Goal: Information Seeking & Learning: Learn about a topic

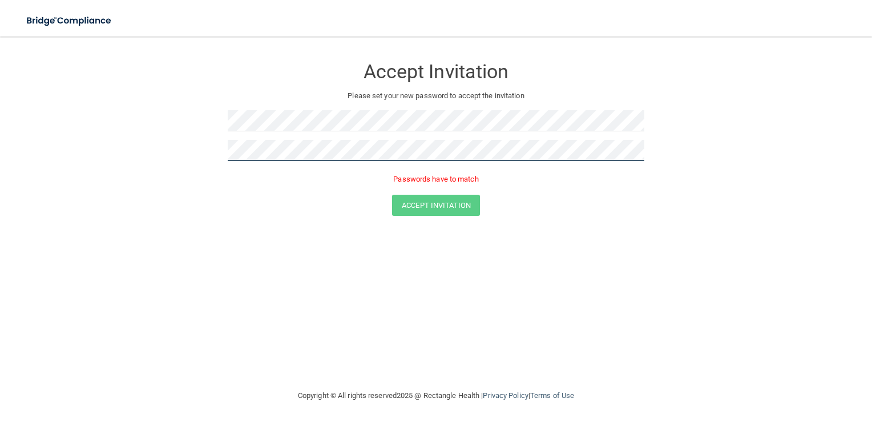
click at [123, 120] on form "Accept Invitation Please set your new password to accept the invitation Passwor…" at bounding box center [436, 139] width 827 height 182
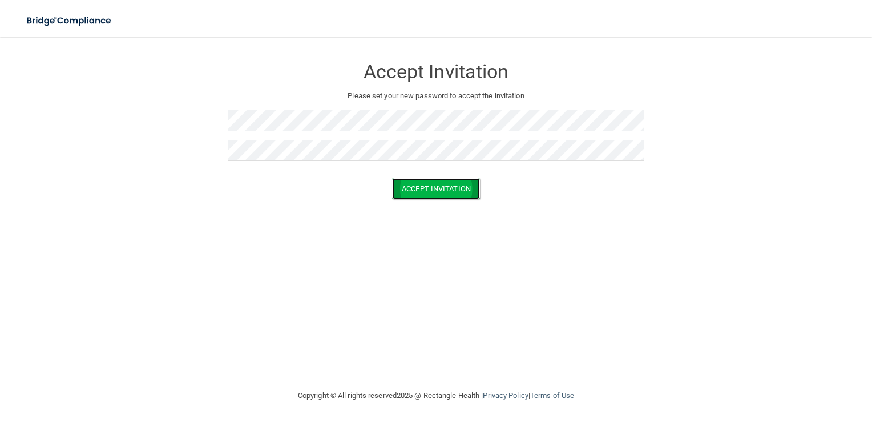
click at [445, 188] on button "Accept Invitation" at bounding box center [436, 188] width 88 height 21
click at [457, 207] on button "Accept Invitation" at bounding box center [436, 205] width 88 height 21
click at [574, 134] on div at bounding box center [436, 125] width 417 height 30
click at [578, 307] on div "Accept Invitation Please set your new password to accept the invitation Token i…" at bounding box center [436, 212] width 827 height 329
click at [462, 210] on button "Accept Invitation" at bounding box center [436, 205] width 88 height 21
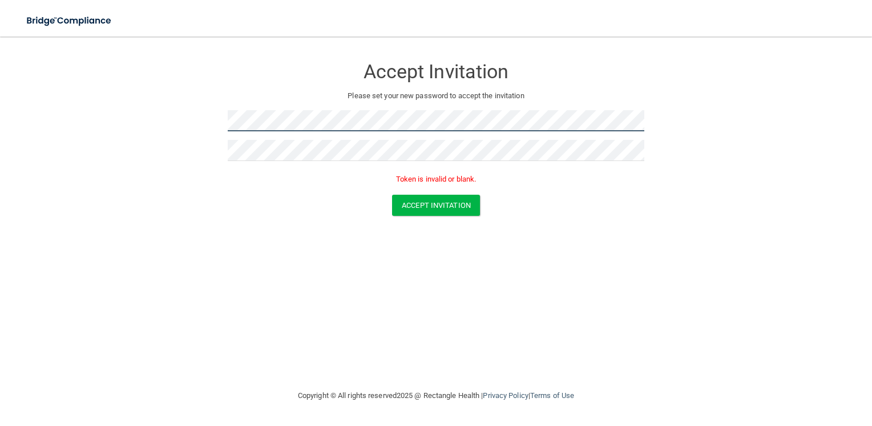
click at [0, 138] on html "Toggle navigation Manage My Enterprise Manage My Location Accept Invitation Ple…" at bounding box center [436, 213] width 872 height 426
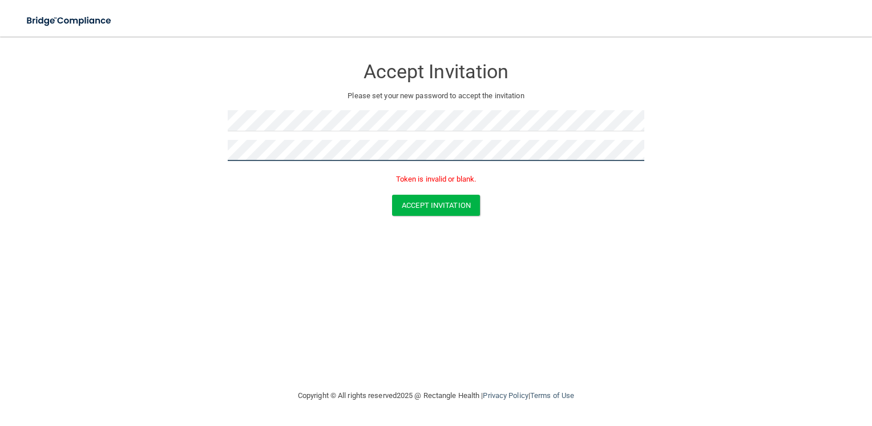
click at [42, 142] on form "Accept Invitation Please set your new password to accept the invitation Token i…" at bounding box center [436, 139] width 827 height 182
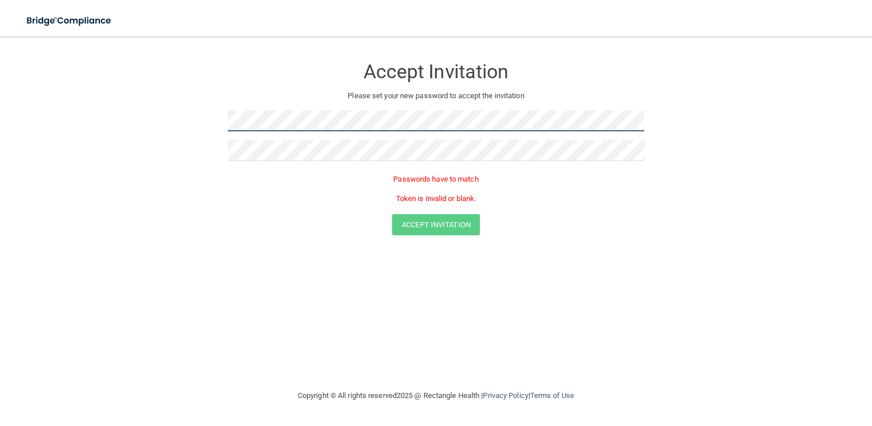
click at [66, 106] on form "Accept Invitation Please set your new password to accept the invitation Passwor…" at bounding box center [436, 148] width 827 height 201
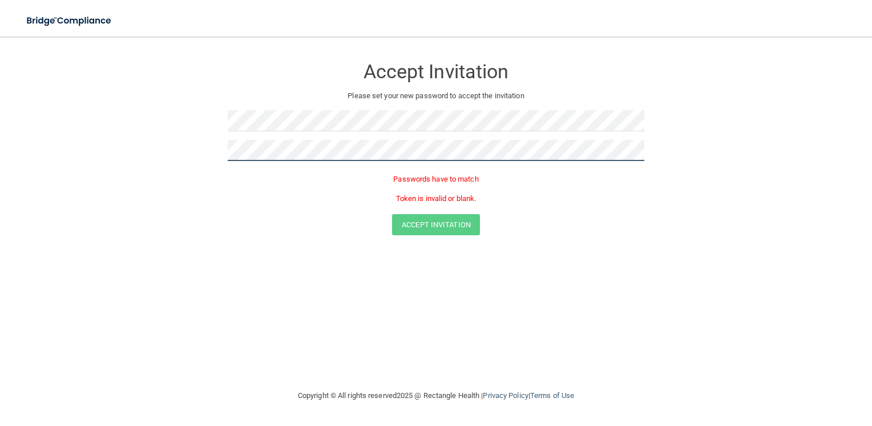
click at [110, 150] on form "Accept Invitation Please set your new password to accept the invitation Passwor…" at bounding box center [436, 148] width 827 height 201
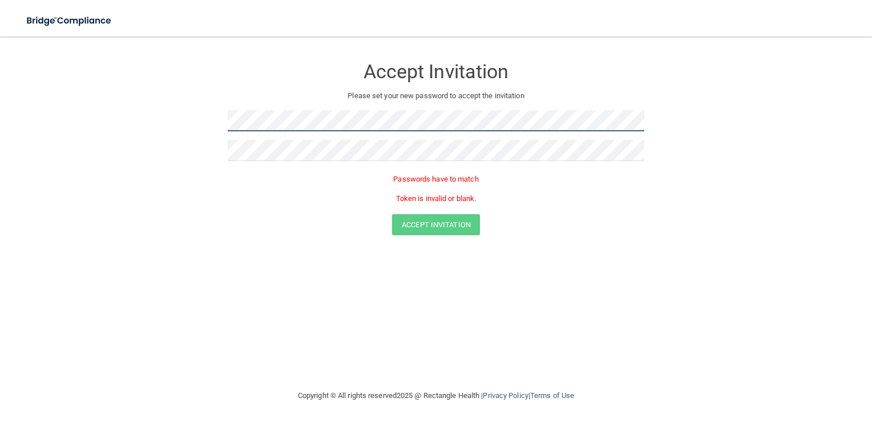
click at [0, 72] on html "Toggle navigation Manage My Enterprise Manage My Location Accept Invitation Ple…" at bounding box center [436, 213] width 872 height 426
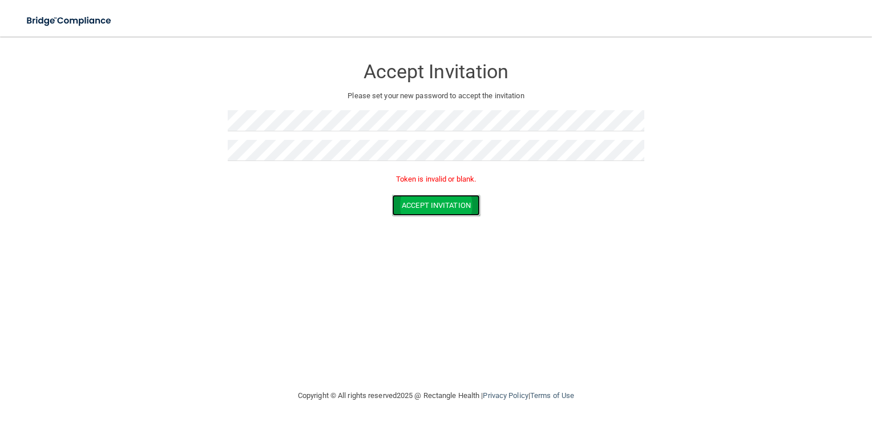
click at [459, 202] on button "Accept Invitation" at bounding box center [436, 205] width 88 height 21
click at [434, 202] on button "Accept Invitation" at bounding box center [436, 205] width 88 height 21
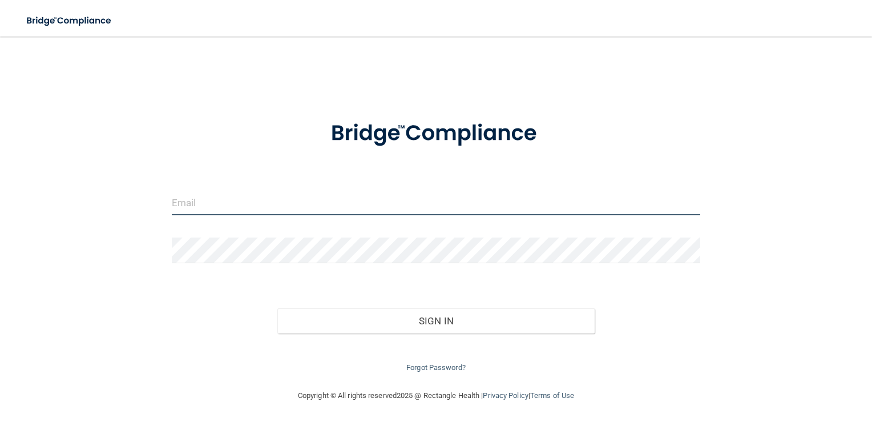
click at [202, 204] on input "email" at bounding box center [436, 203] width 529 height 26
type input "[EMAIL_ADDRESS][DOMAIN_NAME]"
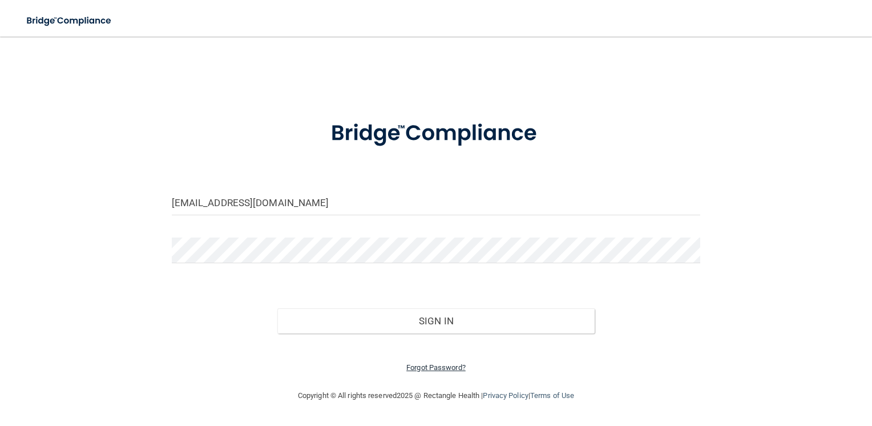
click at [444, 368] on link "Forgot Password?" at bounding box center [435, 367] width 59 height 9
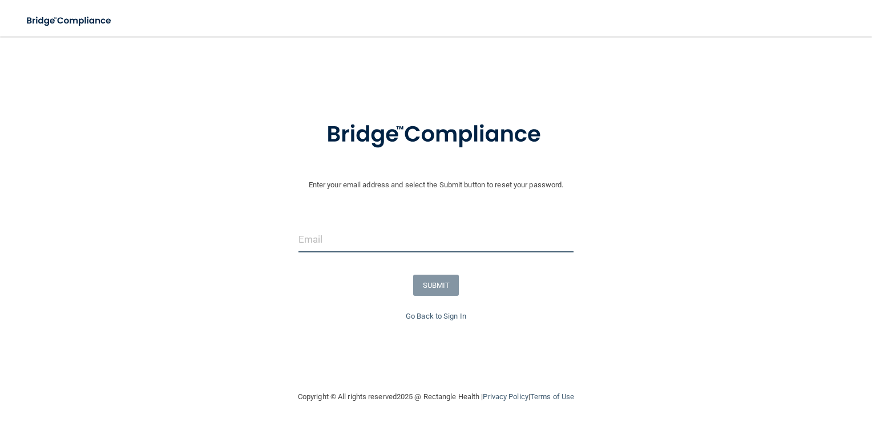
click at [321, 245] on input "email" at bounding box center [437, 240] width 276 height 26
type input "[EMAIL_ADDRESS][DOMAIN_NAME]"
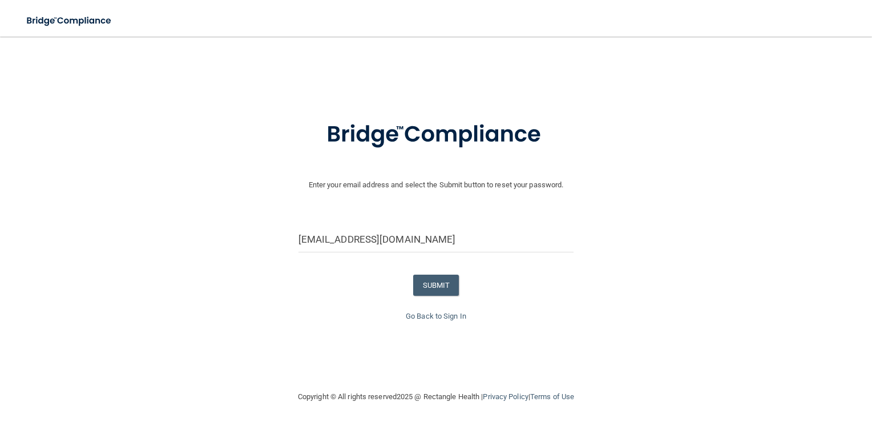
click at [472, 317] on div "Go Back to Sign In" at bounding box center [436, 316] width 878 height 14
click at [450, 291] on button "SUBMIT" at bounding box center [436, 285] width 46 height 21
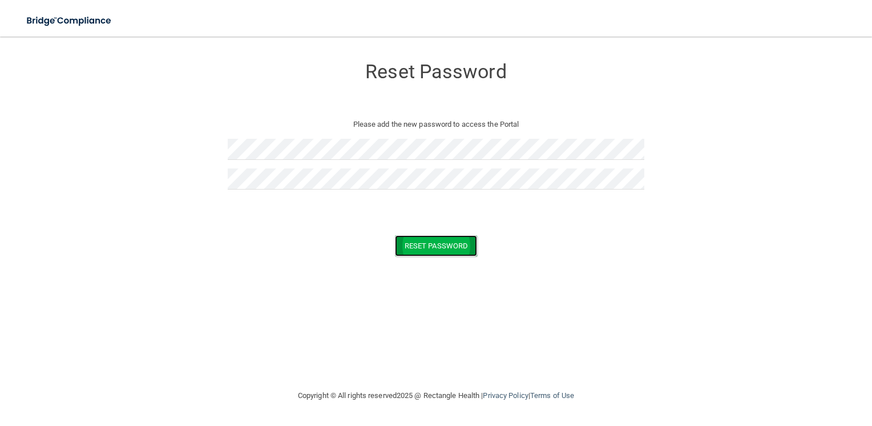
click at [433, 245] on button "Reset Password" at bounding box center [436, 245] width 82 height 21
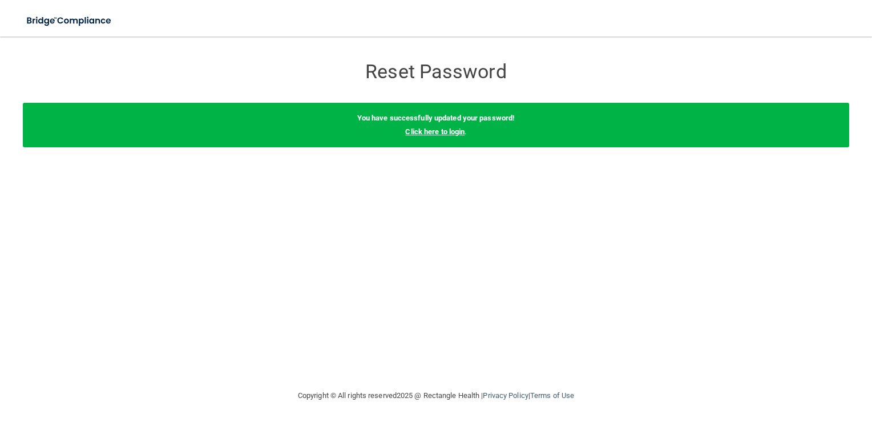
click at [448, 129] on link "Click here to login" at bounding box center [434, 131] width 59 height 9
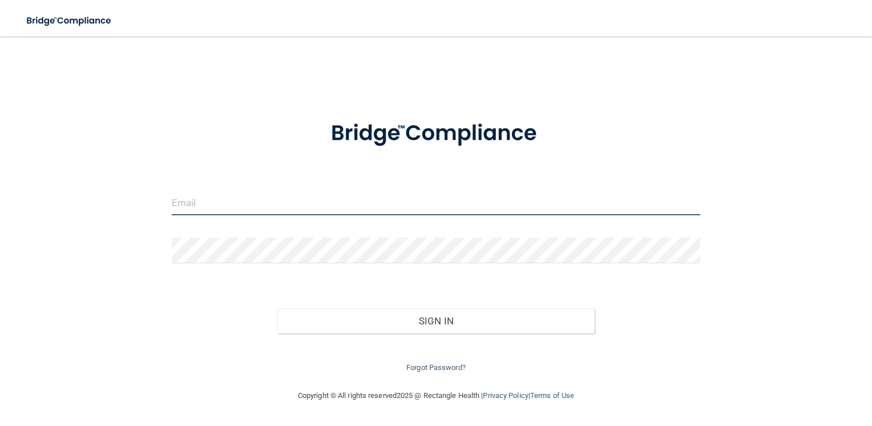
type input "[EMAIL_ADDRESS][DOMAIN_NAME]"
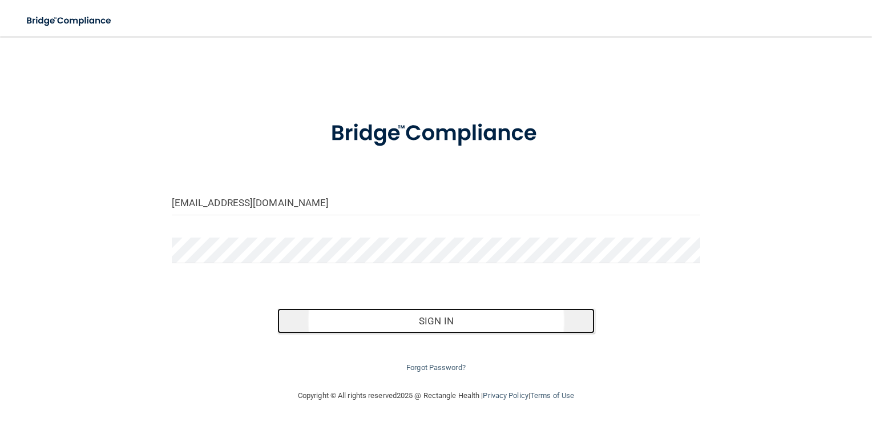
click at [406, 324] on button "Sign In" at bounding box center [435, 320] width 317 height 25
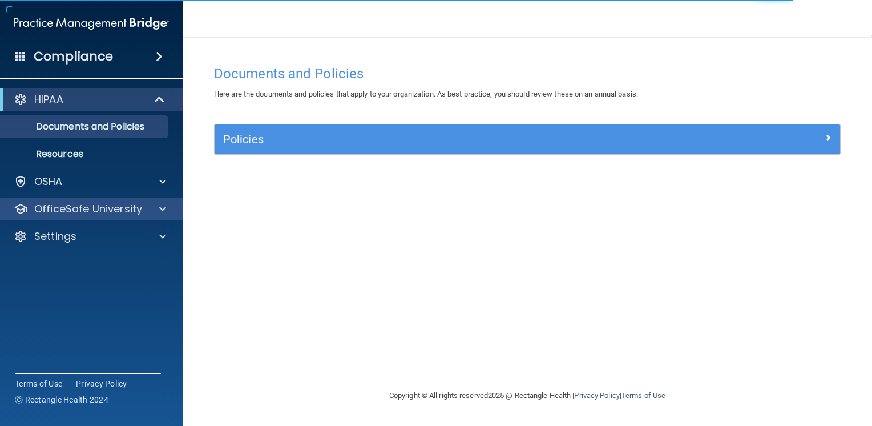
click at [106, 216] on div "OfficeSafe University" at bounding box center [91, 209] width 183 height 23
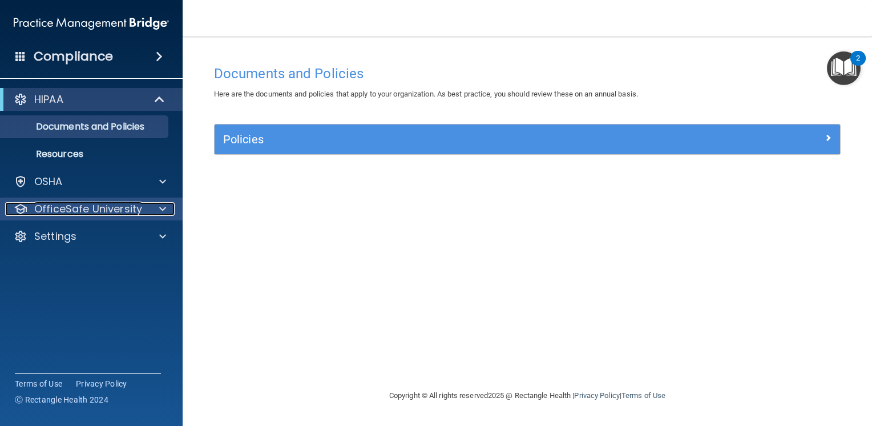
click at [161, 208] on span at bounding box center [162, 209] width 7 height 14
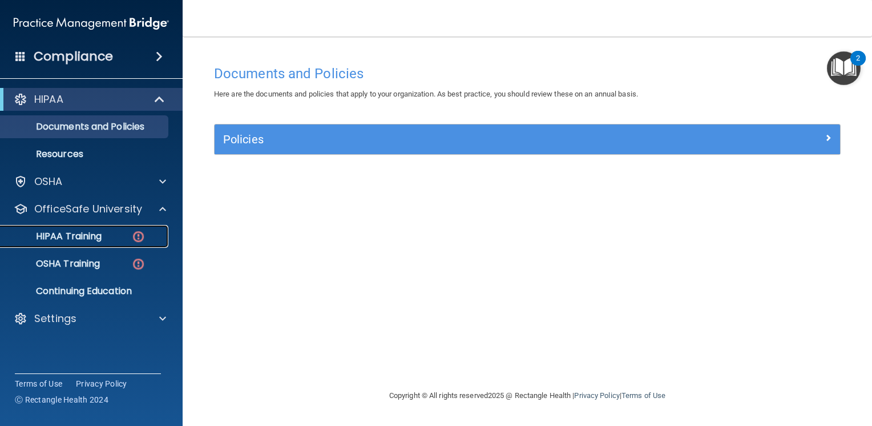
click at [99, 236] on p "HIPAA Training" at bounding box center [54, 236] width 94 height 11
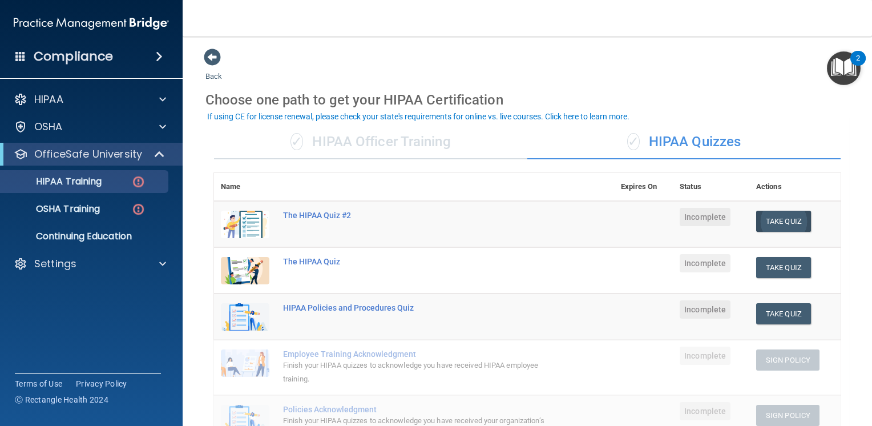
drag, startPoint x: 777, startPoint y: 203, endPoint x: 777, endPoint y: 217, distance: 13.7
click at [777, 208] on td "Take Quiz Download Certificate" at bounding box center [795, 224] width 91 height 47
click at [779, 219] on button "Take Quiz" at bounding box center [783, 221] width 55 height 21
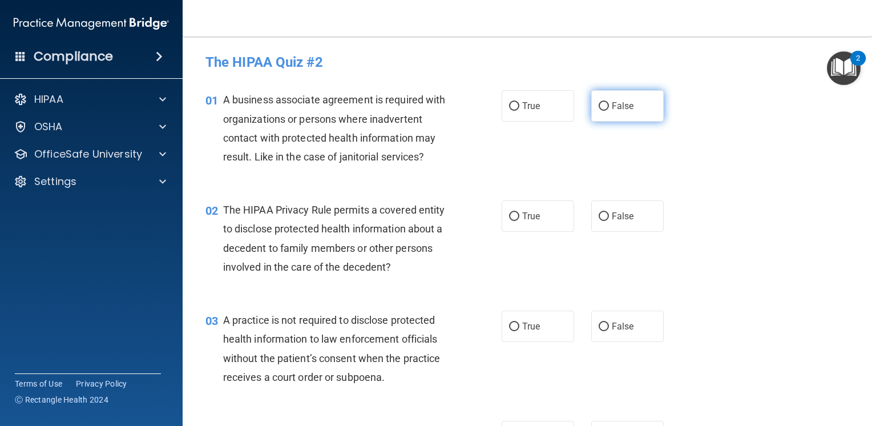
click at [642, 106] on label "False" at bounding box center [627, 105] width 73 height 31
click at [609, 106] on input "False" at bounding box center [604, 106] width 10 height 9
radio input "true"
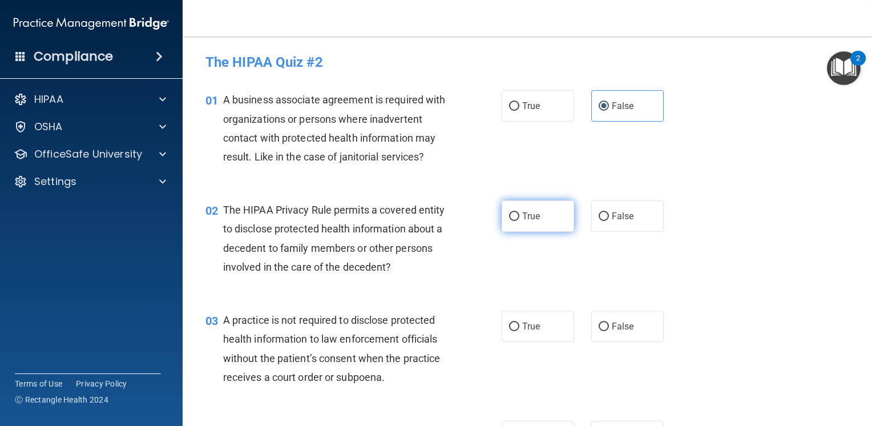
click at [541, 220] on label "True" at bounding box center [538, 215] width 73 height 31
click at [519, 220] on input "True" at bounding box center [514, 216] width 10 height 9
radio input "true"
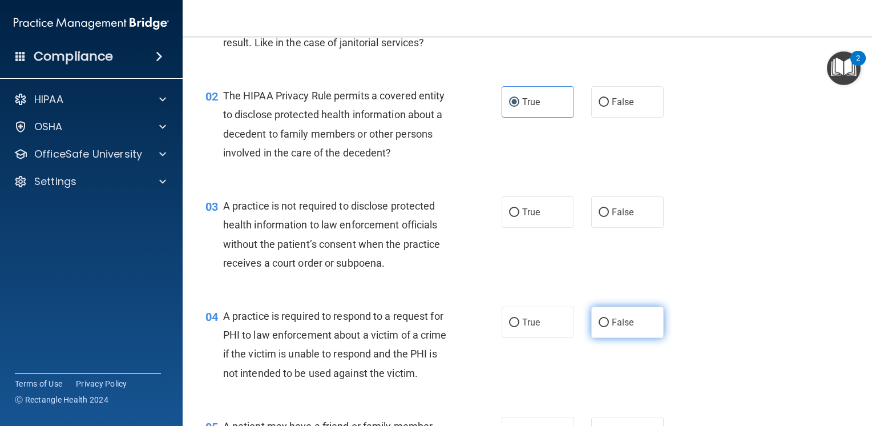
click at [617, 321] on span "False" at bounding box center [623, 322] width 22 height 11
click at [609, 321] on input "False" at bounding box center [604, 323] width 10 height 9
radio input "true"
click at [520, 221] on label "True" at bounding box center [538, 211] width 73 height 31
click at [519, 217] on input "True" at bounding box center [514, 212] width 10 height 9
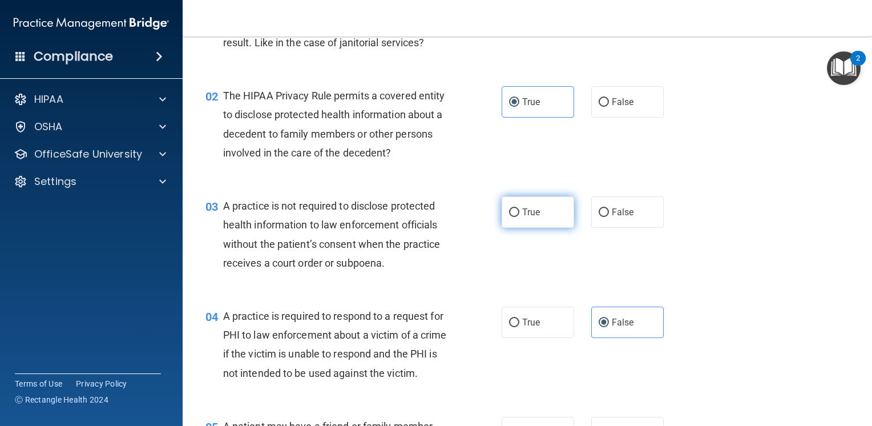
radio input "true"
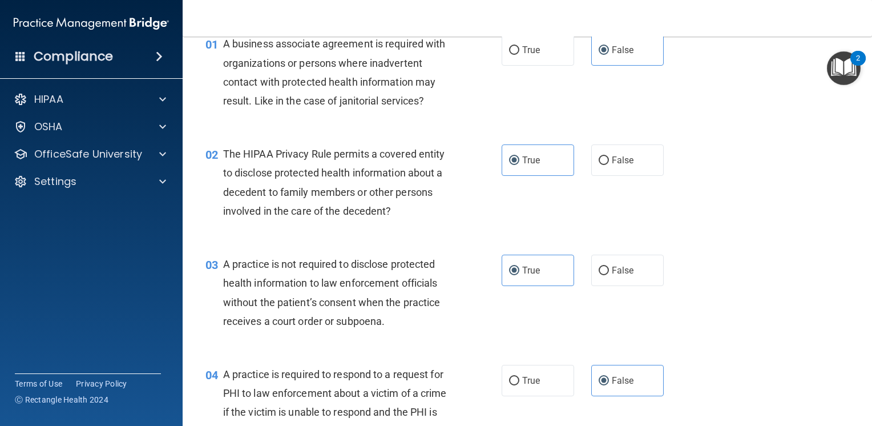
scroll to position [0, 0]
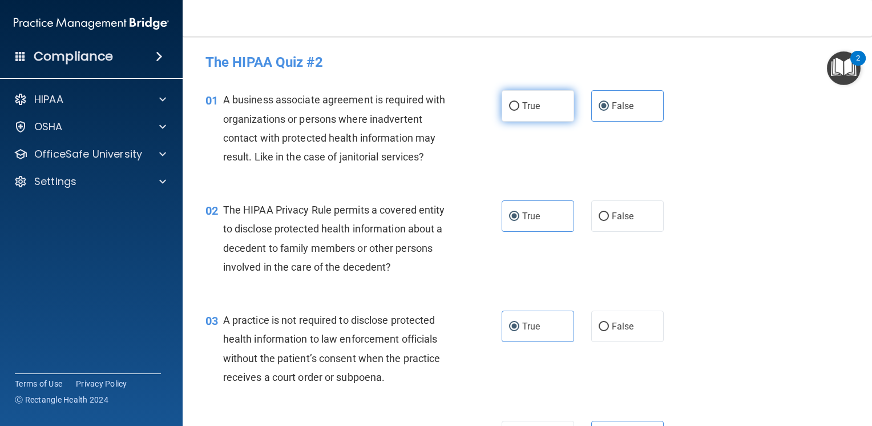
click at [522, 118] on label "True" at bounding box center [538, 105] width 73 height 31
click at [519, 111] on input "True" at bounding box center [514, 106] width 10 height 9
radio input "true"
radio input "false"
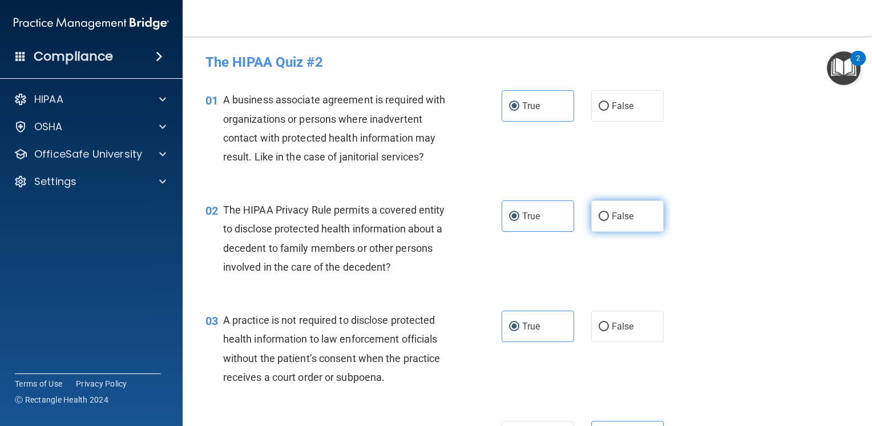
click at [613, 220] on span "False" at bounding box center [623, 216] width 22 height 11
click at [609, 220] on input "False" at bounding box center [604, 216] width 10 height 9
radio input "true"
radio input "false"
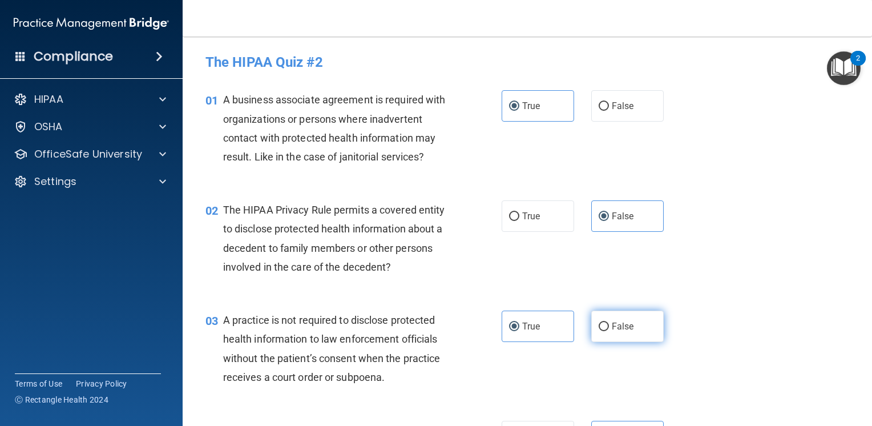
click at [586, 323] on div "True False" at bounding box center [589, 326] width 174 height 31
click at [612, 330] on span "False" at bounding box center [623, 326] width 22 height 11
click at [609, 330] on input "False" at bounding box center [604, 327] width 10 height 9
radio input "true"
radio input "false"
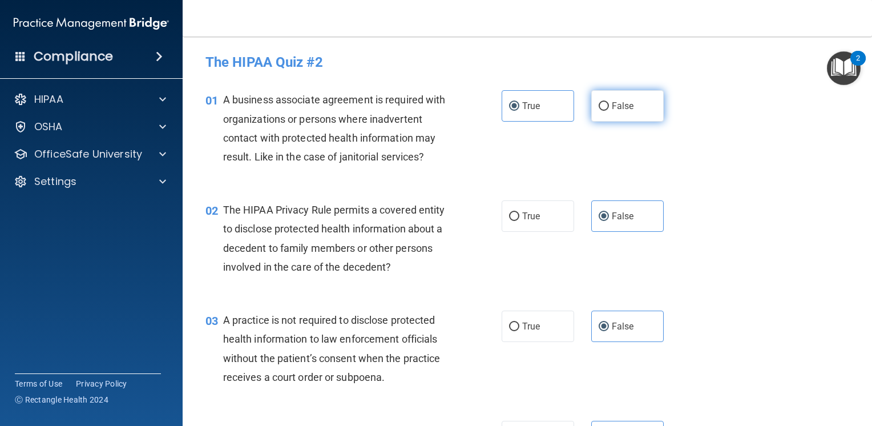
click at [621, 96] on label "False" at bounding box center [627, 105] width 73 height 31
click at [609, 102] on input "False" at bounding box center [604, 106] width 10 height 9
radio input "true"
radio input "false"
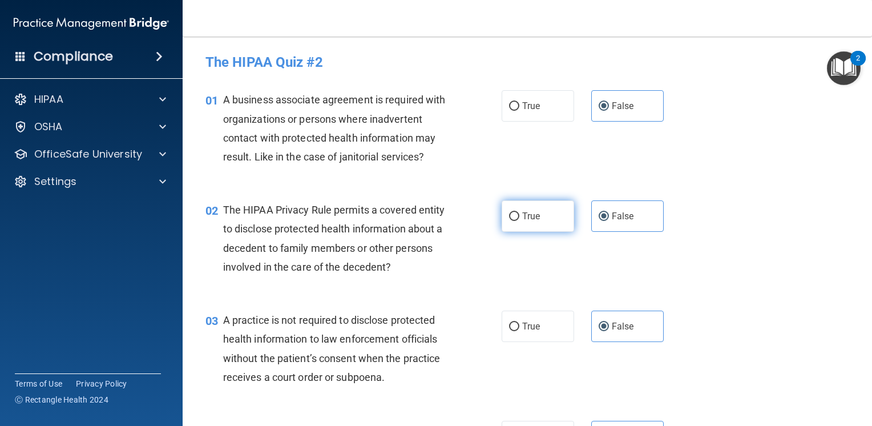
click at [537, 227] on label "True" at bounding box center [538, 215] width 73 height 31
click at [519, 221] on input "True" at bounding box center [514, 216] width 10 height 9
radio input "true"
radio input "false"
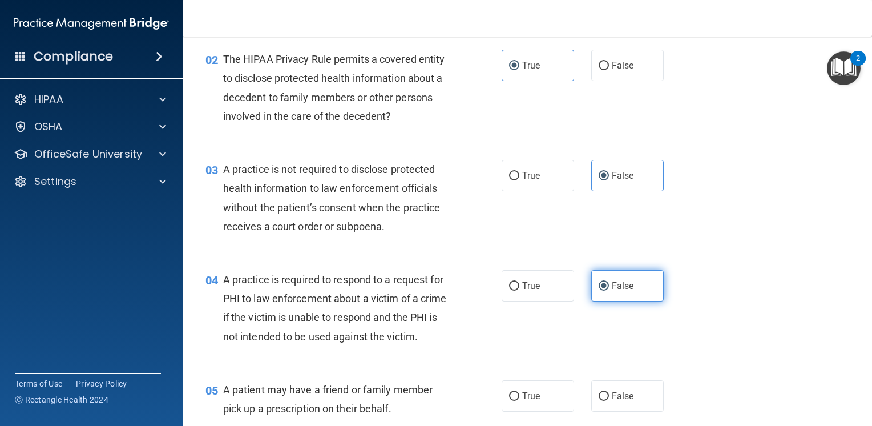
scroll to position [171, 0]
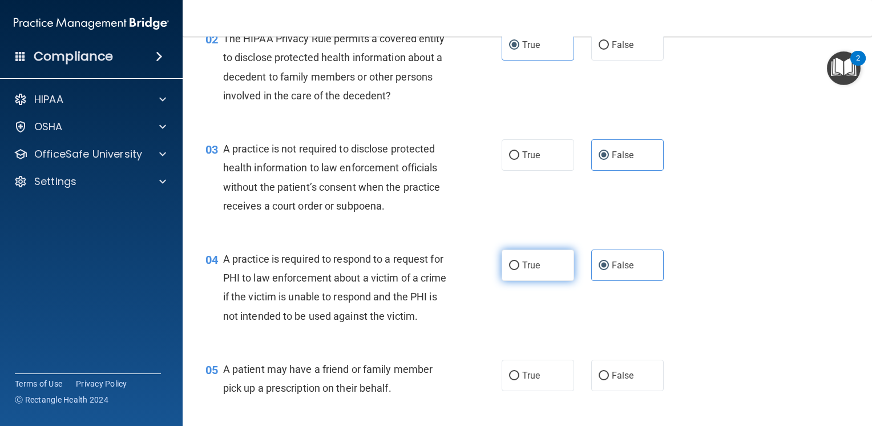
click at [526, 264] on span "True" at bounding box center [531, 265] width 18 height 11
click at [519, 264] on input "True" at bounding box center [514, 265] width 10 height 9
radio input "true"
radio input "false"
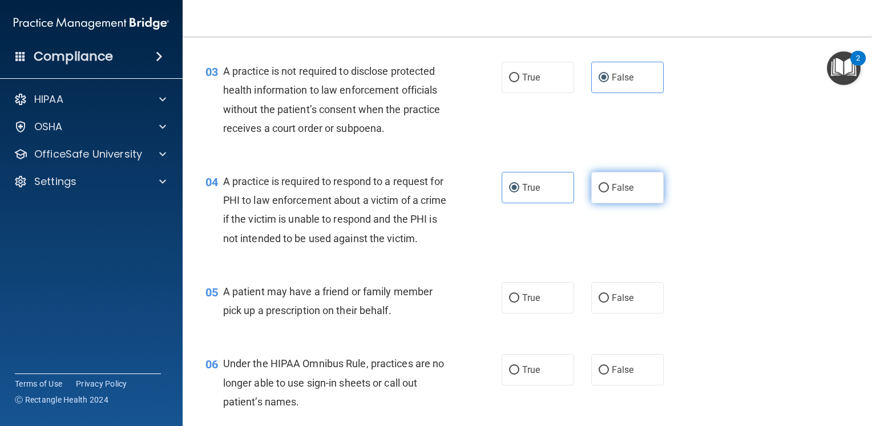
scroll to position [285, 0]
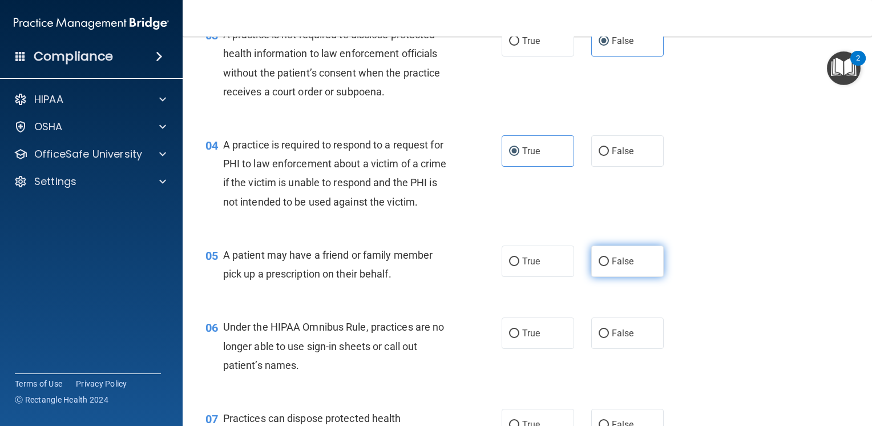
click at [626, 277] on label "False" at bounding box center [627, 260] width 73 height 31
click at [609, 266] on input "False" at bounding box center [604, 261] width 10 height 9
radio input "true"
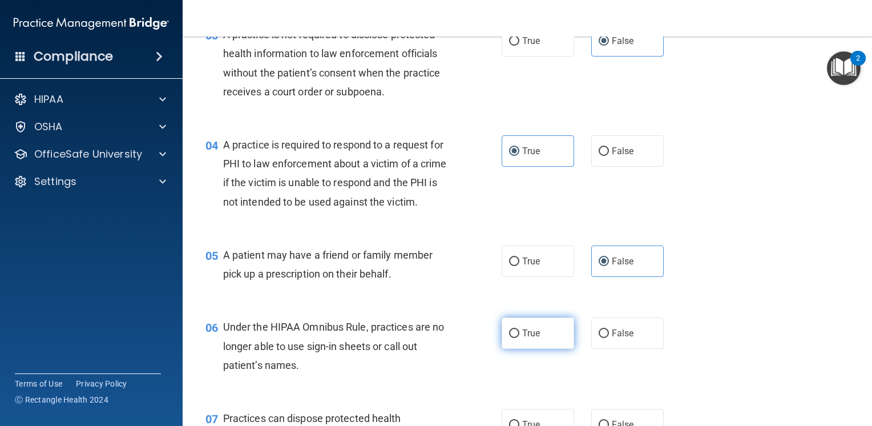
click at [517, 349] on label "True" at bounding box center [538, 332] width 73 height 31
click at [517, 338] on input "True" at bounding box center [514, 333] width 10 height 9
radio input "true"
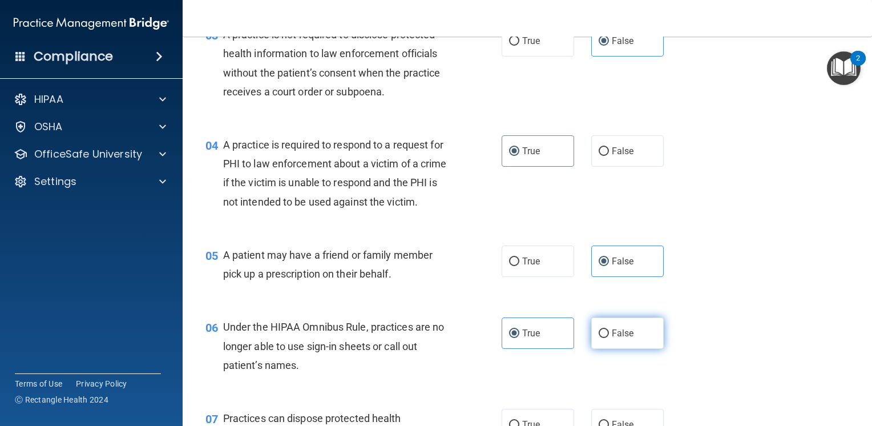
click at [605, 349] on label "False" at bounding box center [627, 332] width 73 height 31
click at [605, 338] on input "False" at bounding box center [604, 333] width 10 height 9
radio input "true"
radio input "false"
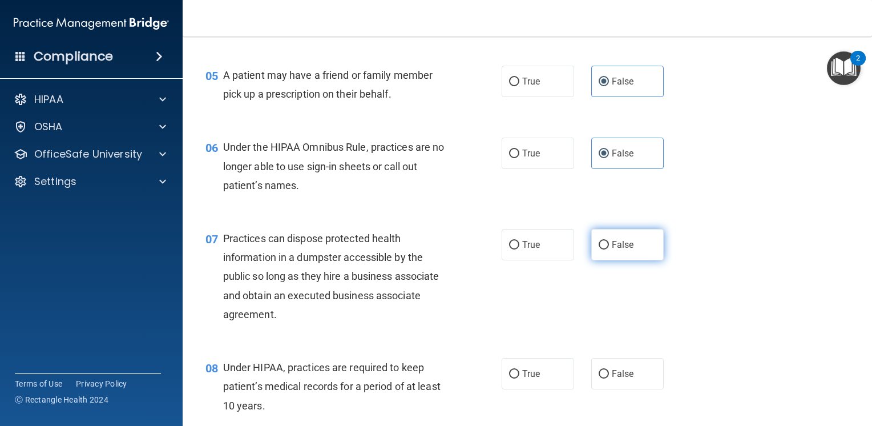
scroll to position [514, 0]
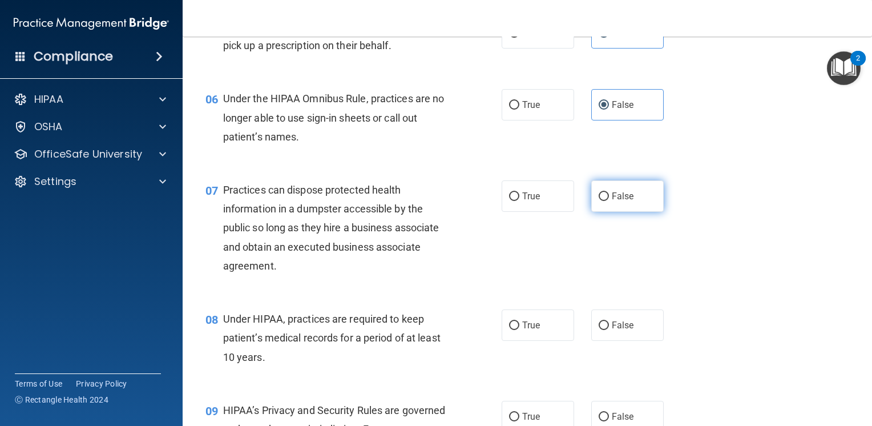
click at [599, 212] on label "False" at bounding box center [627, 195] width 73 height 31
click at [599, 201] on input "False" at bounding box center [604, 196] width 10 height 9
radio input "true"
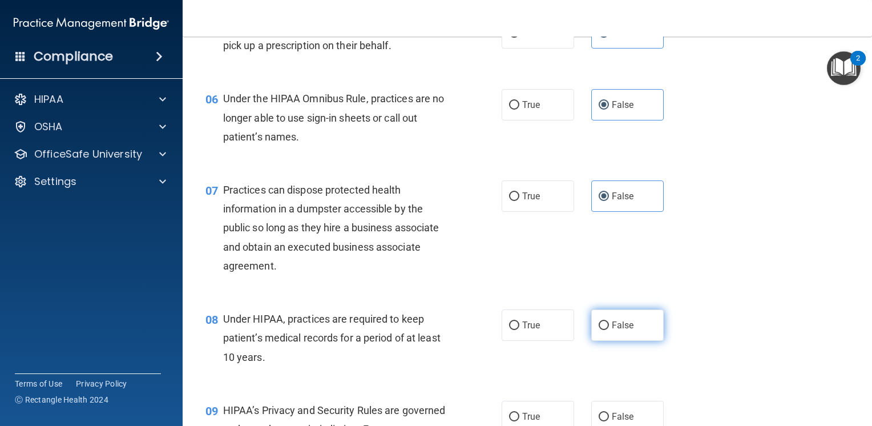
click at [612, 331] on span "False" at bounding box center [623, 325] width 22 height 11
click at [609, 330] on input "False" at bounding box center [604, 325] width 10 height 9
radio input "true"
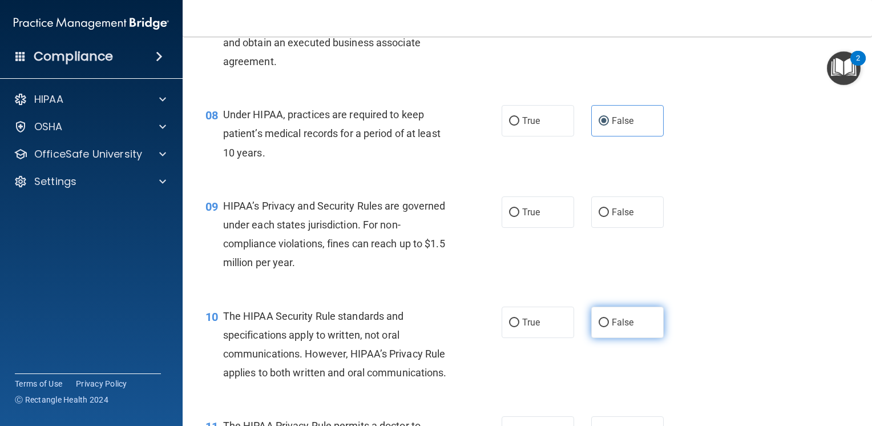
scroll to position [742, 0]
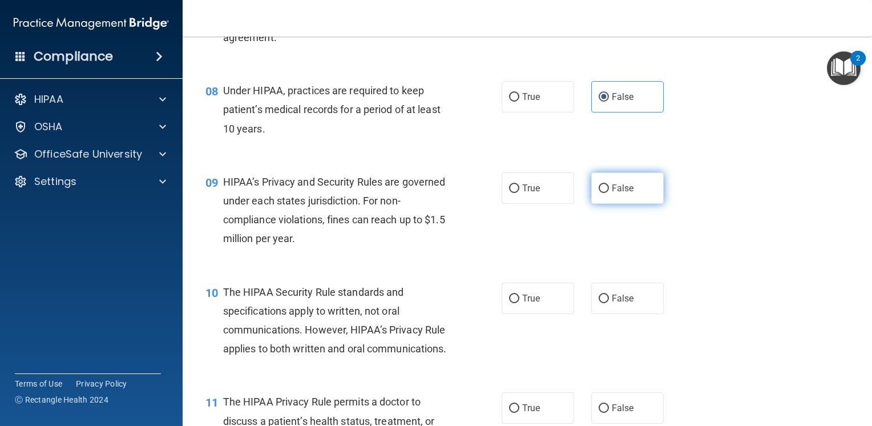
click at [620, 204] on label "False" at bounding box center [627, 187] width 73 height 31
click at [609, 193] on input "False" at bounding box center [604, 188] width 10 height 9
radio input "true"
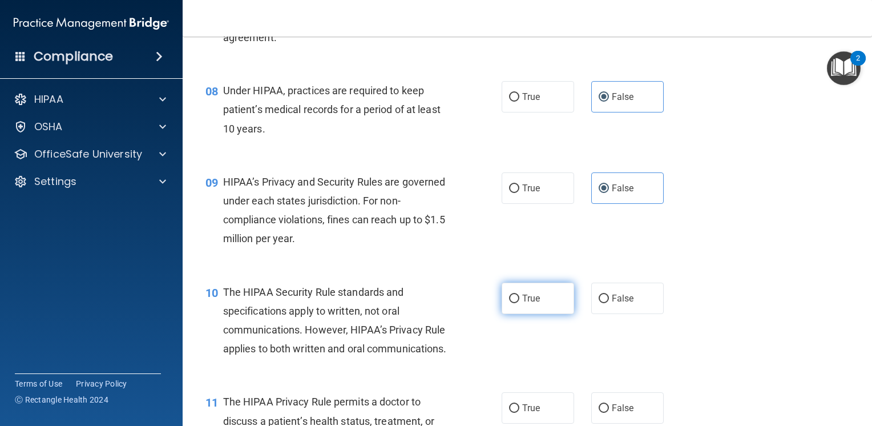
click at [530, 304] on span "True" at bounding box center [531, 298] width 18 height 11
click at [519, 303] on input "True" at bounding box center [514, 299] width 10 height 9
radio input "true"
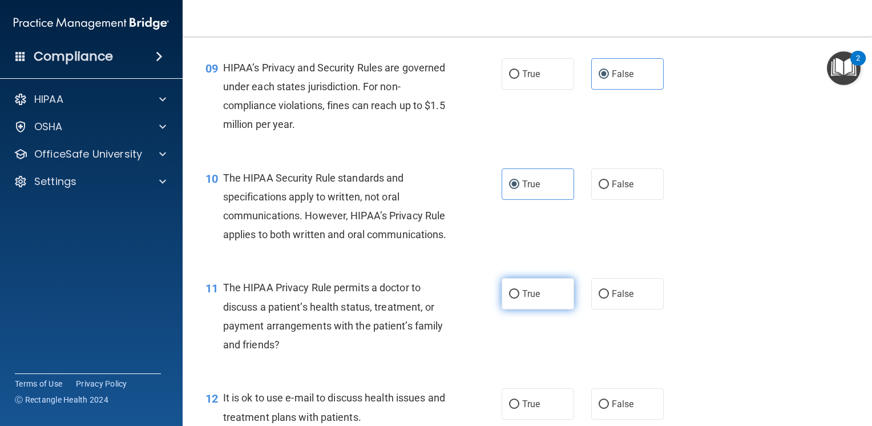
click at [531, 299] on span "True" at bounding box center [531, 293] width 18 height 11
click at [519, 299] on input "True" at bounding box center [514, 294] width 10 height 9
radio input "true"
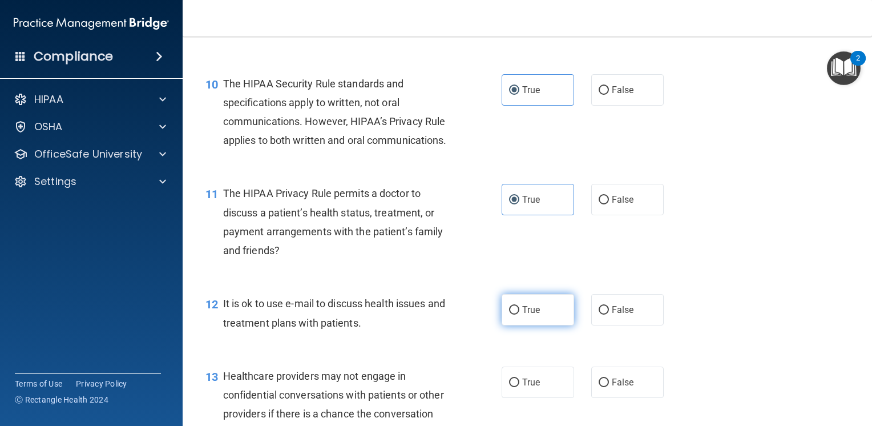
scroll to position [970, 0]
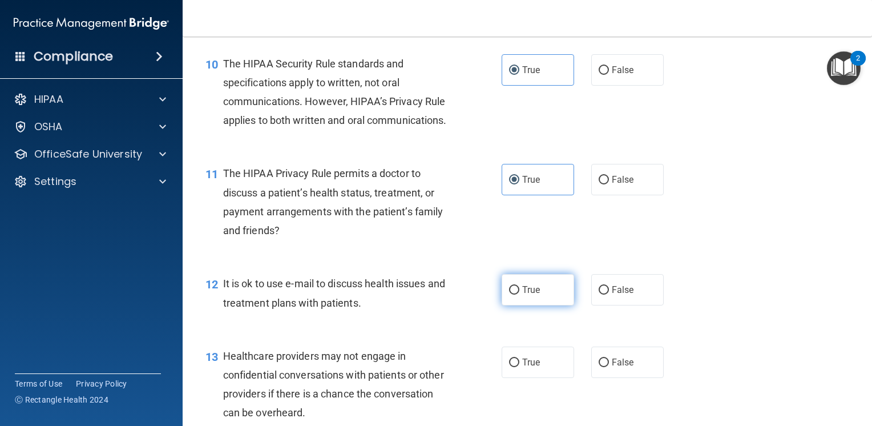
click at [531, 295] on span "True" at bounding box center [531, 289] width 18 height 11
click at [519, 295] on input "True" at bounding box center [514, 290] width 10 height 9
radio input "true"
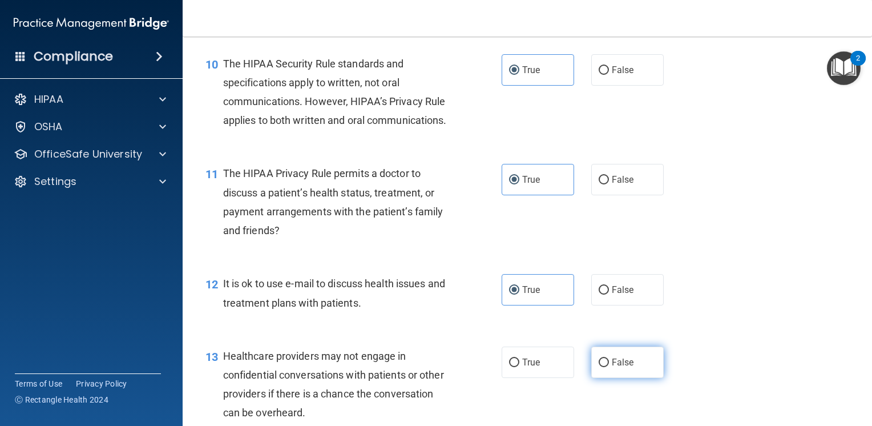
click at [622, 368] on span "False" at bounding box center [623, 362] width 22 height 11
click at [609, 367] on input "False" at bounding box center [604, 363] width 10 height 9
radio input "true"
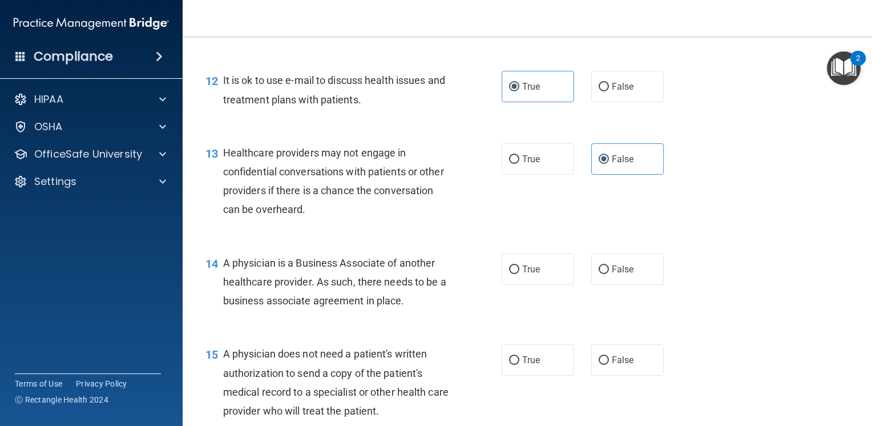
scroll to position [1199, 0]
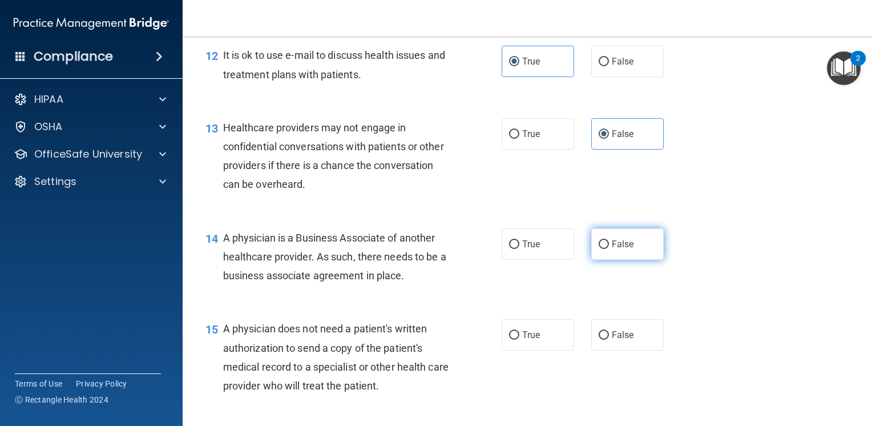
click at [631, 260] on label "False" at bounding box center [627, 243] width 73 height 31
click at [609, 249] on input "False" at bounding box center [604, 244] width 10 height 9
radio input "true"
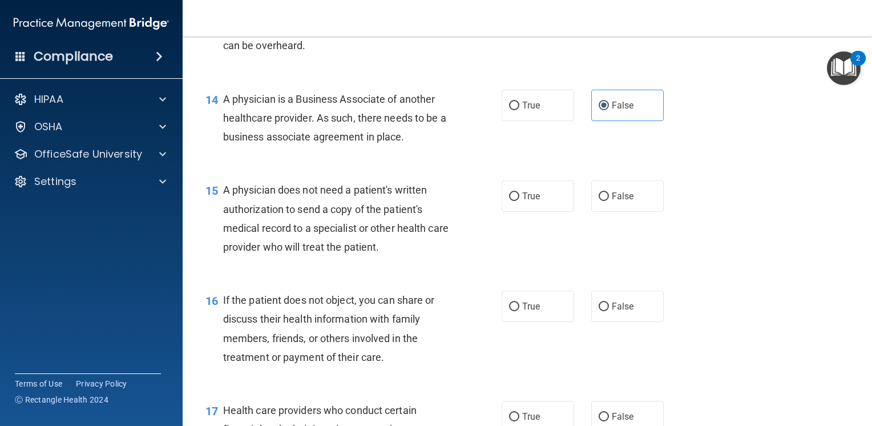
scroll to position [1370, 0]
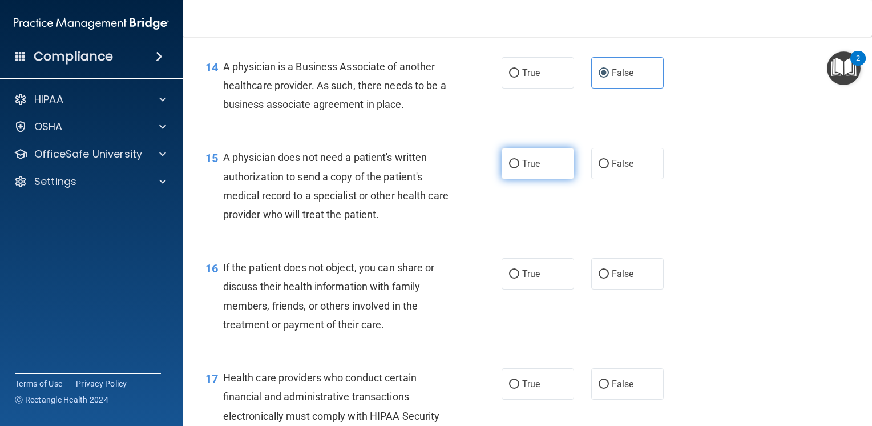
click at [528, 169] on span "True" at bounding box center [531, 163] width 18 height 11
click at [519, 168] on input "True" at bounding box center [514, 164] width 10 height 9
radio input "true"
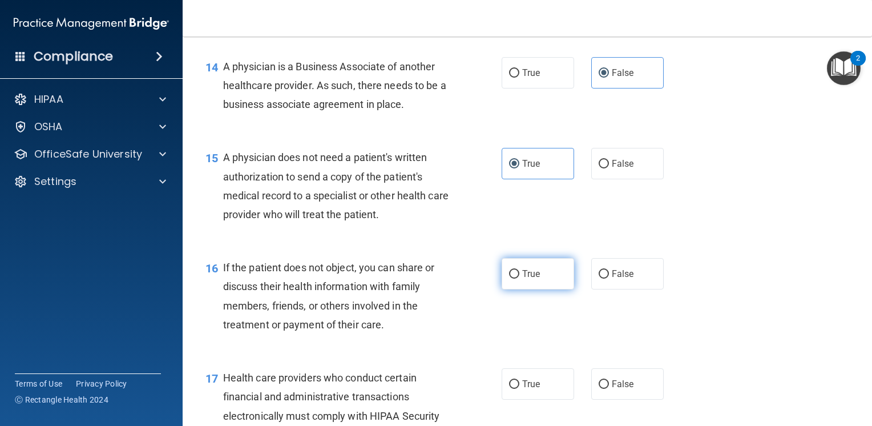
click at [529, 279] on span "True" at bounding box center [531, 273] width 18 height 11
click at [519, 279] on input "True" at bounding box center [514, 274] width 10 height 9
radio input "true"
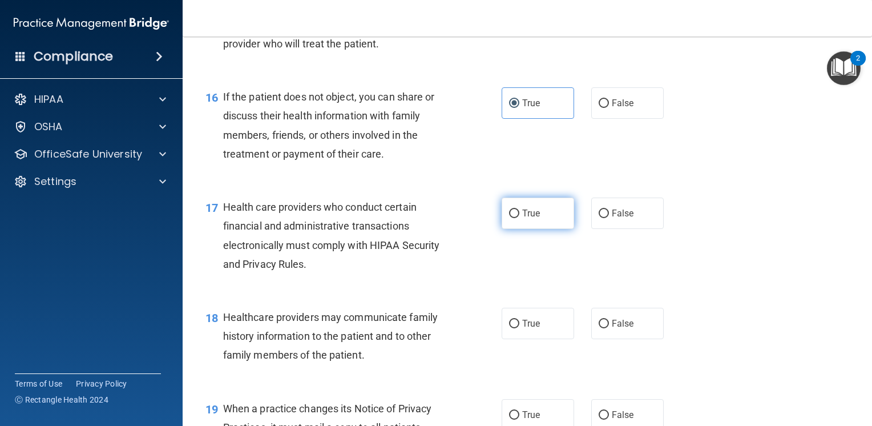
scroll to position [1541, 0]
click at [538, 228] on label "True" at bounding box center [538, 212] width 73 height 31
click at [519, 218] on input "True" at bounding box center [514, 213] width 10 height 9
radio input "true"
click at [591, 339] on label "False" at bounding box center [627, 322] width 73 height 31
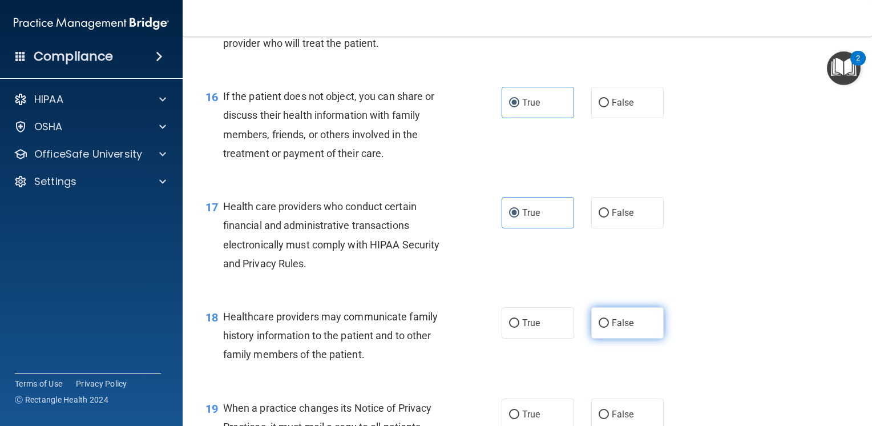
click at [599, 328] on input "False" at bounding box center [604, 323] width 10 height 9
radio input "true"
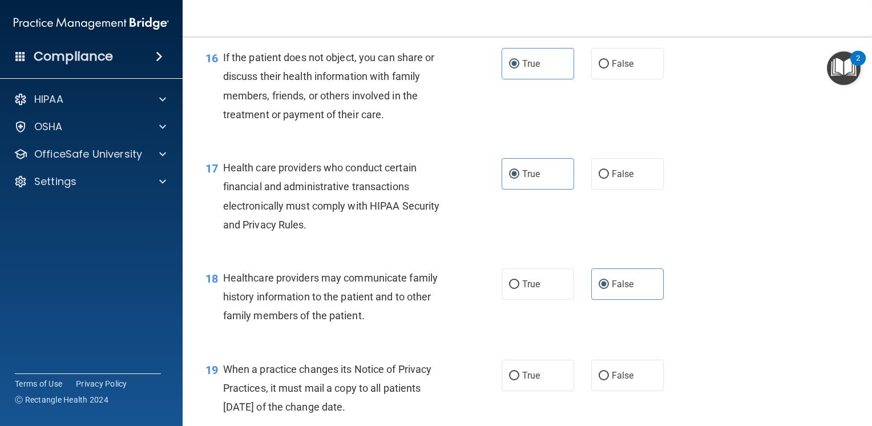
scroll to position [1713, 0]
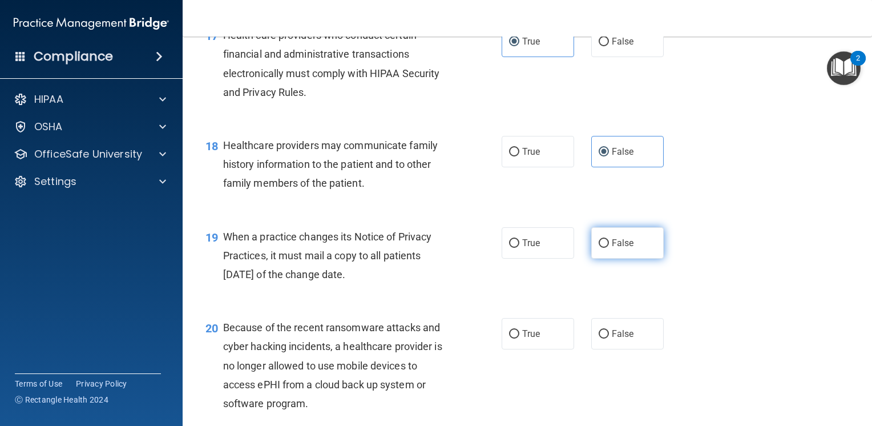
click at [599, 248] on input "False" at bounding box center [604, 243] width 10 height 9
radio input "true"
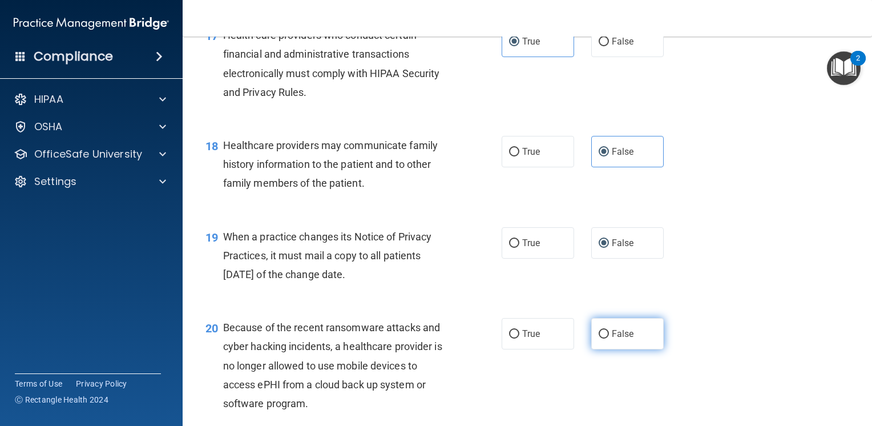
click at [614, 349] on label "False" at bounding box center [627, 333] width 73 height 31
click at [609, 339] on input "False" at bounding box center [604, 334] width 10 height 9
radio input "true"
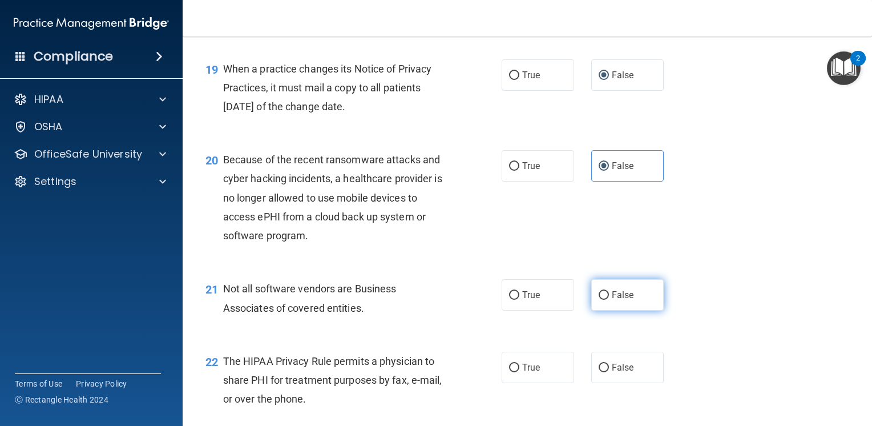
scroll to position [1884, 0]
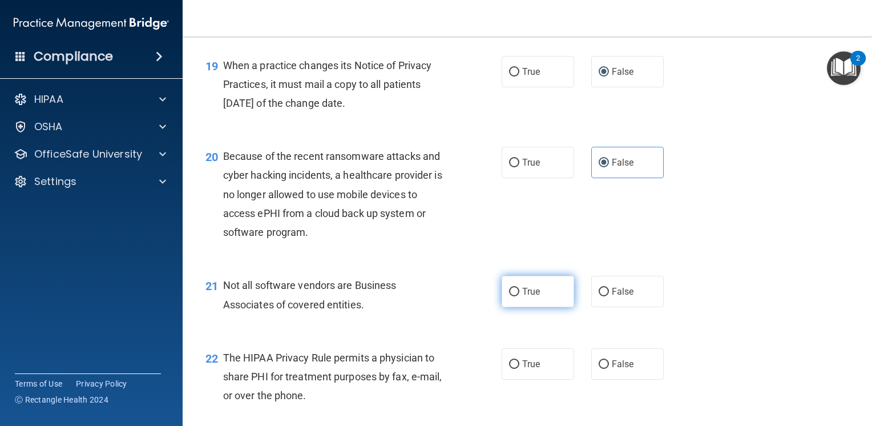
click at [522, 297] on span "True" at bounding box center [531, 291] width 18 height 11
click at [519, 296] on input "True" at bounding box center [514, 292] width 10 height 9
radio input "true"
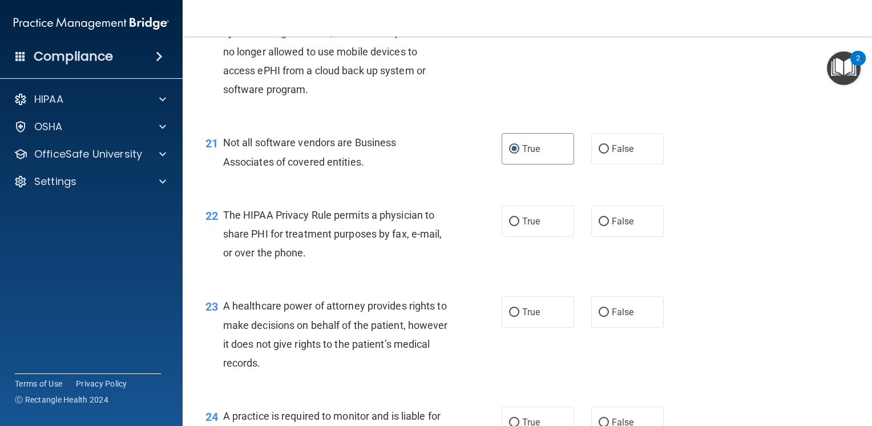
scroll to position [2055, 0]
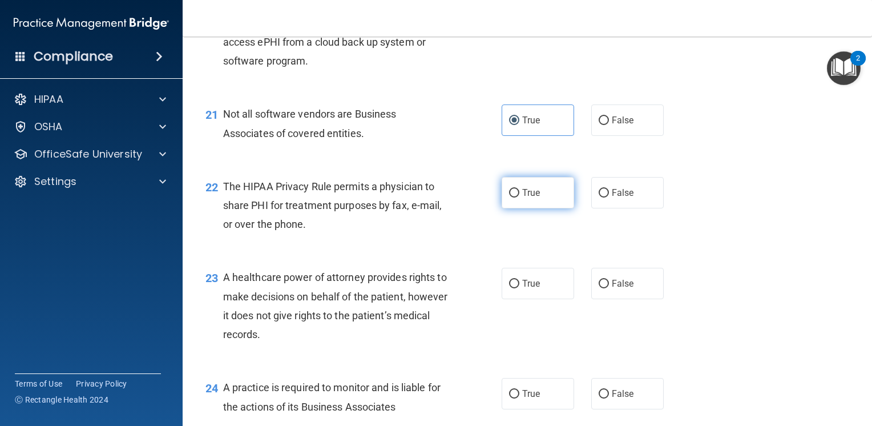
click at [523, 208] on label "True" at bounding box center [538, 192] width 73 height 31
click at [519, 198] on input "True" at bounding box center [514, 193] width 10 height 9
radio input "true"
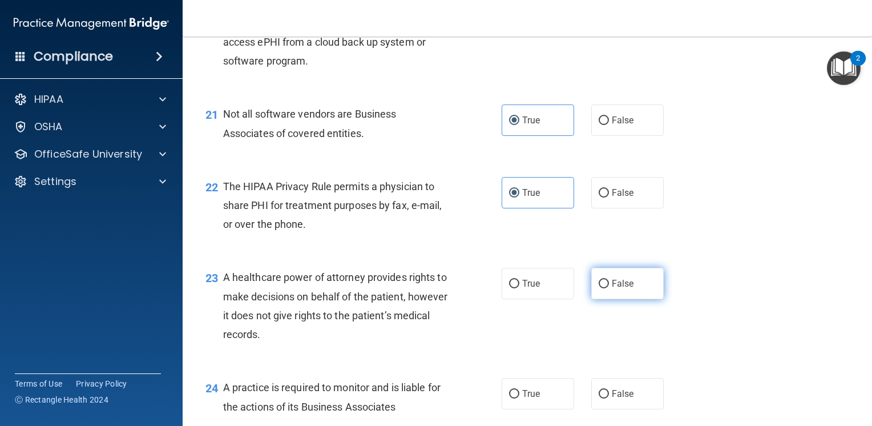
click at [634, 299] on label "False" at bounding box center [627, 283] width 73 height 31
click at [609, 288] on input "False" at bounding box center [604, 284] width 10 height 9
radio input "true"
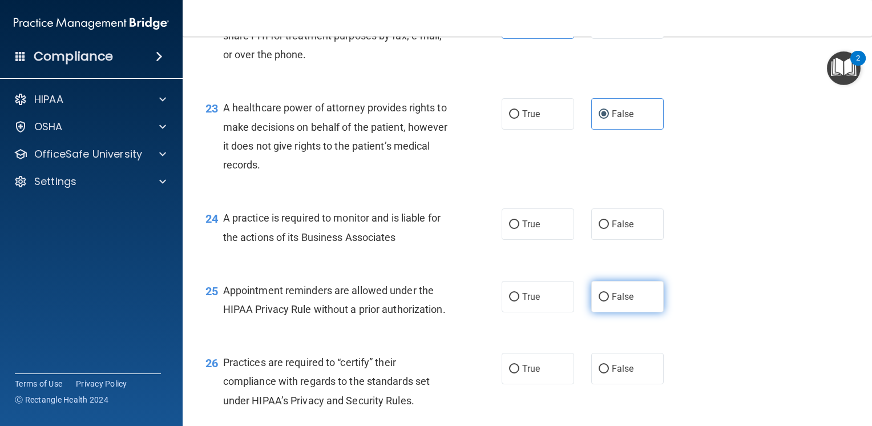
scroll to position [2226, 0]
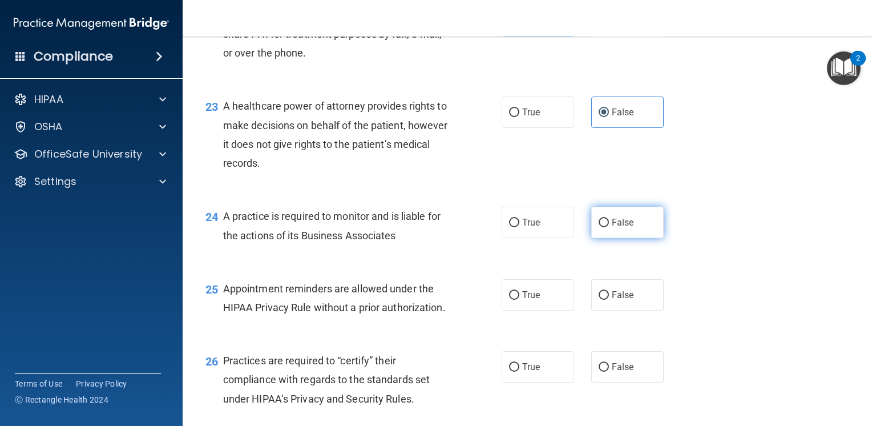
click at [603, 227] on input "False" at bounding box center [604, 223] width 10 height 9
radio input "true"
click at [531, 311] on label "True" at bounding box center [538, 294] width 73 height 31
click at [519, 300] on input "True" at bounding box center [514, 295] width 10 height 9
radio input "true"
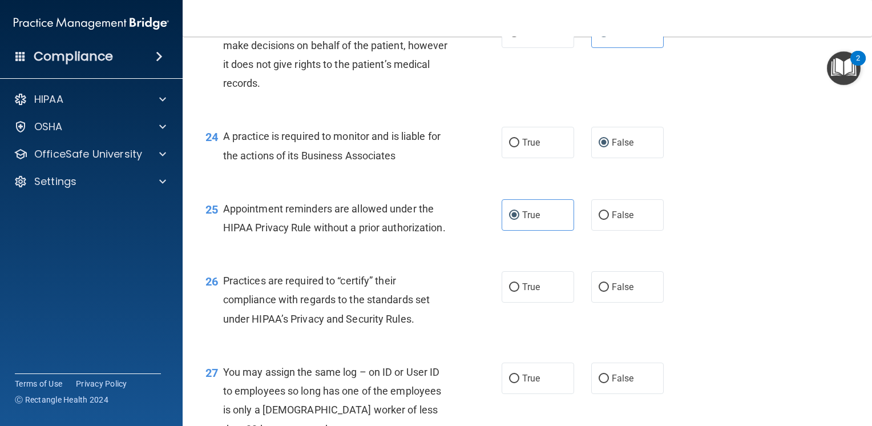
scroll to position [2398, 0]
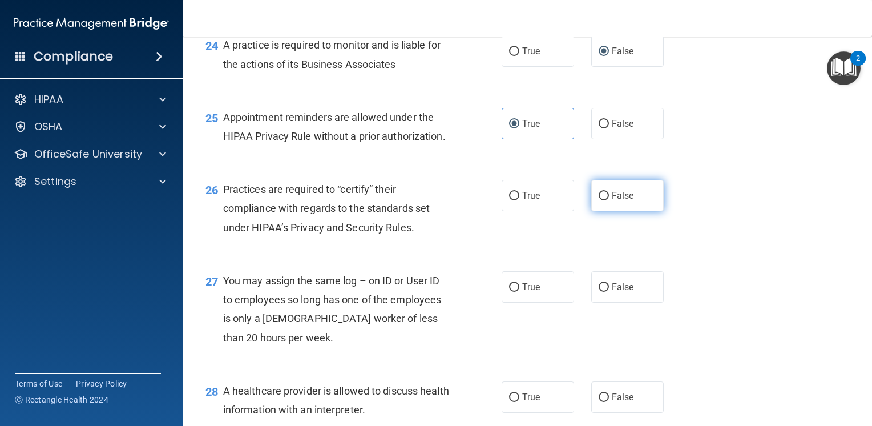
click at [599, 211] on label "False" at bounding box center [627, 195] width 73 height 31
click at [599, 200] on input "False" at bounding box center [604, 196] width 10 height 9
radio input "true"
click at [608, 325] on div "27 You may assign the same log – on ID or User ID to employees so long has one …" at bounding box center [527, 312] width 661 height 110
click at [609, 303] on label "False" at bounding box center [627, 286] width 73 height 31
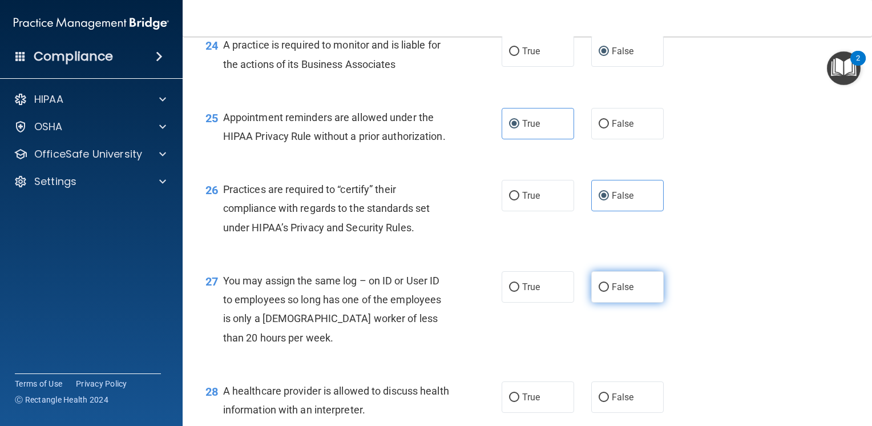
click at [609, 292] on input "False" at bounding box center [604, 287] width 10 height 9
radio input "true"
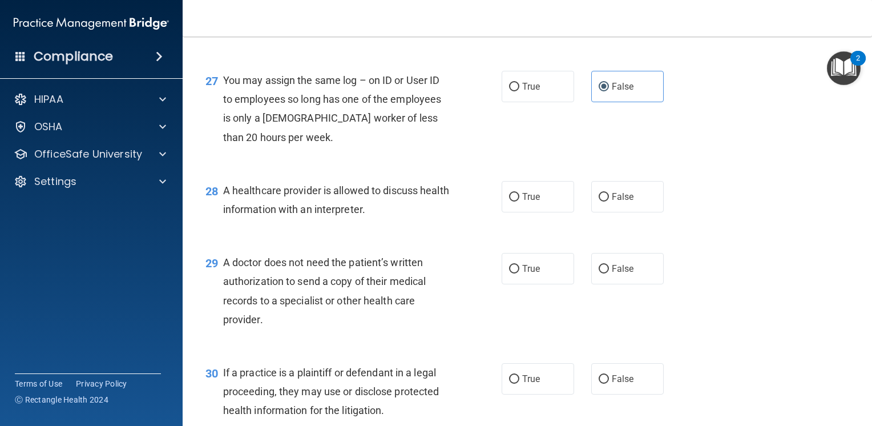
scroll to position [2626, 0]
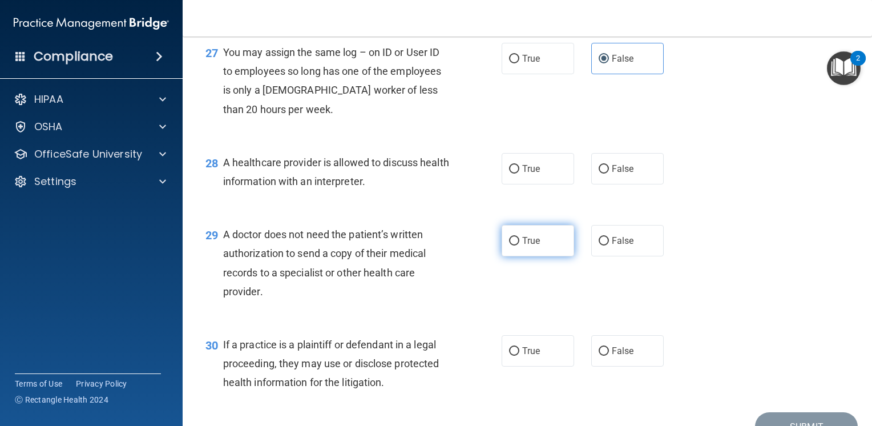
click at [541, 256] on label "True" at bounding box center [538, 240] width 73 height 31
click at [519, 245] on input "True" at bounding box center [514, 241] width 10 height 9
radio input "true"
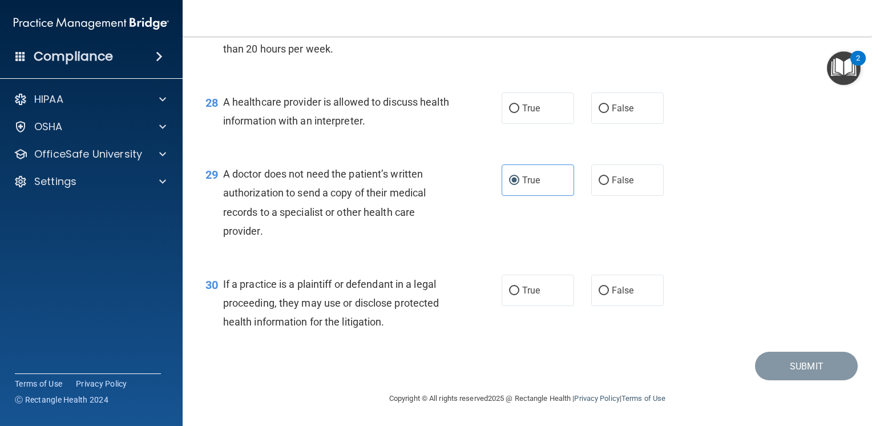
scroll to position [2740, 0]
click at [530, 292] on span "True" at bounding box center [531, 290] width 18 height 11
click at [519, 292] on input "True" at bounding box center [514, 291] width 10 height 9
radio input "true"
drag, startPoint x: 529, startPoint y: 123, endPoint x: 530, endPoint y: 118, distance: 5.7
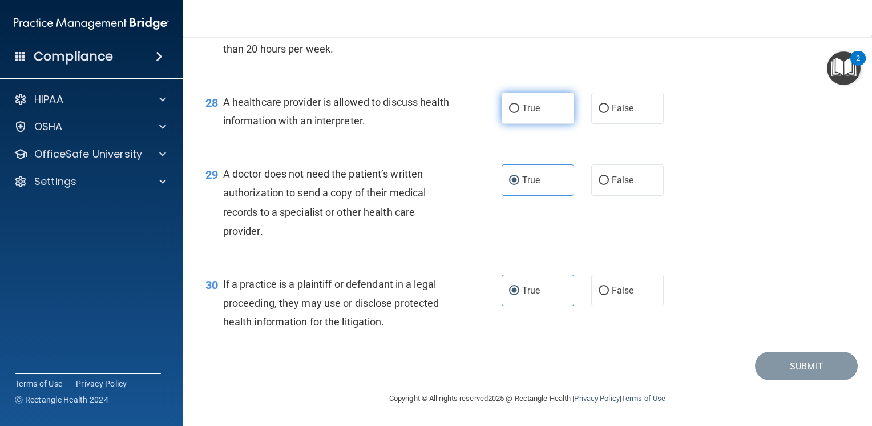
click at [529, 122] on label "True" at bounding box center [538, 107] width 73 height 31
click at [519, 113] on input "True" at bounding box center [514, 108] width 10 height 9
radio input "true"
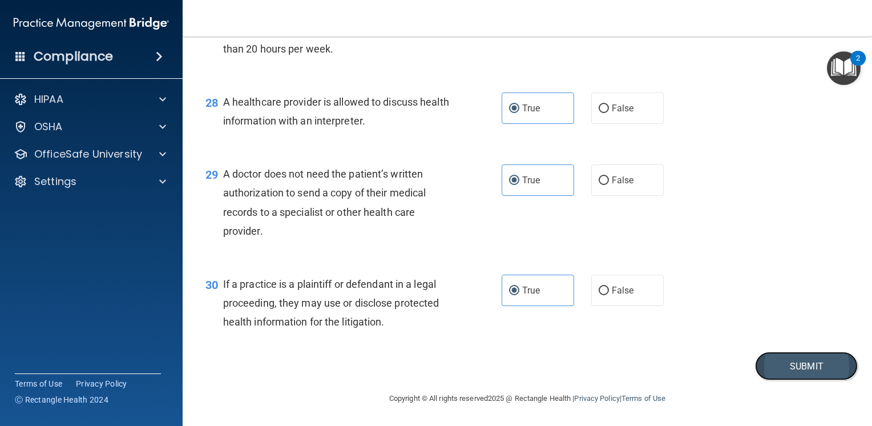
click at [785, 378] on button "Submit" at bounding box center [806, 366] width 103 height 29
click at [792, 370] on button "Submit" at bounding box center [806, 366] width 103 height 29
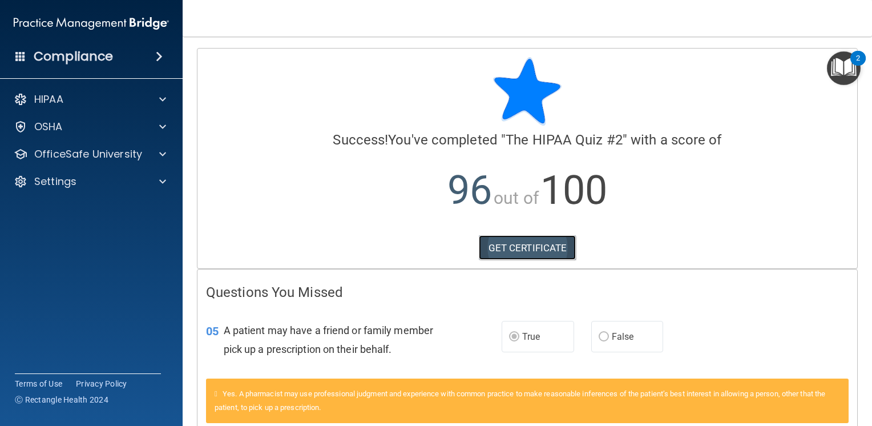
click at [505, 239] on link "GET CERTIFICATE" at bounding box center [528, 247] width 98 height 25
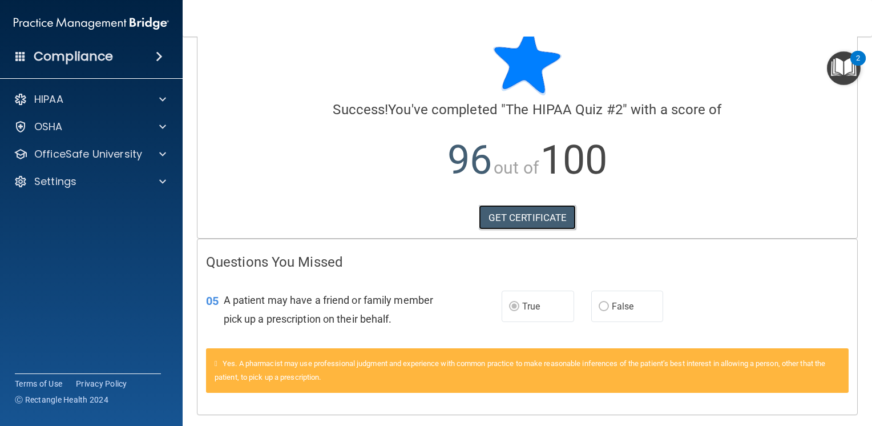
scroll to position [57, 0]
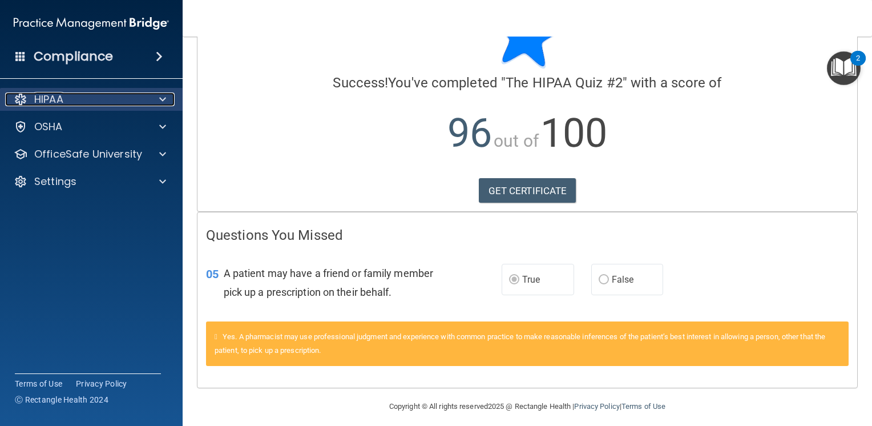
click at [164, 99] on span at bounding box center [162, 99] width 7 height 14
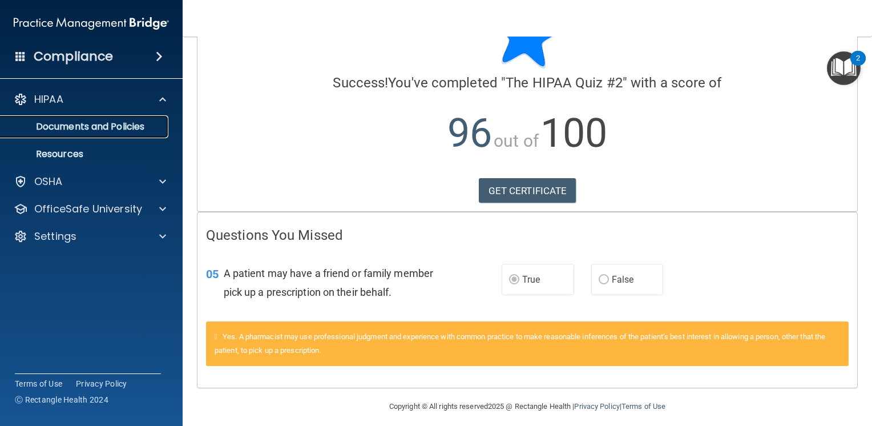
click at [135, 128] on p "Documents and Policies" at bounding box center [85, 126] width 156 height 11
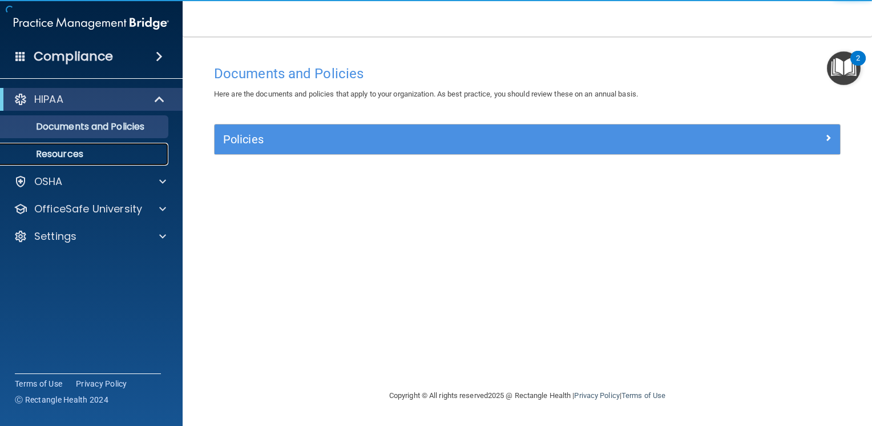
click at [73, 154] on p "Resources" at bounding box center [85, 153] width 156 height 11
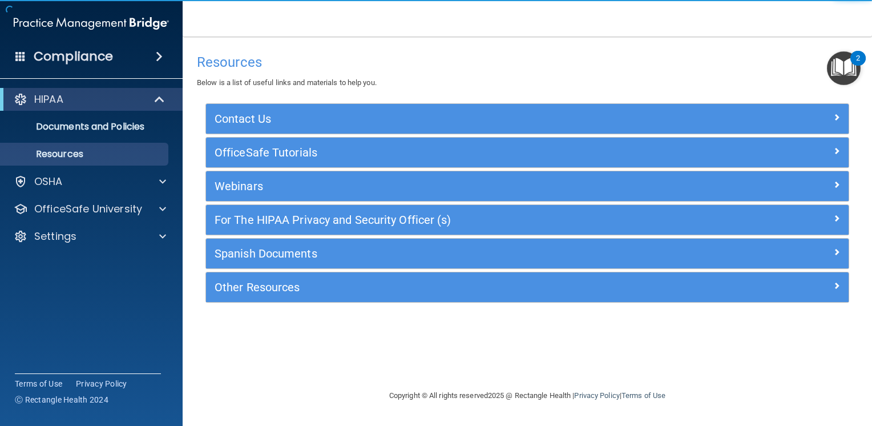
click at [87, 106] on div "HIPAA" at bounding box center [91, 99] width 183 height 23
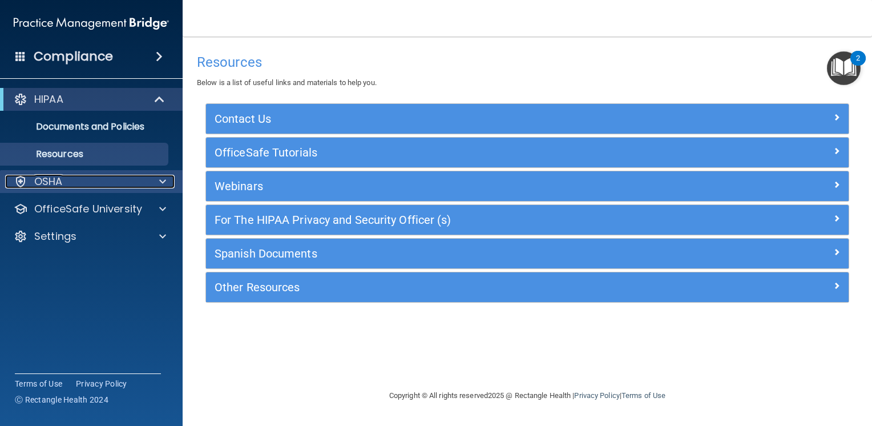
click at [155, 178] on div at bounding box center [161, 182] width 29 height 14
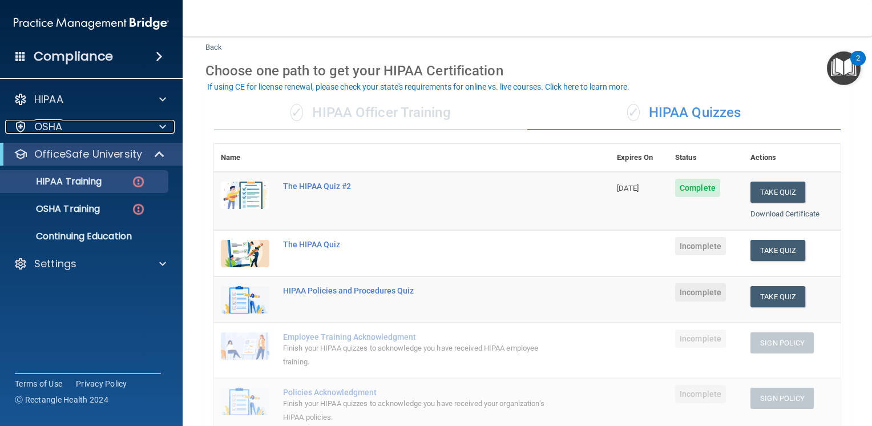
scroll to position [57, 0]
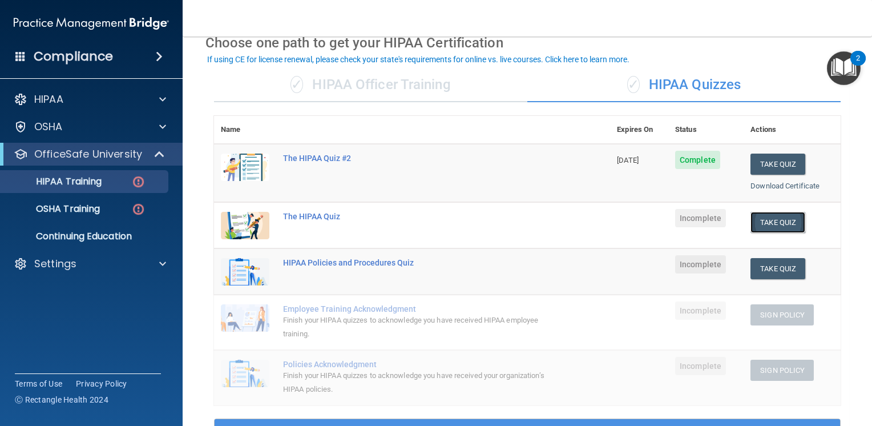
click at [770, 225] on button "Take Quiz" at bounding box center [778, 222] width 55 height 21
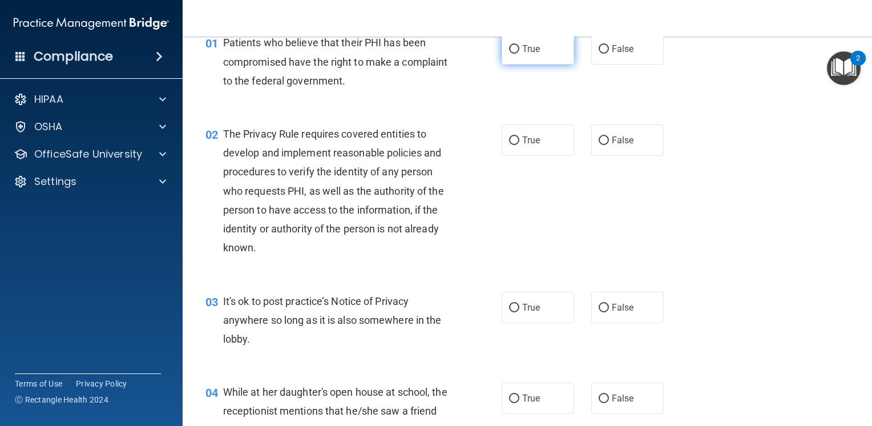
click at [518, 47] on label "True" at bounding box center [538, 48] width 73 height 31
click at [518, 47] on input "True" at bounding box center [514, 49] width 10 height 9
radio input "true"
click at [517, 145] on label "True" at bounding box center [538, 139] width 73 height 31
click at [517, 145] on input "True" at bounding box center [514, 140] width 10 height 9
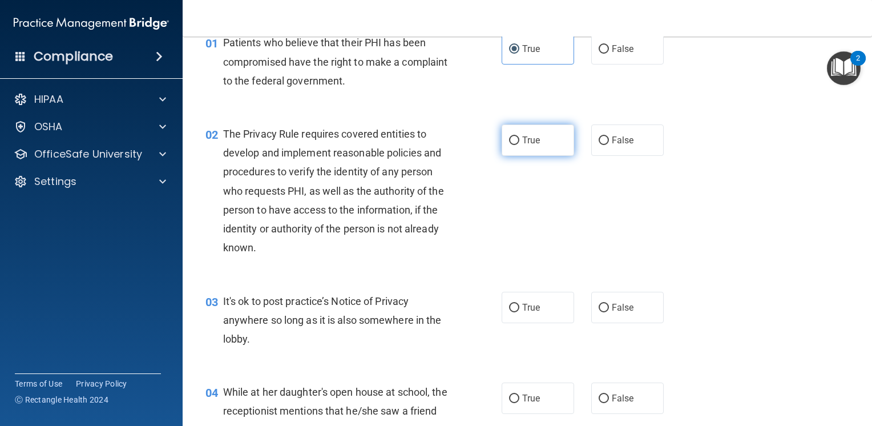
radio input "true"
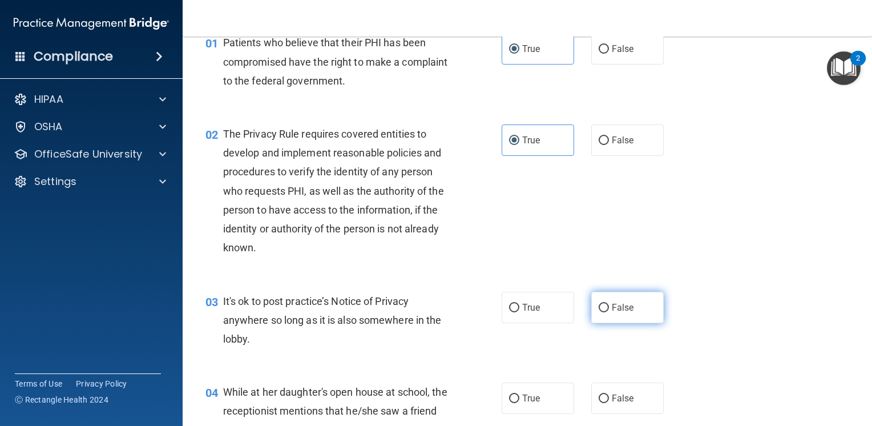
drag, startPoint x: 610, startPoint y: 312, endPoint x: 597, endPoint y: 308, distance: 13.7
click at [609, 312] on label "False" at bounding box center [627, 307] width 73 height 31
click at [609, 312] on input "False" at bounding box center [604, 308] width 10 height 9
radio input "true"
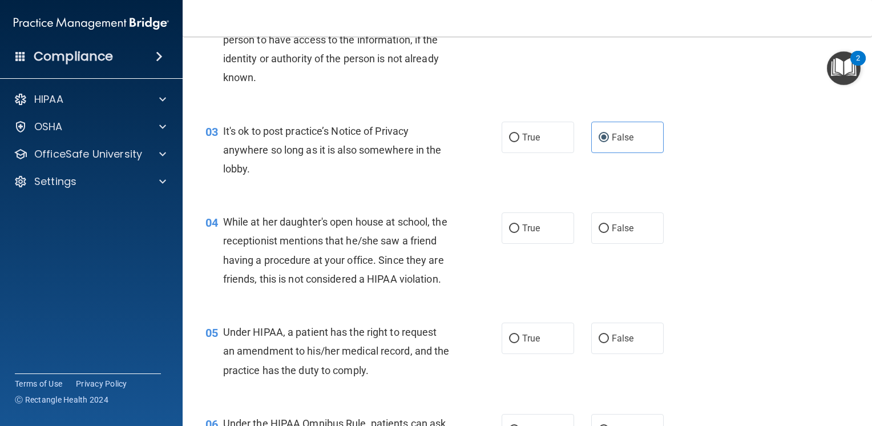
scroll to position [228, 0]
click at [599, 227] on input "False" at bounding box center [604, 227] width 10 height 9
radio input "true"
click at [603, 342] on input "False" at bounding box center [604, 337] width 10 height 9
radio input "true"
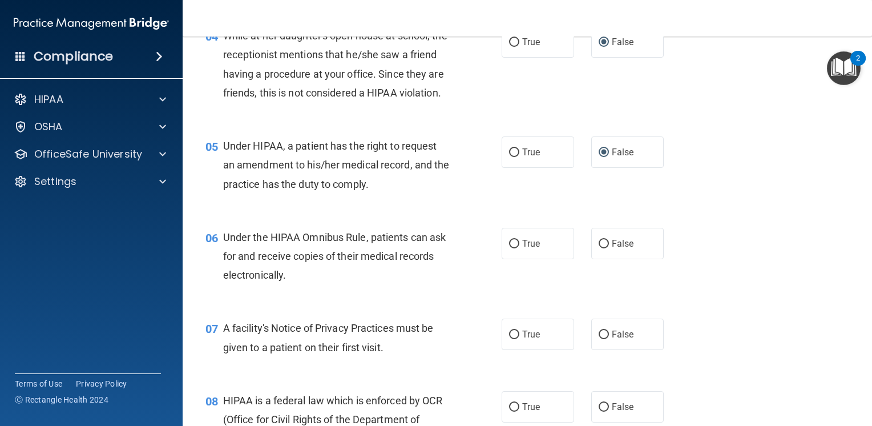
scroll to position [457, 0]
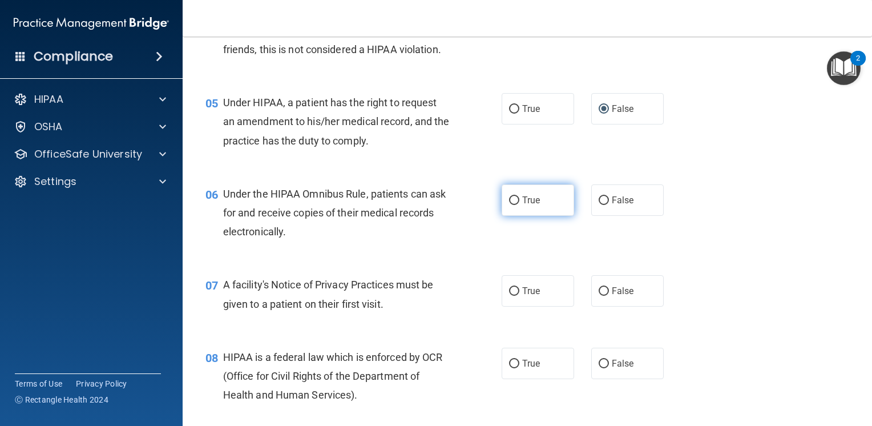
click at [522, 206] on span "True" at bounding box center [531, 200] width 18 height 11
click at [519, 205] on input "True" at bounding box center [514, 200] width 10 height 9
radio input "true"
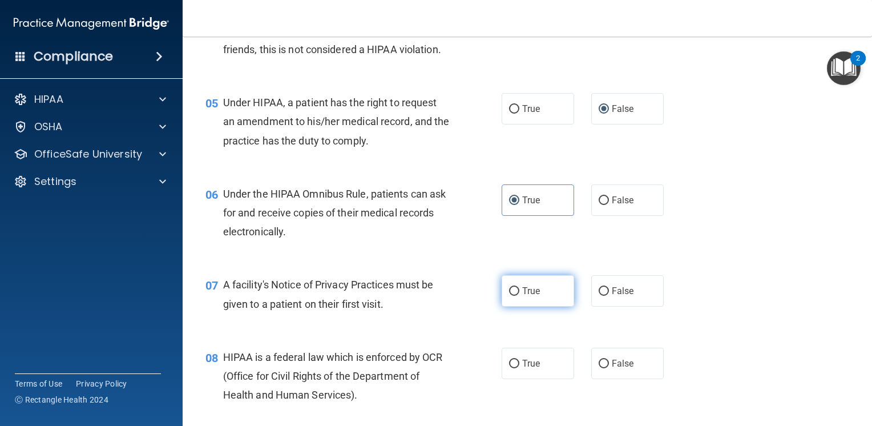
click at [537, 298] on label "True" at bounding box center [538, 290] width 73 height 31
click at [519, 296] on input "True" at bounding box center [514, 291] width 10 height 9
radio input "true"
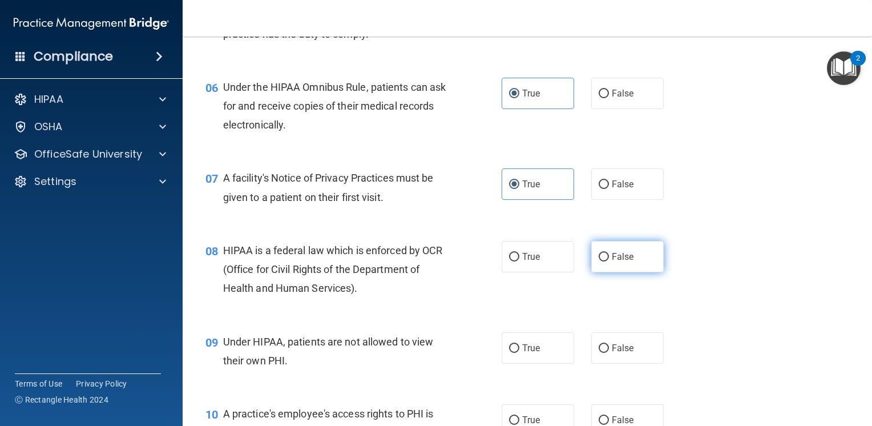
scroll to position [571, 0]
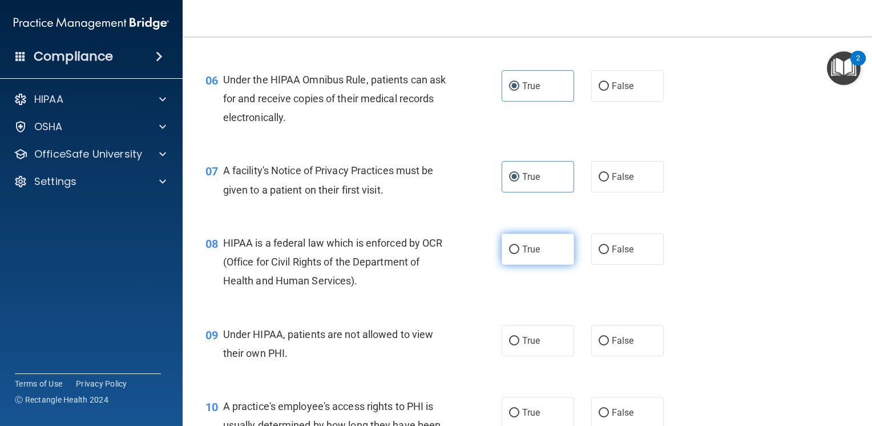
click at [532, 255] on span "True" at bounding box center [531, 249] width 18 height 11
click at [519, 254] on input "True" at bounding box center [514, 249] width 10 height 9
radio input "true"
click at [599, 345] on input "False" at bounding box center [604, 341] width 10 height 9
radio input "true"
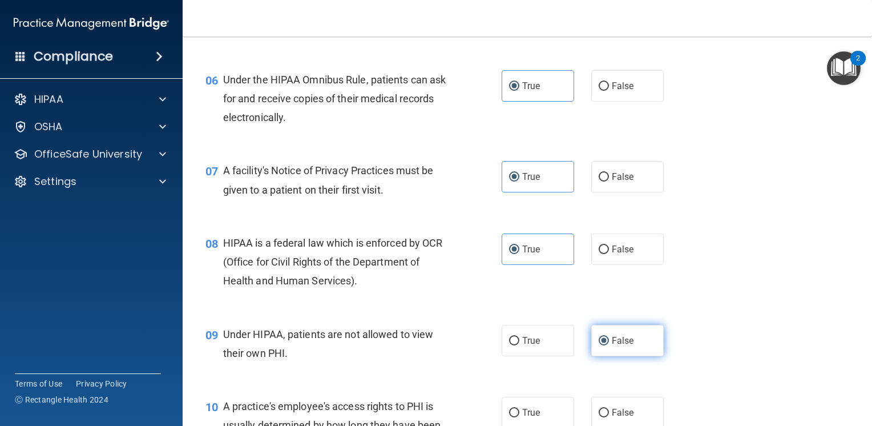
scroll to position [628, 0]
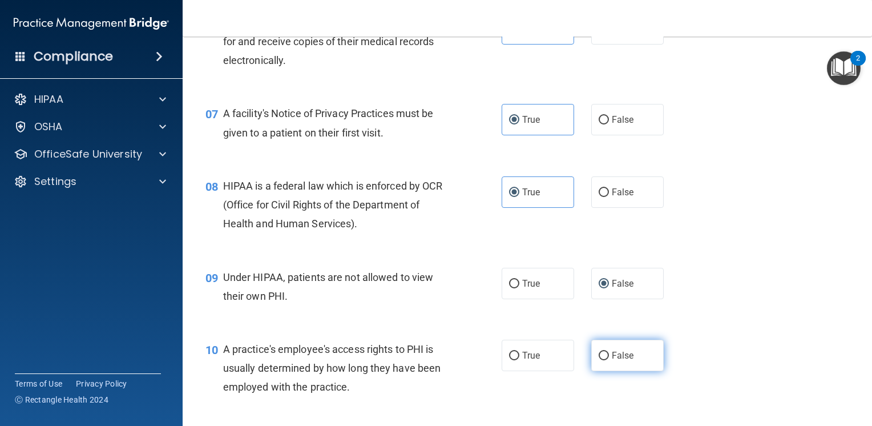
click at [630, 371] on label "False" at bounding box center [627, 355] width 73 height 31
click at [609, 360] on input "False" at bounding box center [604, 356] width 10 height 9
radio input "true"
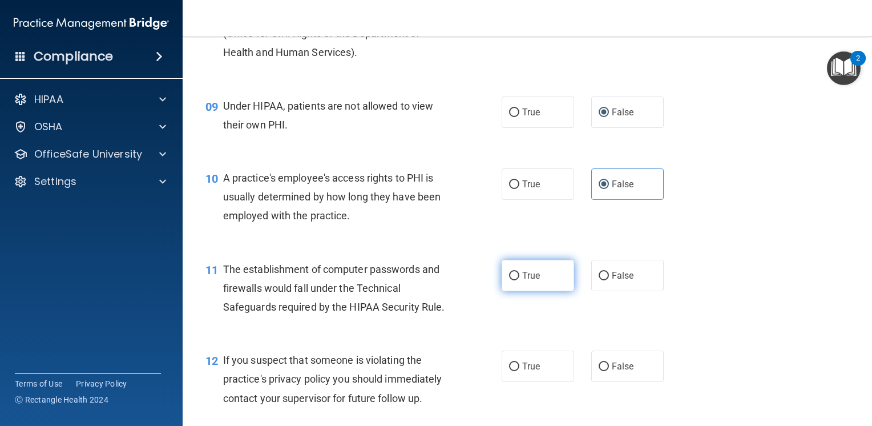
click at [540, 285] on label "True" at bounding box center [538, 275] width 73 height 31
click at [519, 280] on input "True" at bounding box center [514, 276] width 10 height 9
radio input "true"
click at [539, 371] on label "True" at bounding box center [538, 366] width 73 height 31
click at [519, 371] on input "True" at bounding box center [514, 367] width 10 height 9
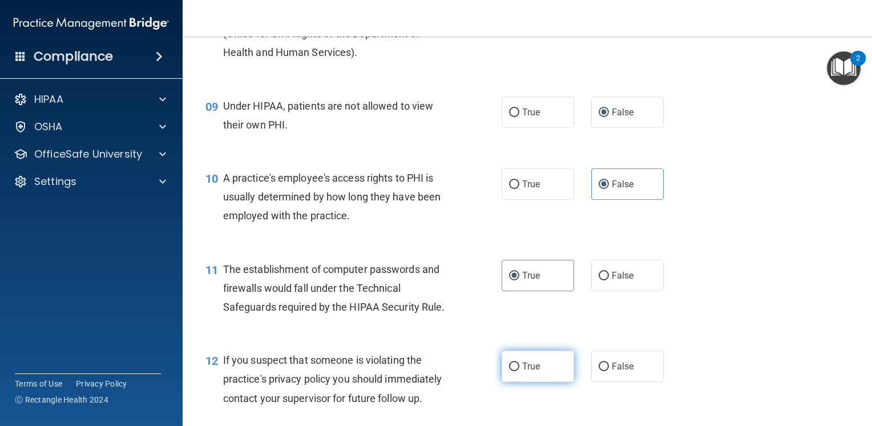
radio input "true"
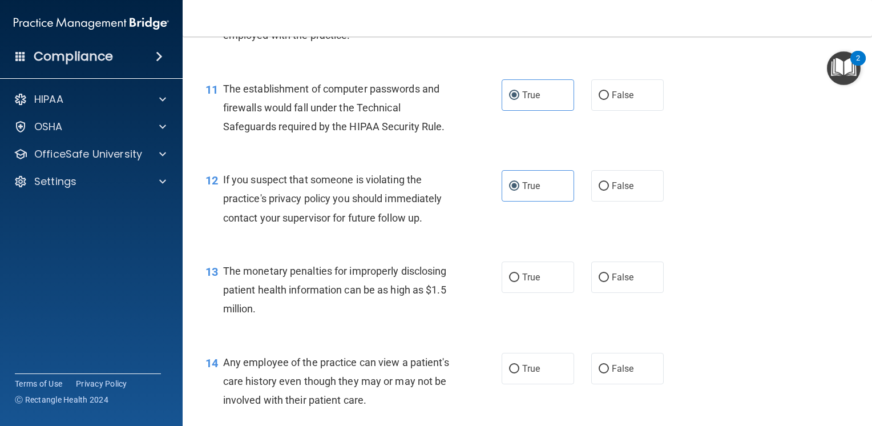
scroll to position [1028, 0]
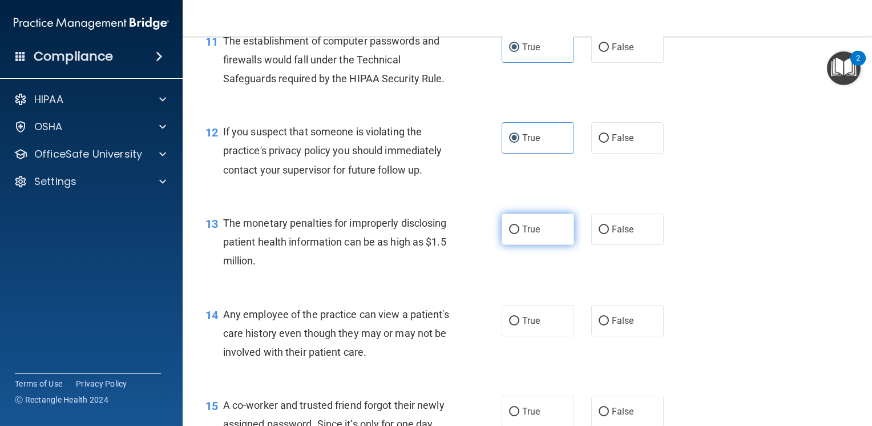
click at [522, 235] on span "True" at bounding box center [531, 229] width 18 height 11
click at [518, 234] on input "True" at bounding box center [514, 229] width 10 height 9
radio input "true"
click at [605, 336] on label "False" at bounding box center [627, 320] width 73 height 31
click at [605, 325] on input "False" at bounding box center [604, 321] width 10 height 9
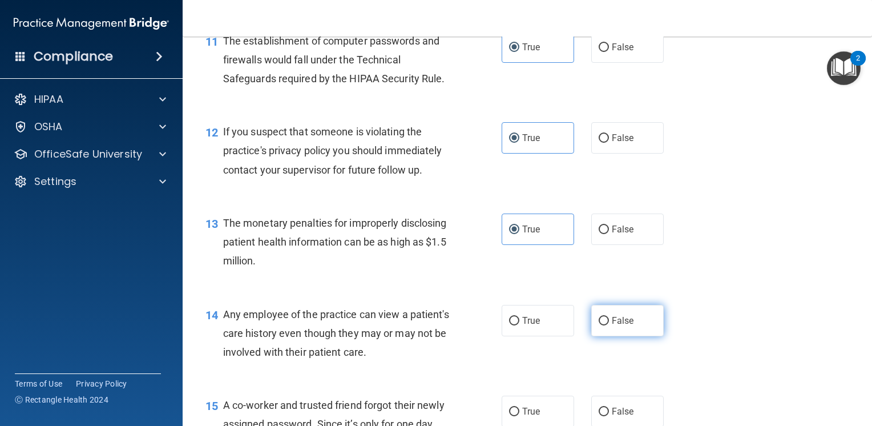
radio input "true"
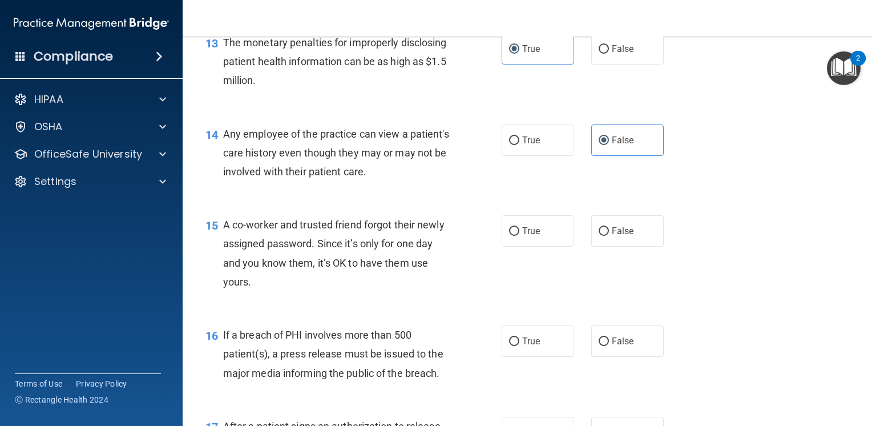
scroll to position [1256, 0]
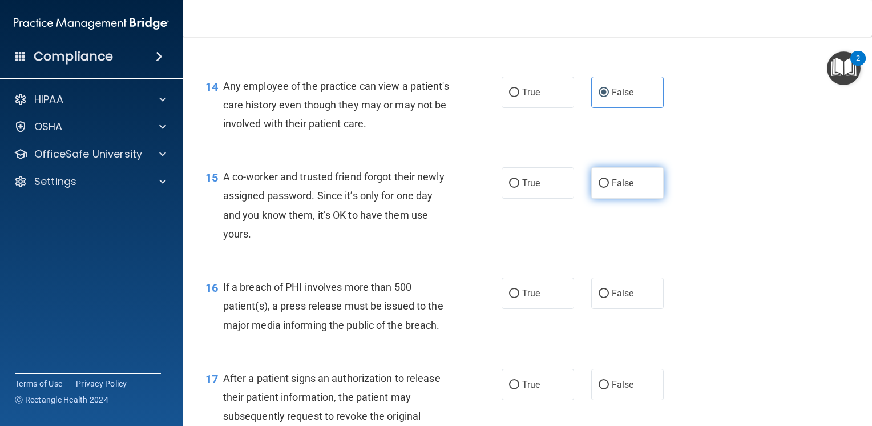
click at [623, 199] on label "False" at bounding box center [627, 182] width 73 height 31
click at [609, 188] on input "False" at bounding box center [604, 183] width 10 height 9
radio input "true"
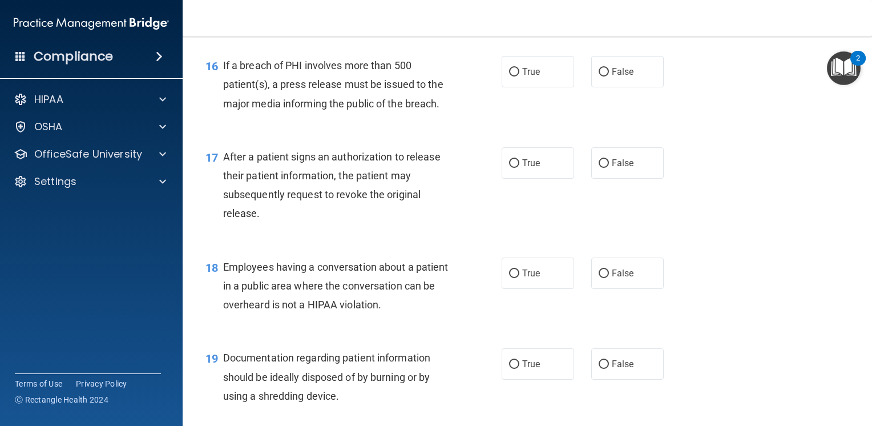
scroll to position [1484, 0]
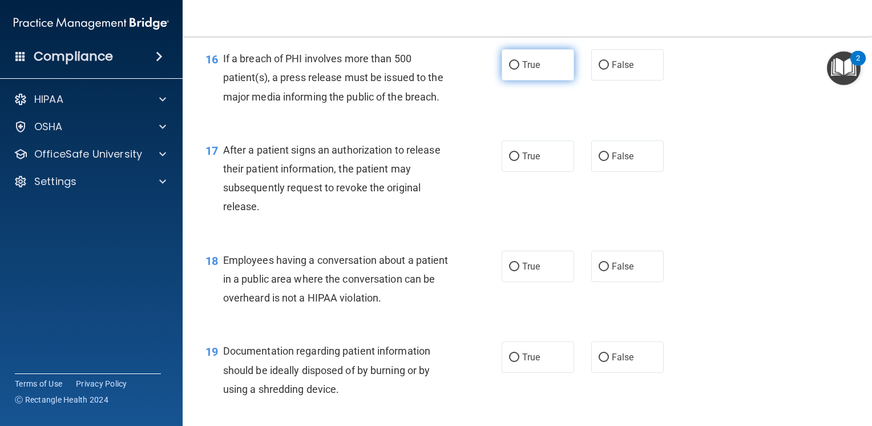
click at [523, 70] on span "True" at bounding box center [531, 64] width 18 height 11
click at [519, 70] on input "True" at bounding box center [514, 65] width 10 height 9
radio input "true"
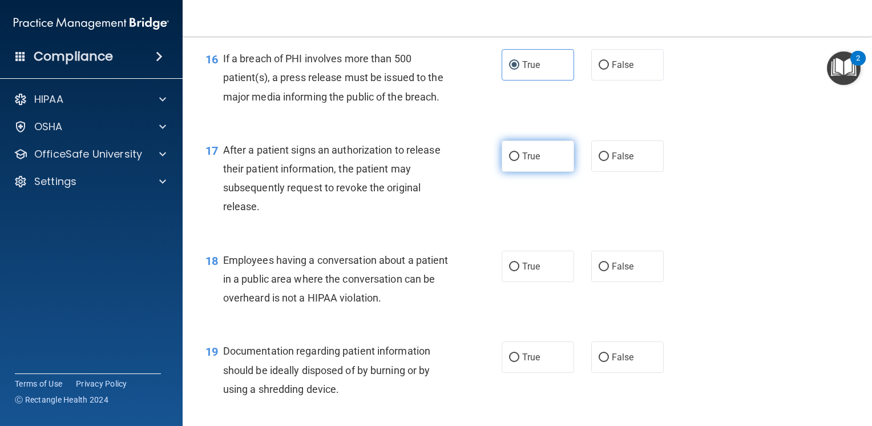
click at [533, 172] on label "True" at bounding box center [538, 155] width 73 height 31
click at [519, 161] on input "True" at bounding box center [514, 156] width 10 height 9
radio input "true"
click at [614, 270] on label "False" at bounding box center [627, 266] width 73 height 31
click at [609, 270] on input "False" at bounding box center [604, 267] width 10 height 9
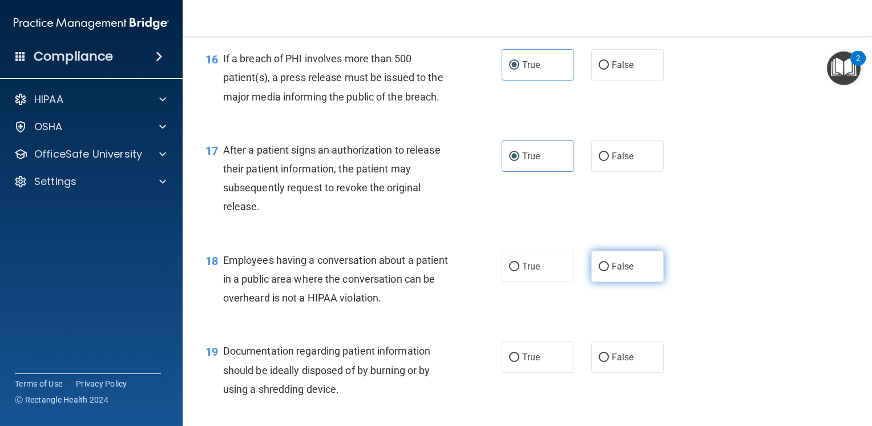
radio input "true"
click at [526, 373] on label "True" at bounding box center [538, 356] width 73 height 31
click at [519, 362] on input "True" at bounding box center [514, 357] width 10 height 9
radio input "true"
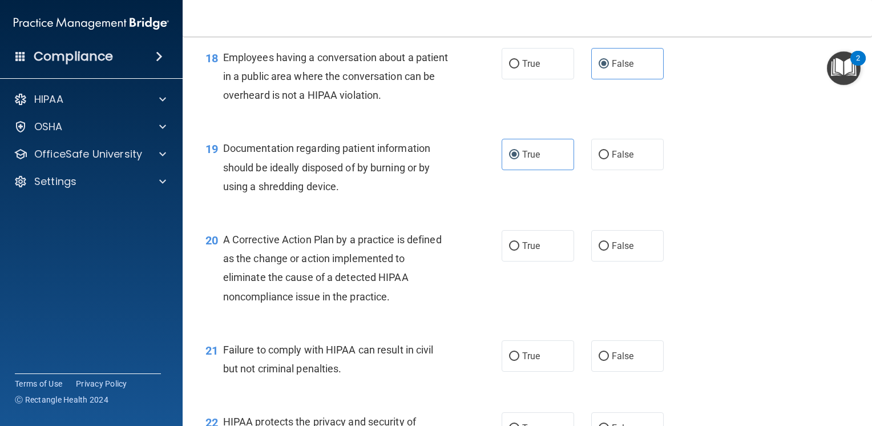
scroll to position [1713, 0]
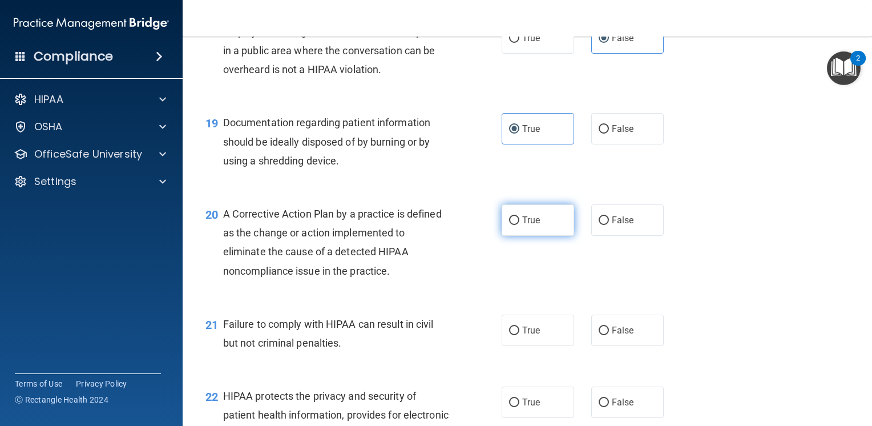
click at [559, 236] on label "True" at bounding box center [538, 219] width 73 height 31
click at [519, 225] on input "True" at bounding box center [514, 220] width 10 height 9
radio input "true"
click at [612, 336] on span "False" at bounding box center [623, 330] width 22 height 11
click at [609, 335] on input "False" at bounding box center [604, 331] width 10 height 9
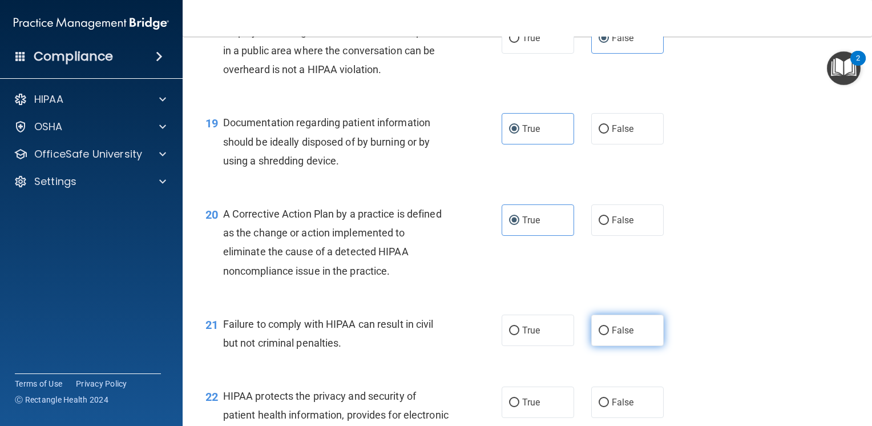
radio input "true"
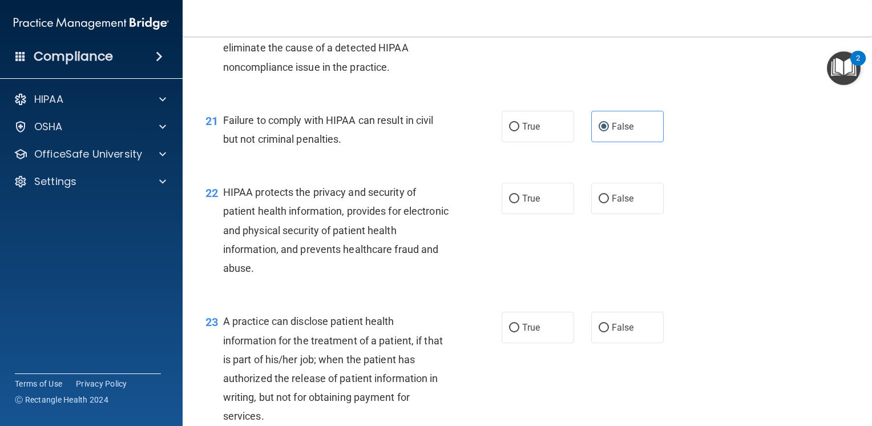
scroll to position [1941, 0]
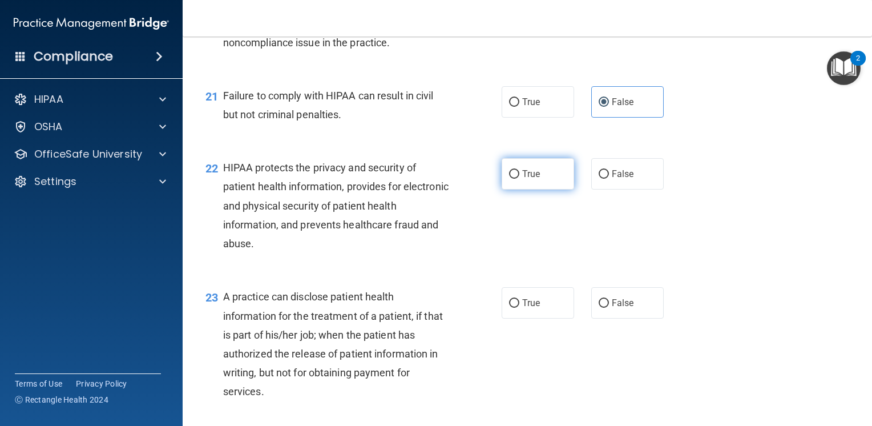
click at [538, 182] on label "True" at bounding box center [538, 173] width 73 height 31
click at [519, 179] on input "True" at bounding box center [514, 174] width 10 height 9
radio input "true"
click at [633, 319] on label "False" at bounding box center [627, 302] width 73 height 31
click at [609, 308] on input "False" at bounding box center [604, 303] width 10 height 9
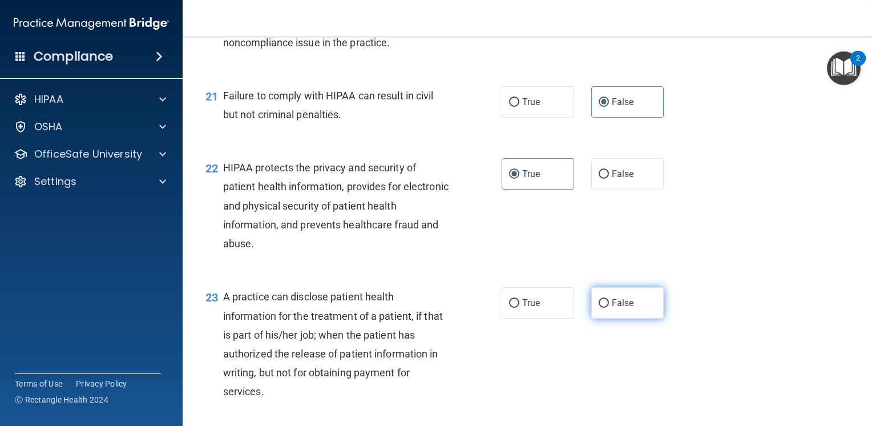
radio input "true"
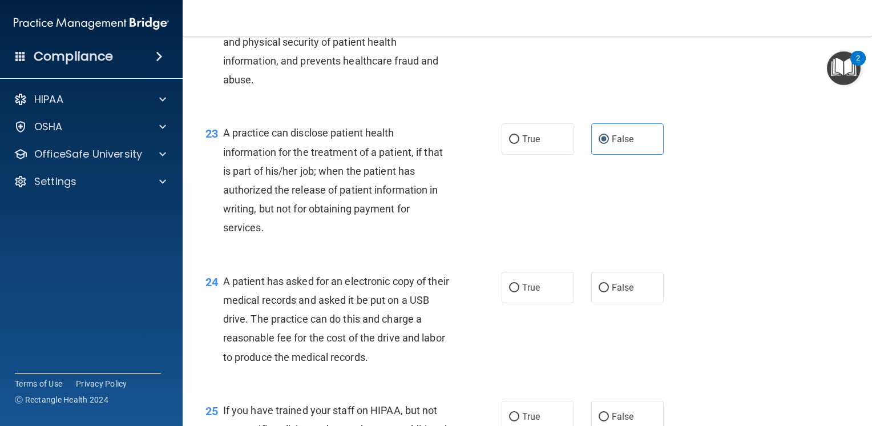
scroll to position [2112, 0]
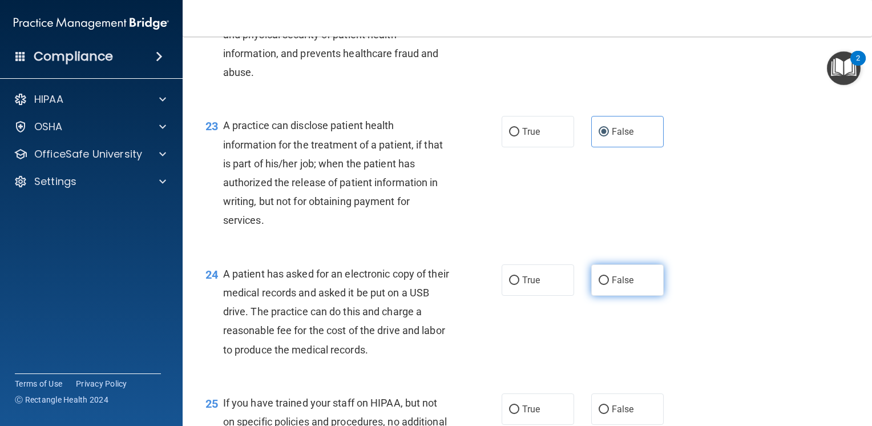
click at [616, 296] on label "False" at bounding box center [627, 279] width 73 height 31
click at [609, 285] on input "False" at bounding box center [604, 280] width 10 height 9
radio input "true"
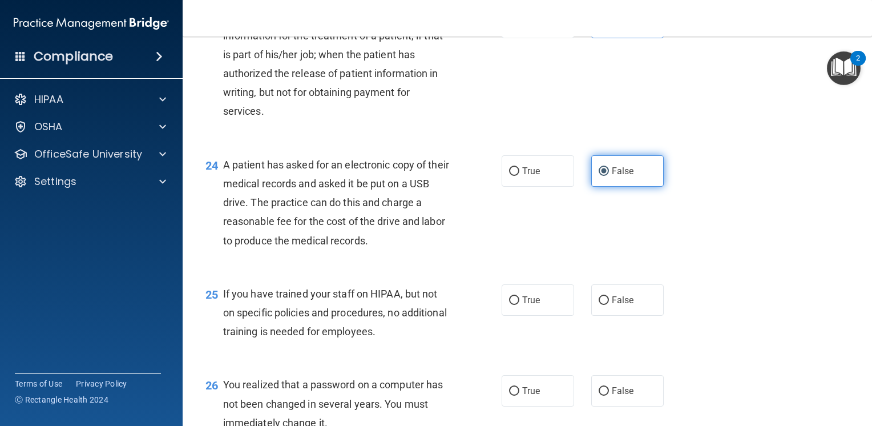
scroll to position [2283, 0]
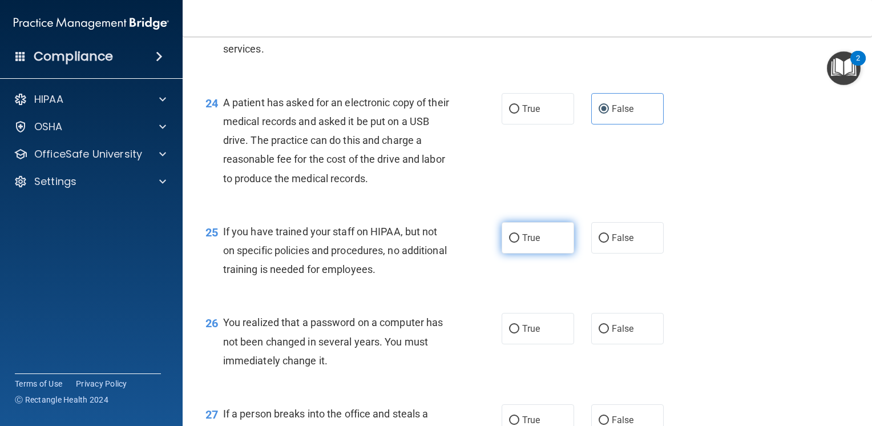
click at [557, 253] on label "True" at bounding box center [538, 237] width 73 height 31
click at [519, 243] on input "True" at bounding box center [514, 238] width 10 height 9
radio input "true"
click at [619, 344] on label "False" at bounding box center [627, 328] width 73 height 31
click at [609, 333] on input "False" at bounding box center [604, 329] width 10 height 9
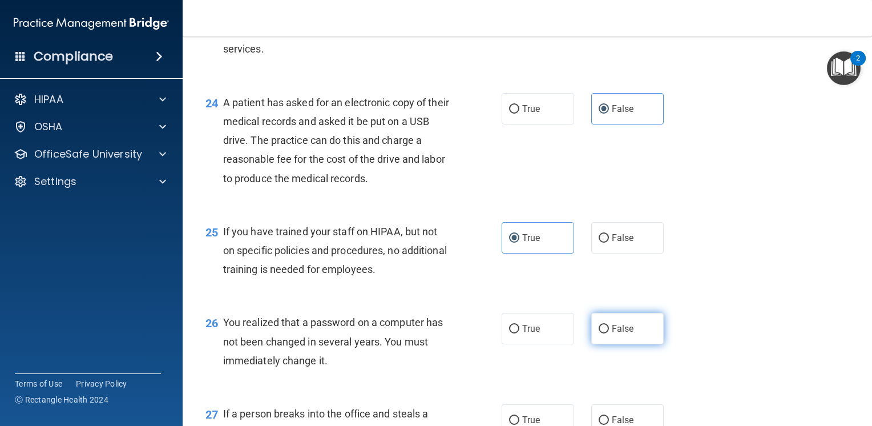
radio input "true"
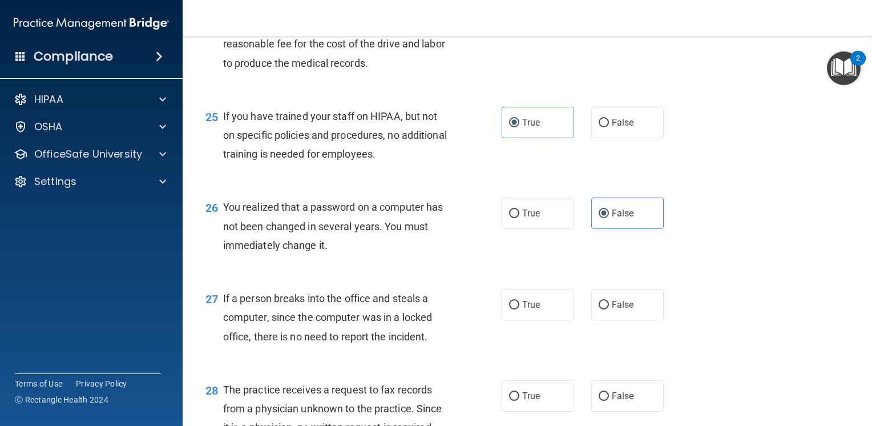
scroll to position [2455, 0]
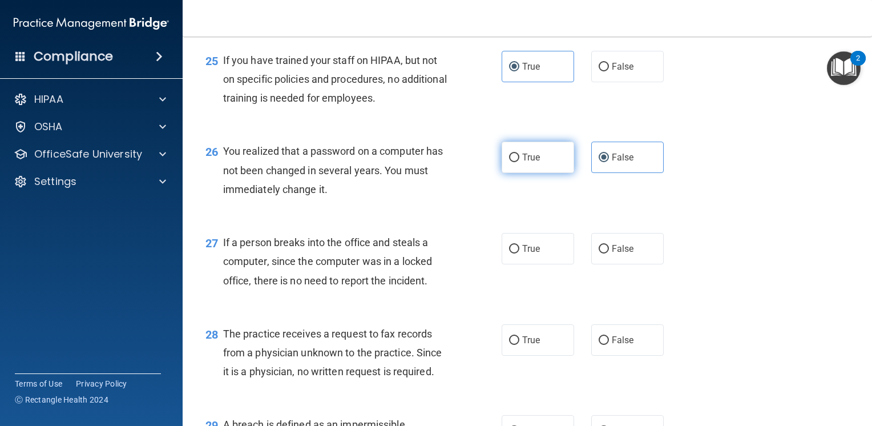
click at [523, 163] on span "True" at bounding box center [531, 157] width 18 height 11
click at [519, 162] on input "True" at bounding box center [514, 158] width 10 height 9
radio input "true"
radio input "false"
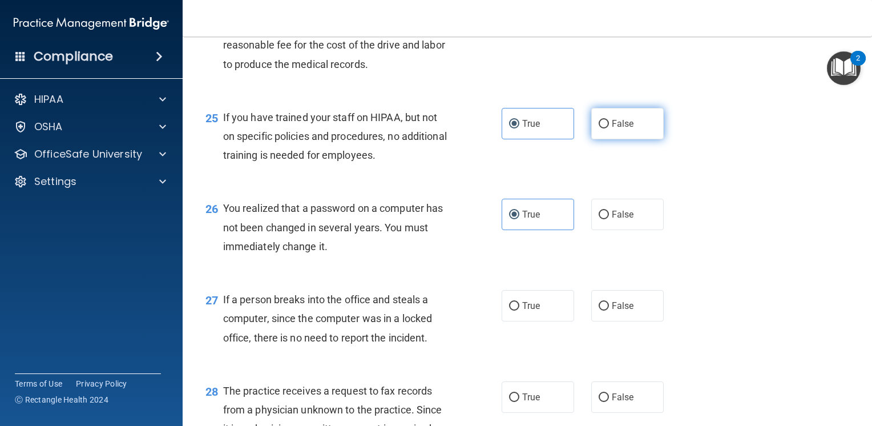
click at [599, 128] on input "False" at bounding box center [604, 124] width 10 height 9
radio input "true"
radio input "false"
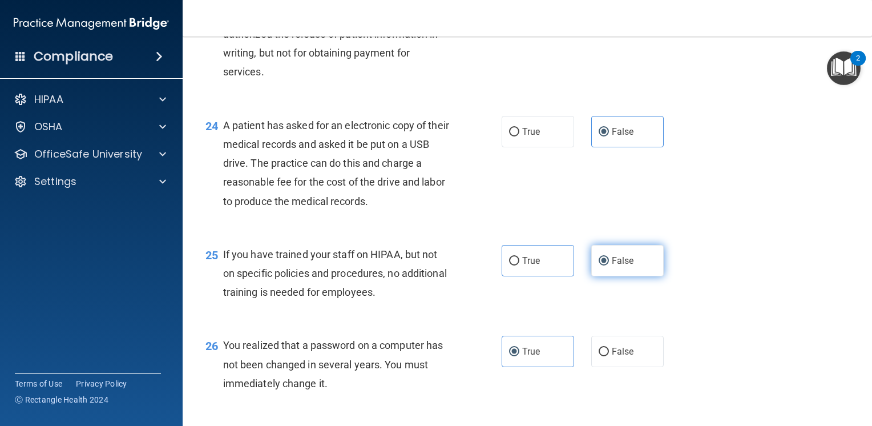
scroll to position [2226, 0]
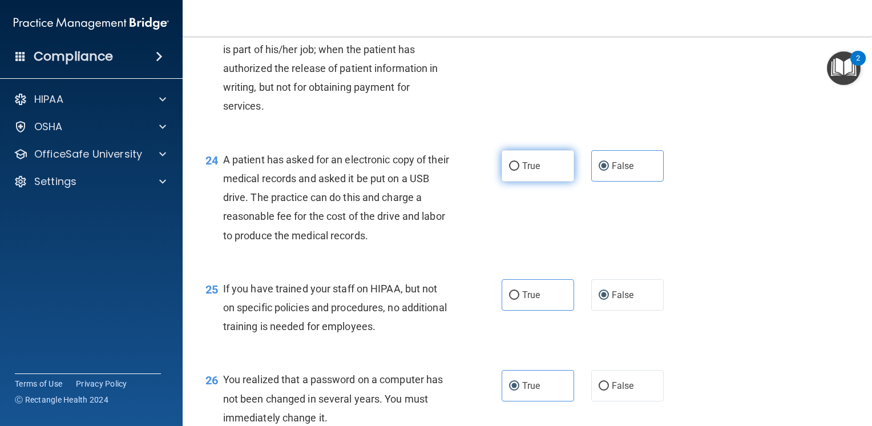
click at [540, 182] on label "True" at bounding box center [538, 165] width 73 height 31
click at [519, 171] on input "True" at bounding box center [514, 166] width 10 height 9
radio input "true"
radio input "false"
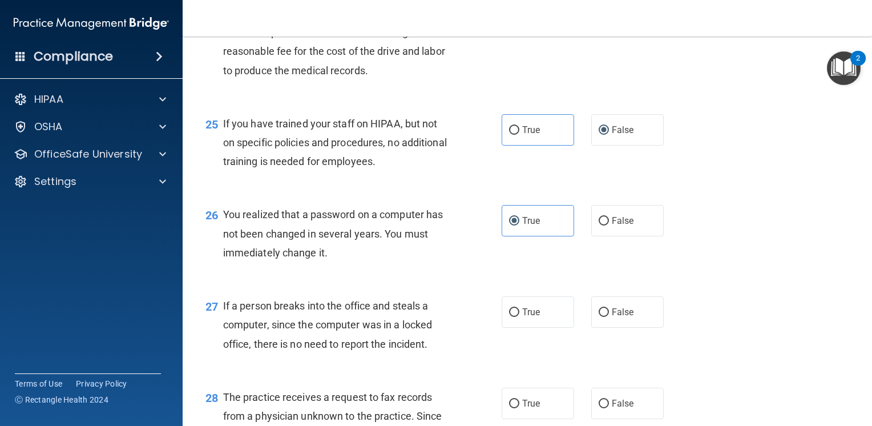
scroll to position [2398, 0]
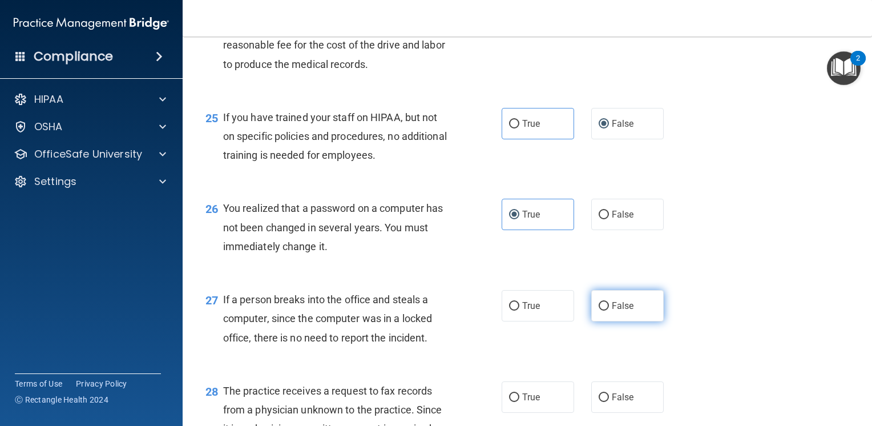
click at [599, 311] on input "False" at bounding box center [604, 306] width 10 height 9
radio input "true"
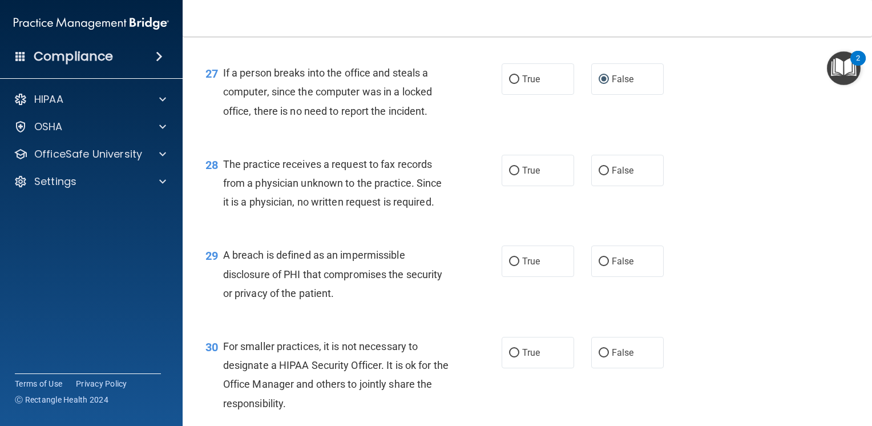
scroll to position [2626, 0]
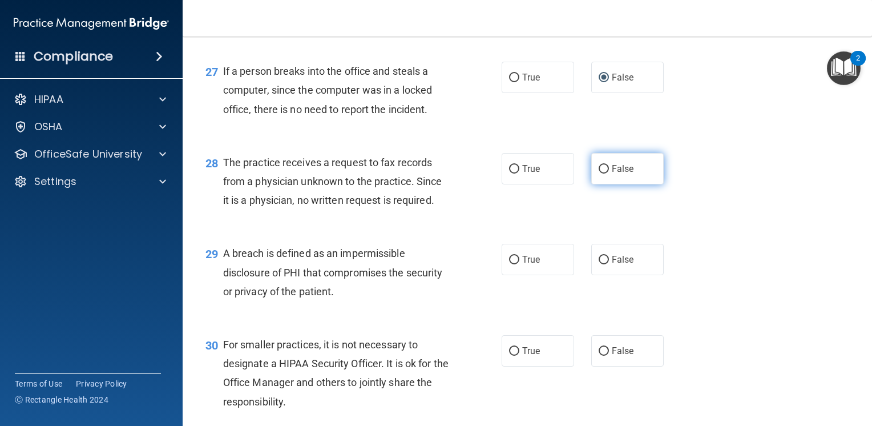
click at [639, 184] on label "False" at bounding box center [627, 168] width 73 height 31
click at [609, 174] on input "False" at bounding box center [604, 169] width 10 height 9
radio input "true"
click at [535, 265] on span "True" at bounding box center [531, 259] width 18 height 11
click at [519, 264] on input "True" at bounding box center [514, 260] width 10 height 9
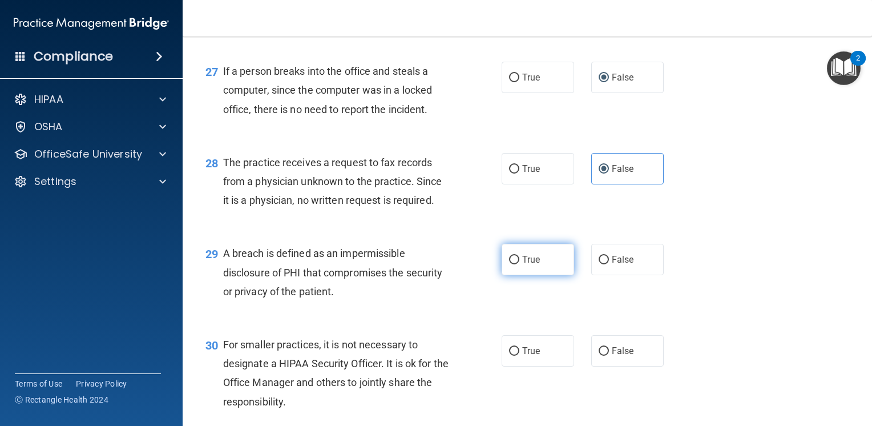
radio input "true"
click at [635, 367] on label "False" at bounding box center [627, 350] width 73 height 31
click at [609, 356] on input "False" at bounding box center [604, 351] width 10 height 9
radio input "true"
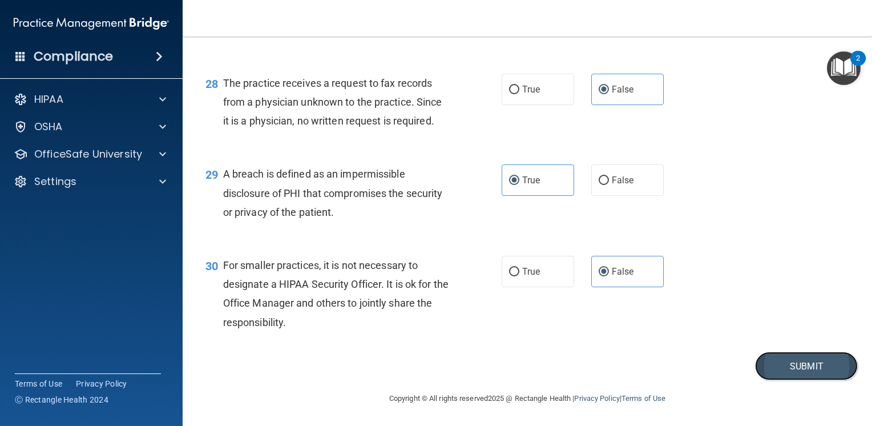
click at [799, 369] on button "Submit" at bounding box center [806, 366] width 103 height 29
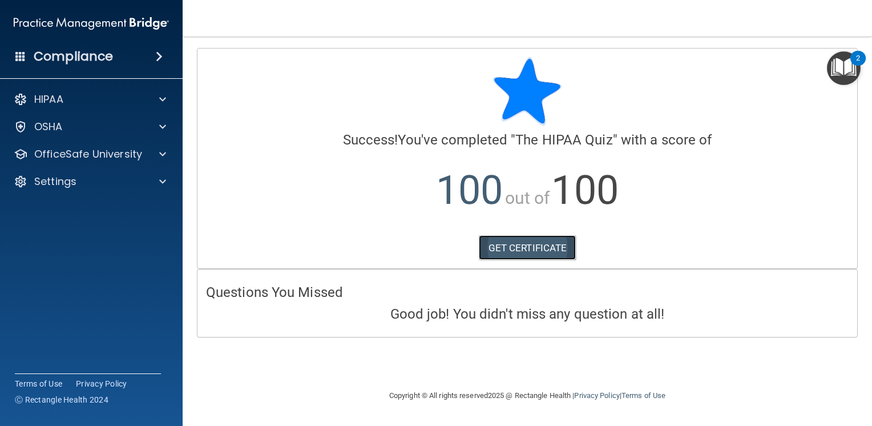
click at [543, 253] on link "GET CERTIFICATE" at bounding box center [528, 247] width 98 height 25
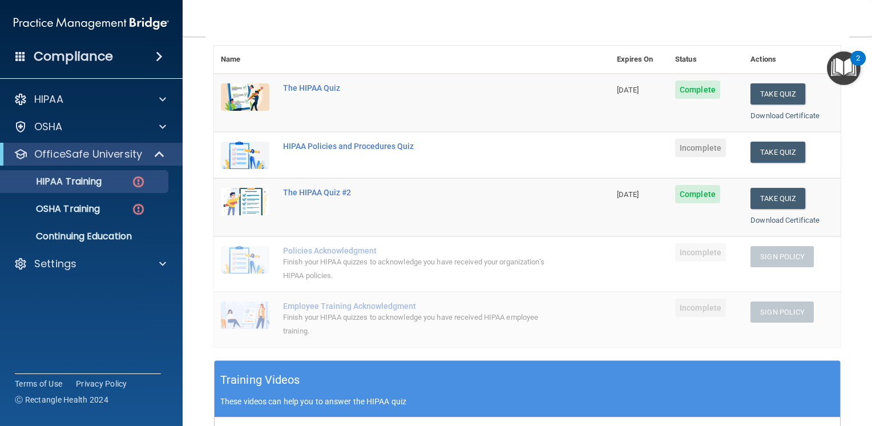
scroll to position [57, 0]
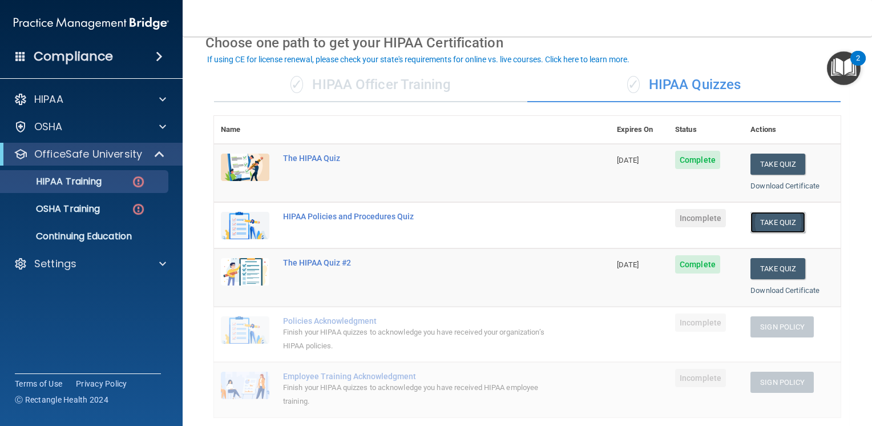
click at [767, 218] on button "Take Quiz" at bounding box center [778, 222] width 55 height 21
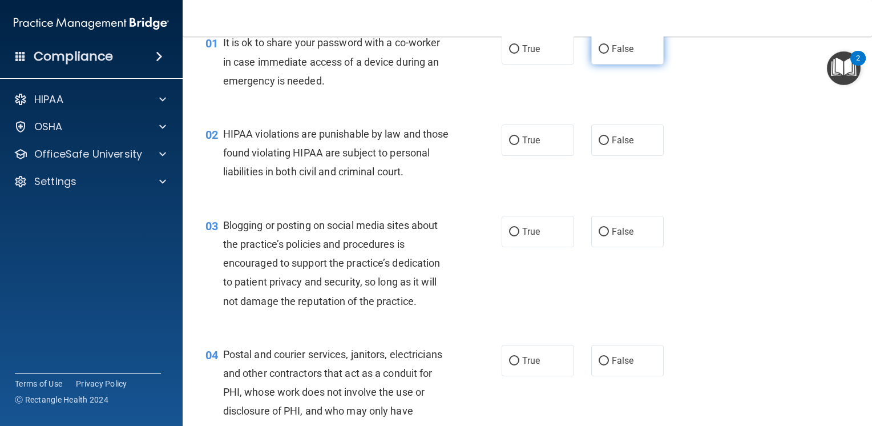
click at [601, 59] on label "False" at bounding box center [627, 48] width 73 height 31
click at [601, 54] on input "False" at bounding box center [604, 49] width 10 height 9
radio input "true"
click at [522, 140] on span "True" at bounding box center [531, 140] width 18 height 11
click at [518, 140] on input "True" at bounding box center [514, 140] width 10 height 9
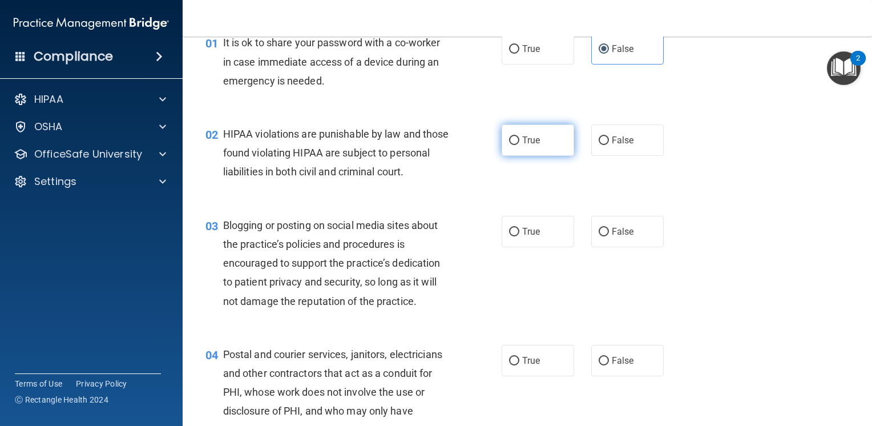
radio input "true"
click at [615, 237] on span "False" at bounding box center [623, 231] width 22 height 11
click at [609, 236] on input "False" at bounding box center [604, 232] width 10 height 9
radio input "true"
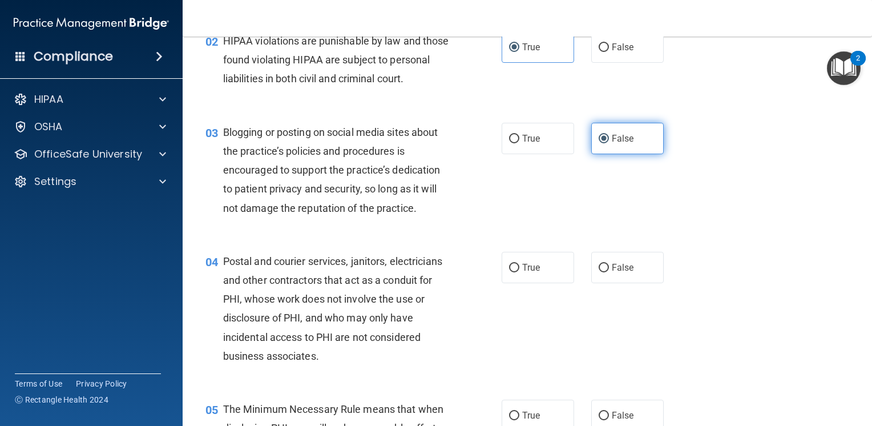
scroll to position [285, 0]
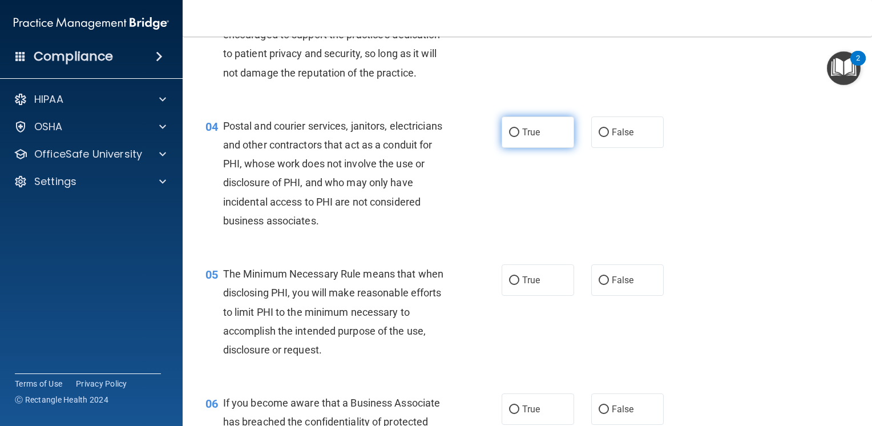
click at [522, 138] on span "True" at bounding box center [531, 132] width 18 height 11
click at [519, 137] on input "True" at bounding box center [514, 132] width 10 height 9
radio input "true"
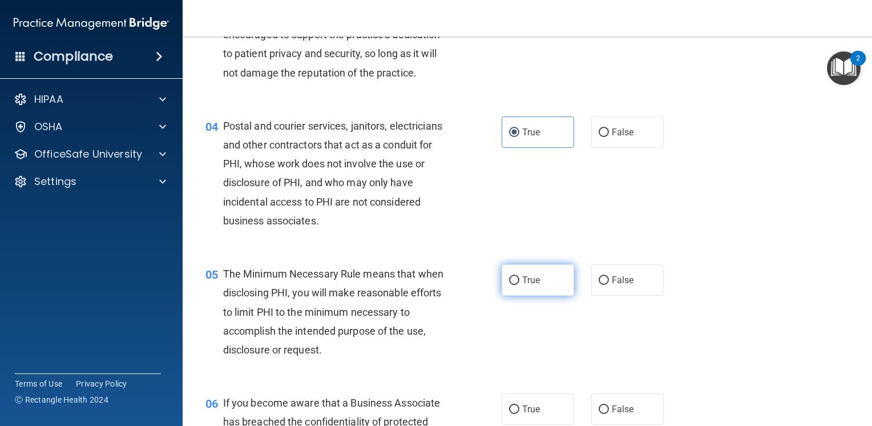
click at [532, 285] on span "True" at bounding box center [531, 280] width 18 height 11
click at [519, 285] on input "True" at bounding box center [514, 280] width 10 height 9
radio input "true"
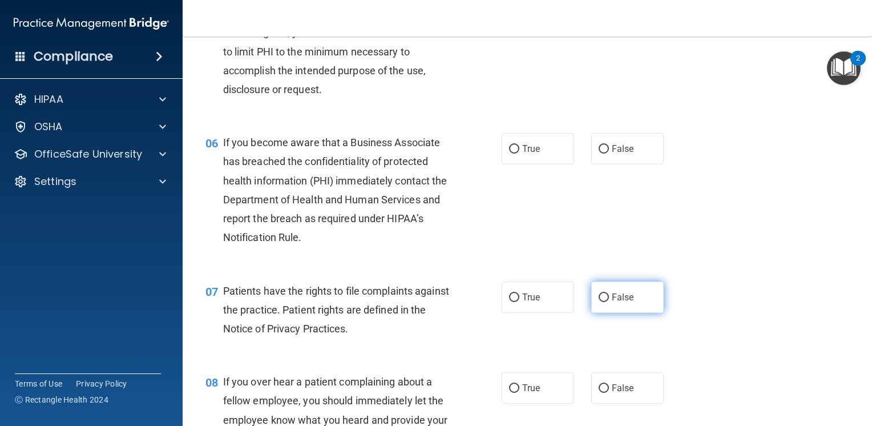
scroll to position [571, 0]
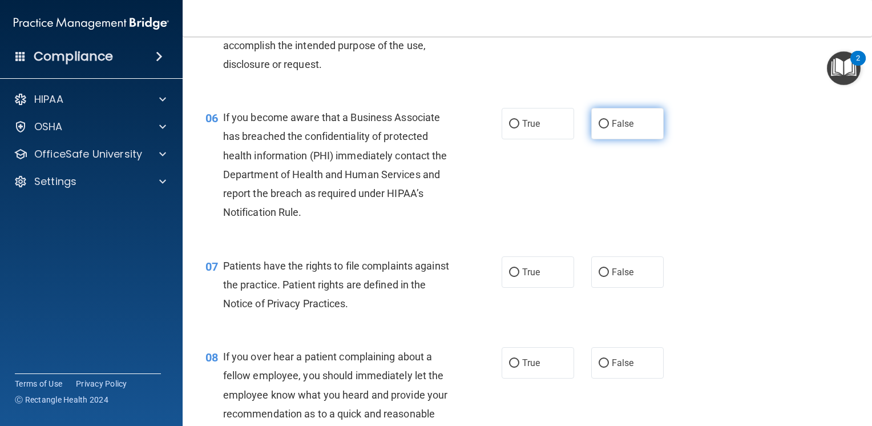
click at [614, 129] on span "False" at bounding box center [623, 123] width 22 height 11
click at [609, 128] on input "False" at bounding box center [604, 124] width 10 height 9
radio input "true"
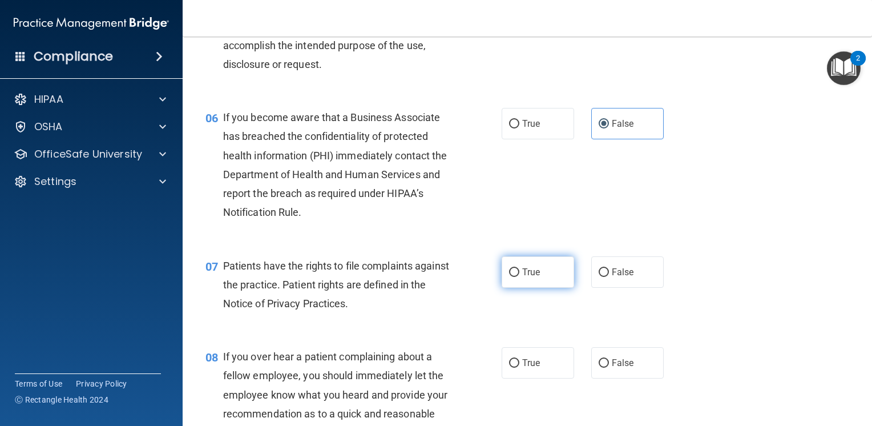
click at [522, 288] on label "True" at bounding box center [538, 271] width 73 height 31
click at [519, 277] on input "True" at bounding box center [514, 272] width 10 height 9
radio input "true"
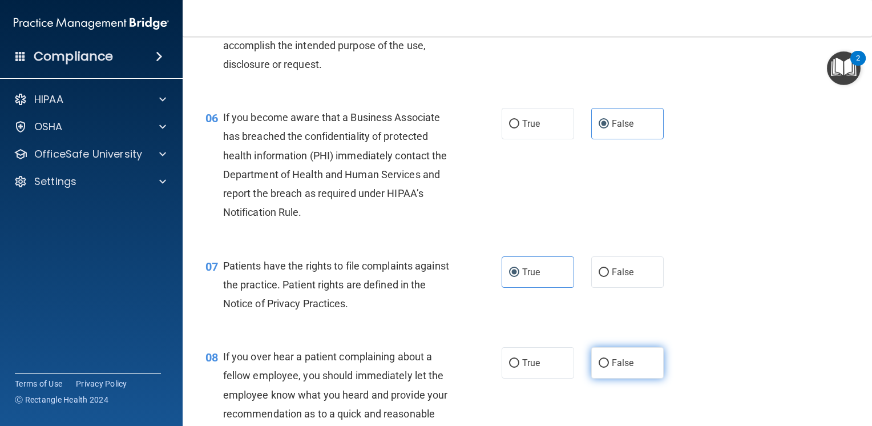
click at [635, 376] on label "False" at bounding box center [627, 362] width 73 height 31
click at [609, 368] on input "False" at bounding box center [604, 363] width 10 height 9
radio input "true"
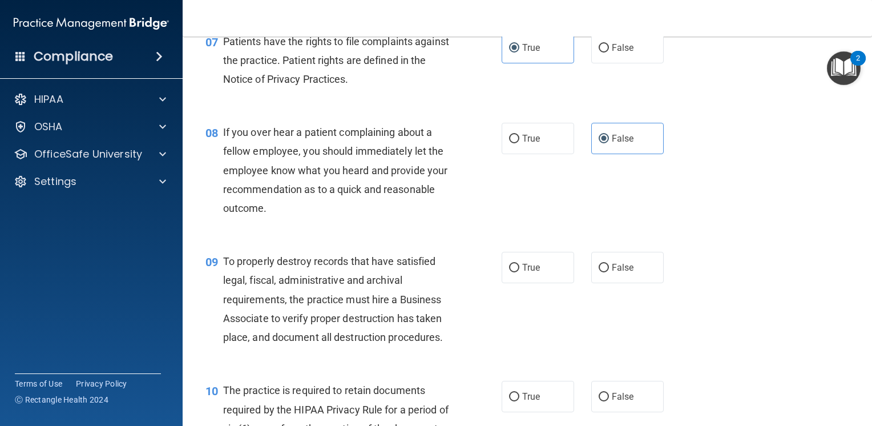
scroll to position [799, 0]
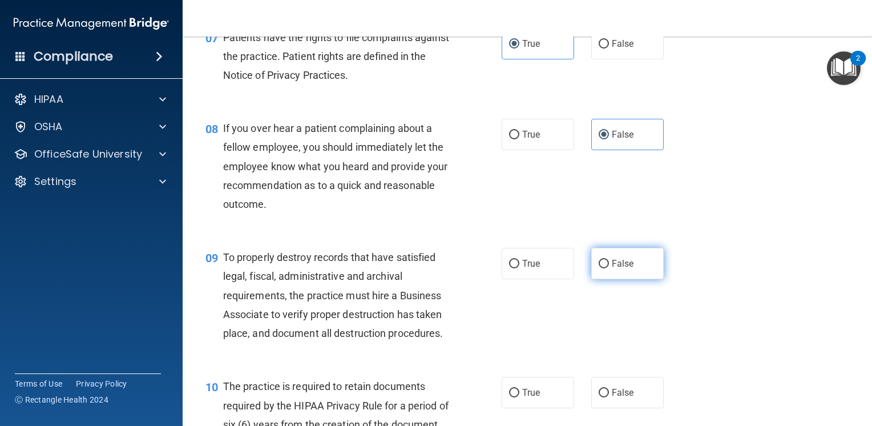
click at [624, 269] on span "False" at bounding box center [623, 263] width 22 height 11
click at [609, 268] on input "False" at bounding box center [604, 264] width 10 height 9
radio input "true"
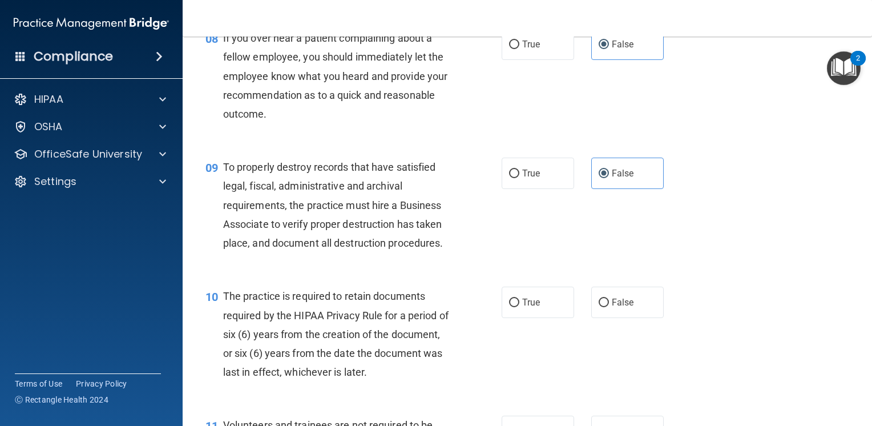
scroll to position [913, 0]
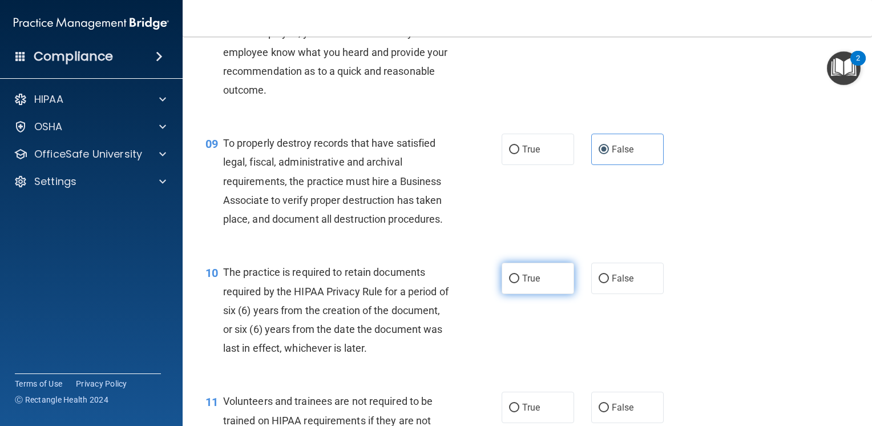
click at [538, 294] on label "True" at bounding box center [538, 278] width 73 height 31
click at [519, 283] on input "True" at bounding box center [514, 279] width 10 height 9
radio input "true"
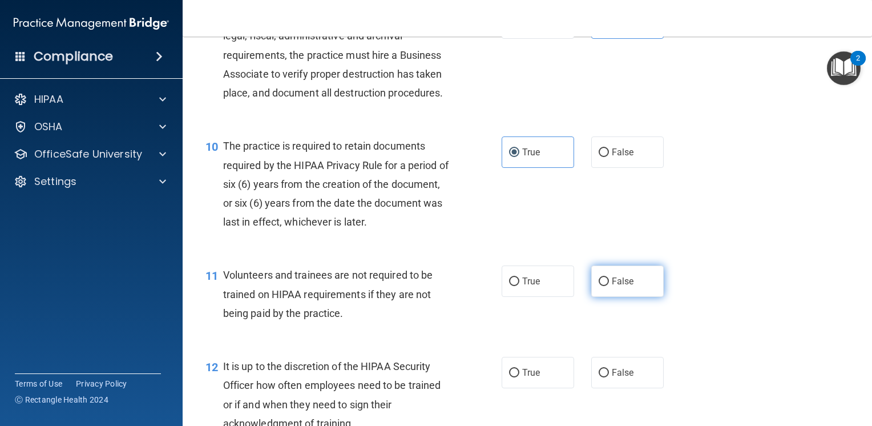
scroll to position [1085, 0]
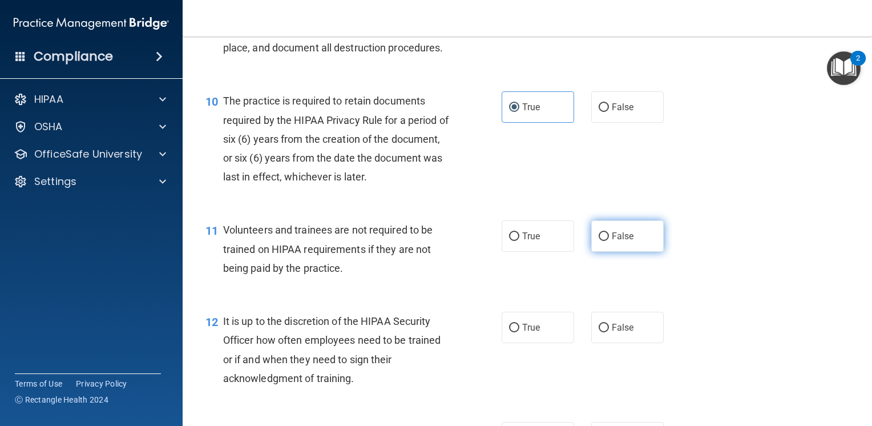
click at [613, 252] on label "False" at bounding box center [627, 235] width 73 height 31
click at [609, 241] on input "False" at bounding box center [604, 236] width 10 height 9
radio input "true"
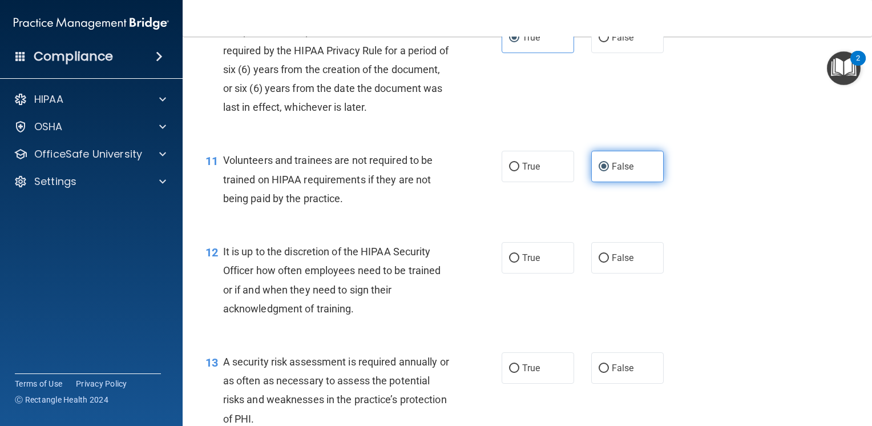
scroll to position [1199, 0]
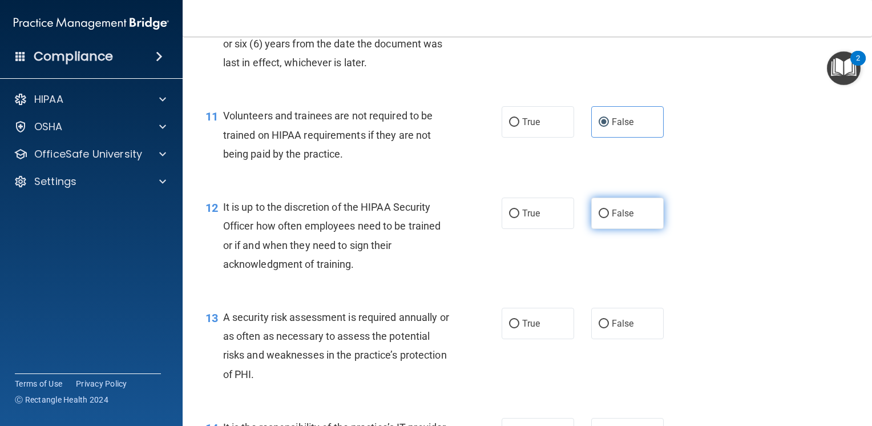
click at [623, 219] on span "False" at bounding box center [623, 213] width 22 height 11
click at [609, 218] on input "False" at bounding box center [604, 214] width 10 height 9
radio input "true"
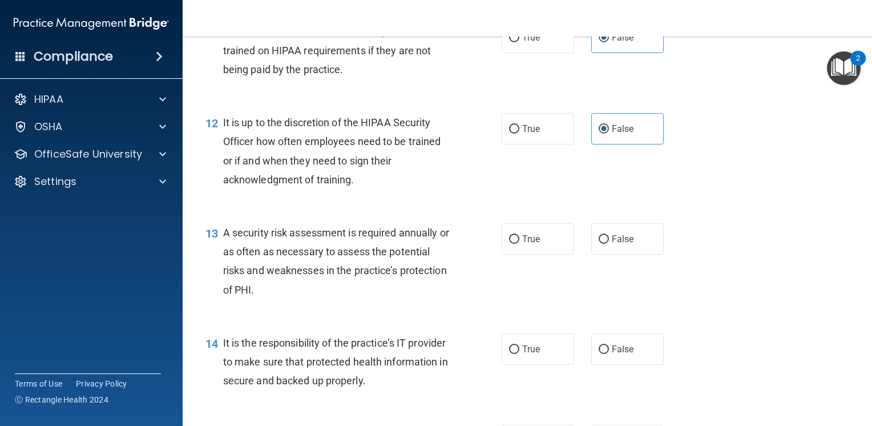
scroll to position [1313, 0]
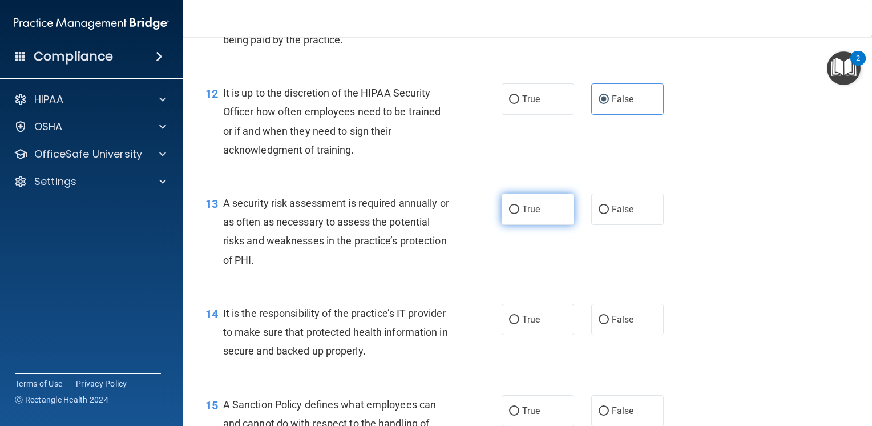
click at [550, 225] on label "True" at bounding box center [538, 209] width 73 height 31
click at [519, 214] on input "True" at bounding box center [514, 210] width 10 height 9
radio input "true"
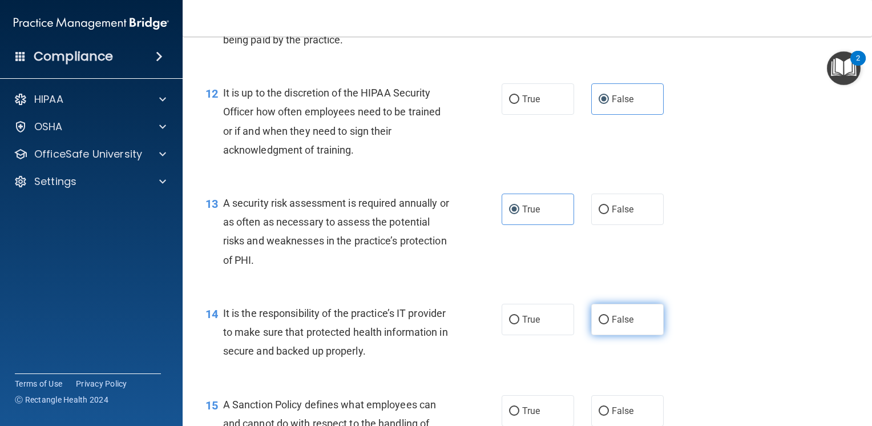
click at [623, 335] on label "False" at bounding box center [627, 319] width 73 height 31
click at [609, 324] on input "False" at bounding box center [604, 320] width 10 height 9
radio input "true"
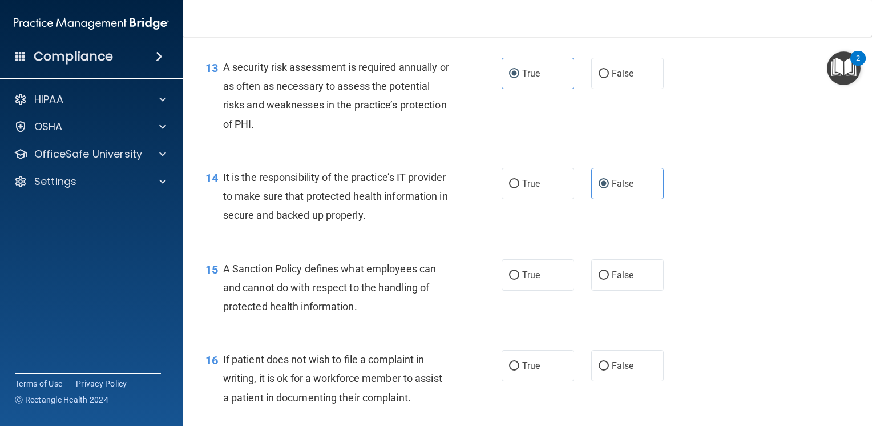
scroll to position [1484, 0]
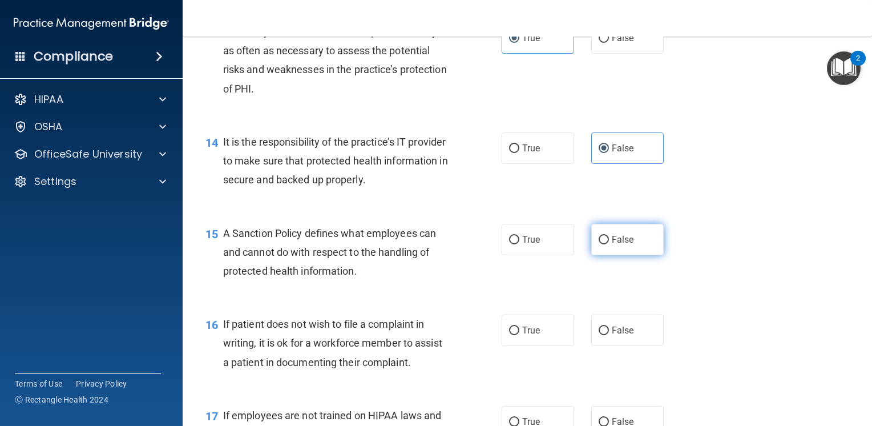
click at [601, 244] on input "False" at bounding box center [604, 240] width 10 height 9
radio input "true"
click at [531, 346] on label "True" at bounding box center [538, 330] width 73 height 31
click at [519, 335] on input "True" at bounding box center [514, 331] width 10 height 9
radio input "true"
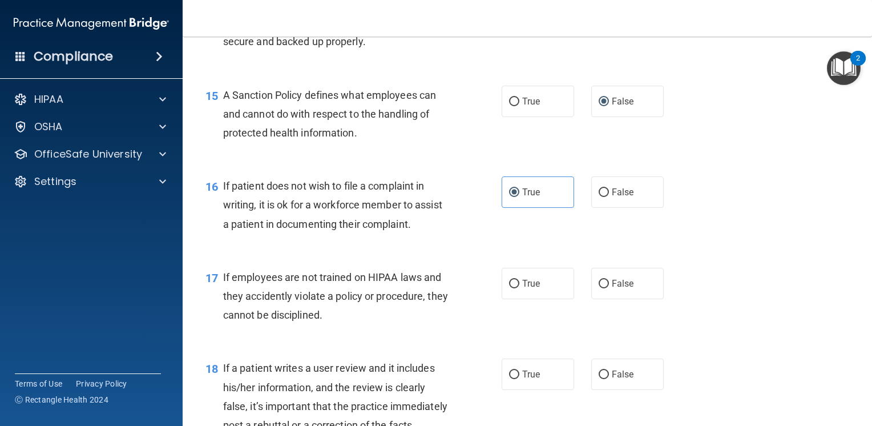
scroll to position [1656, 0]
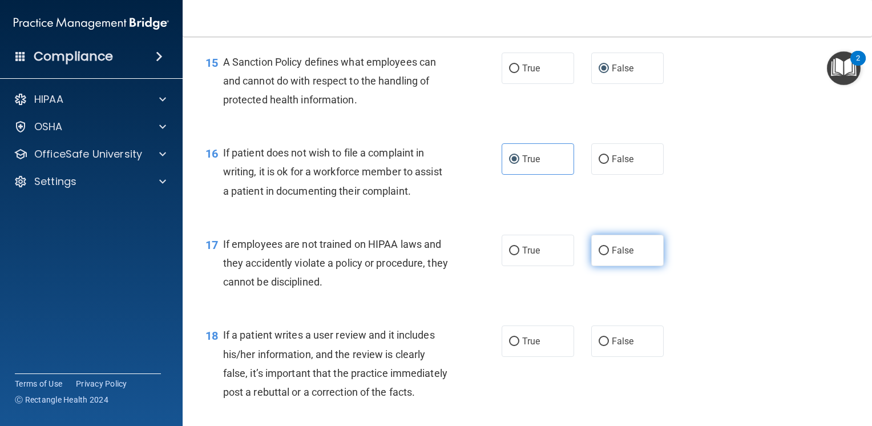
click at [623, 256] on span "False" at bounding box center [623, 250] width 22 height 11
click at [609, 255] on input "False" at bounding box center [604, 251] width 10 height 9
radio input "true"
click at [612, 347] on span "False" at bounding box center [623, 341] width 22 height 11
click at [607, 346] on input "False" at bounding box center [604, 341] width 10 height 9
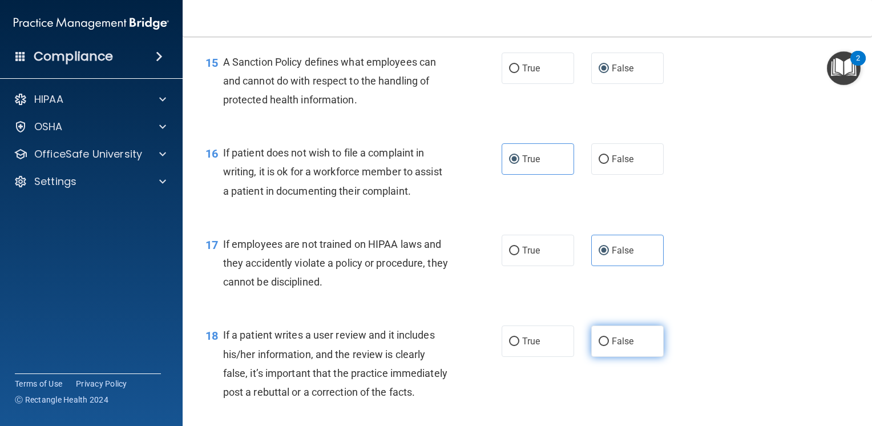
radio input "true"
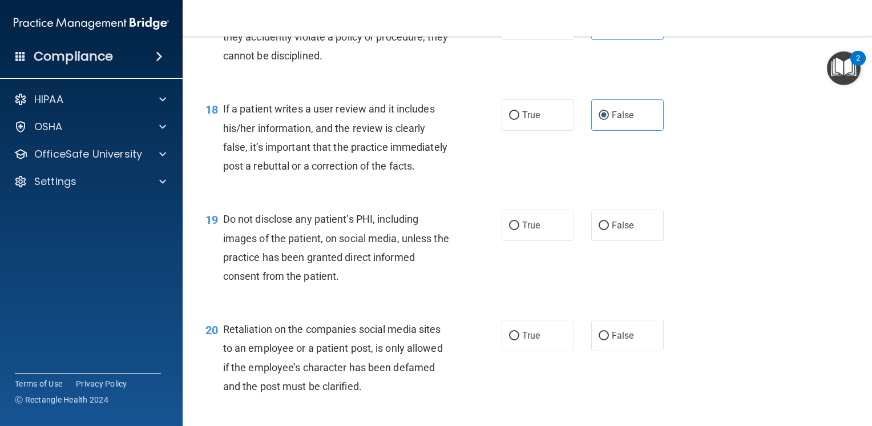
scroll to position [1884, 0]
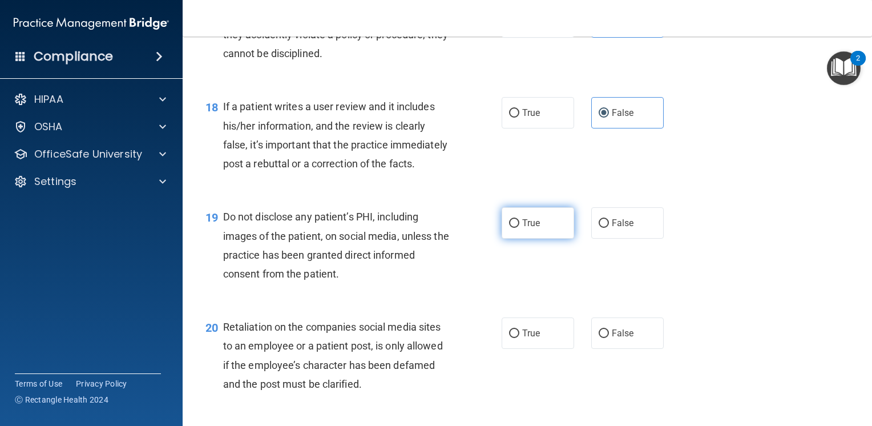
click at [547, 239] on label "True" at bounding box center [538, 222] width 73 height 31
click at [519, 228] on input "True" at bounding box center [514, 223] width 10 height 9
radio input "true"
click at [626, 339] on span "False" at bounding box center [623, 333] width 22 height 11
click at [609, 338] on input "False" at bounding box center [604, 333] width 10 height 9
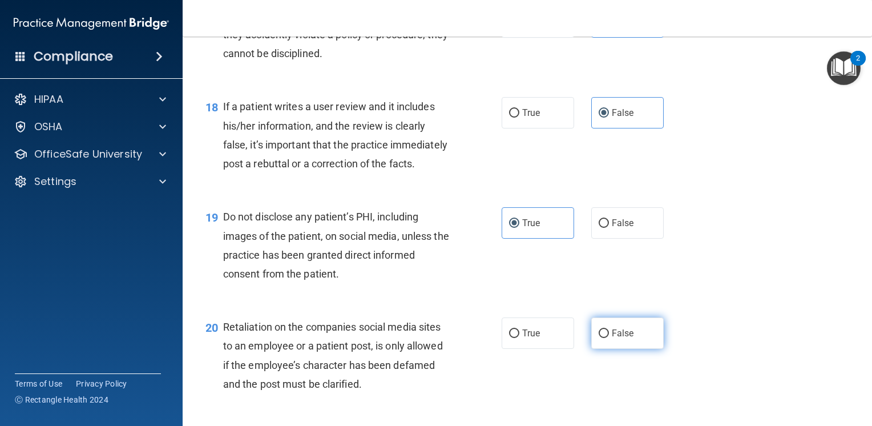
radio input "true"
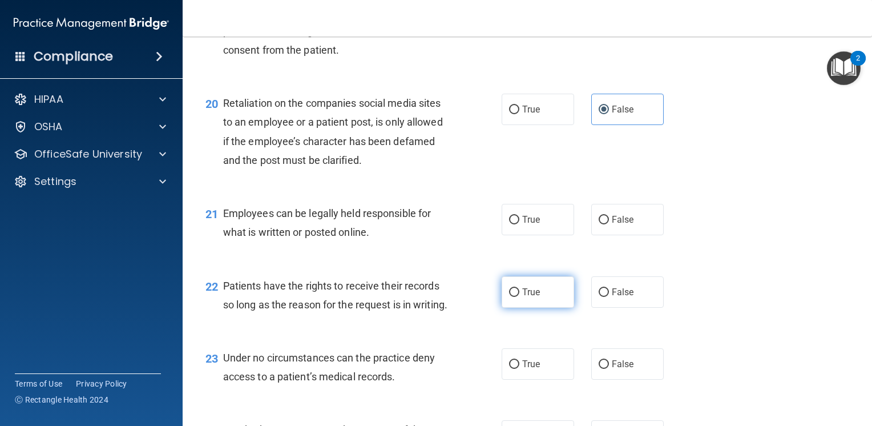
scroll to position [2112, 0]
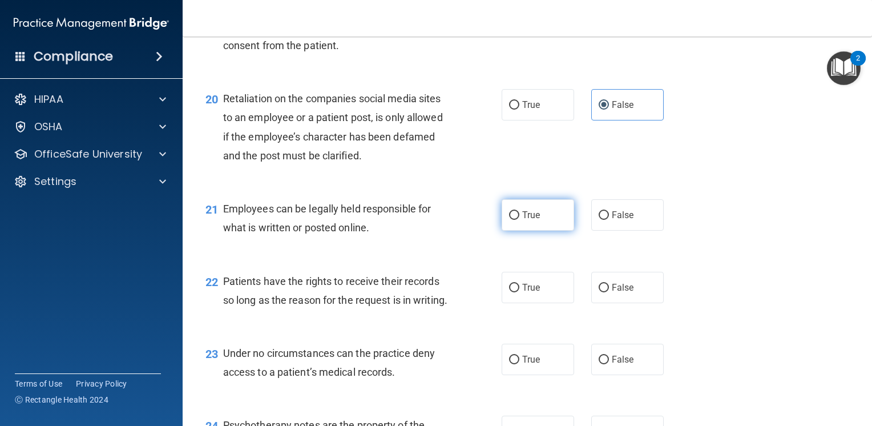
click at [526, 231] on label "True" at bounding box center [538, 214] width 73 height 31
click at [519, 220] on input "True" at bounding box center [514, 215] width 10 height 9
radio input "true"
click at [617, 303] on label "False" at bounding box center [627, 287] width 73 height 31
click at [609, 292] on input "False" at bounding box center [604, 288] width 10 height 9
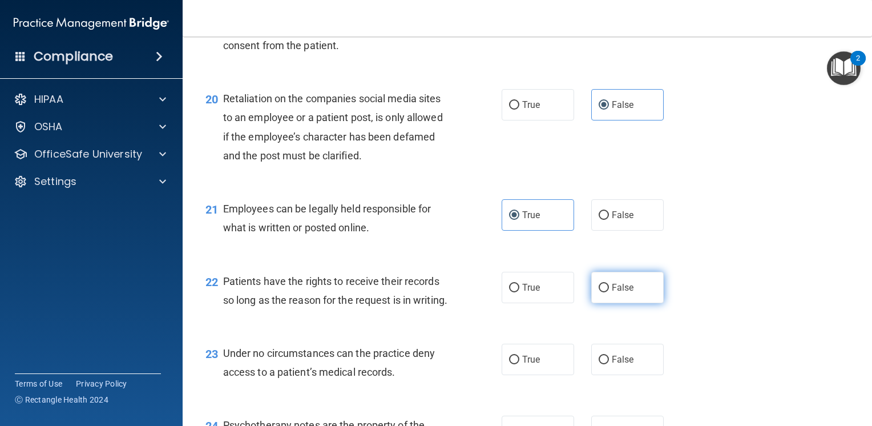
radio input "true"
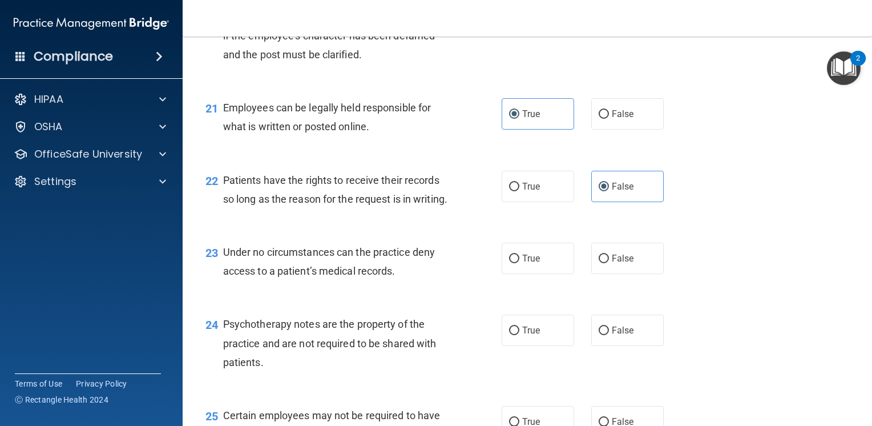
scroll to position [2226, 0]
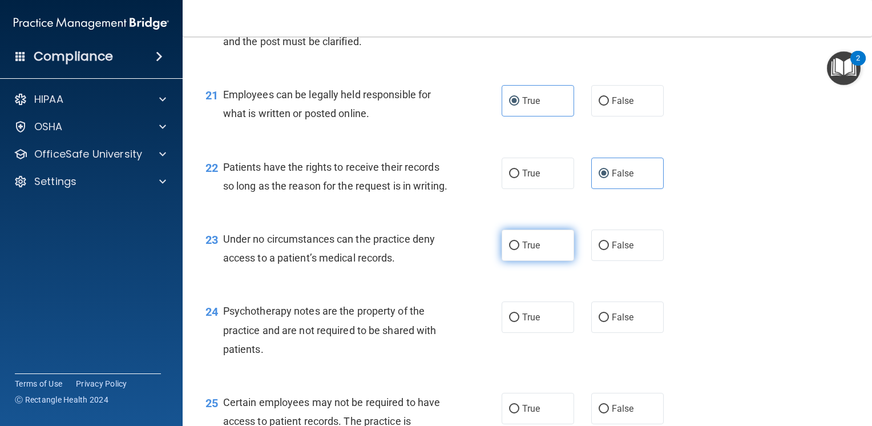
click at [534, 251] on span "True" at bounding box center [531, 245] width 18 height 11
click at [519, 250] on input "True" at bounding box center [514, 245] width 10 height 9
radio input "true"
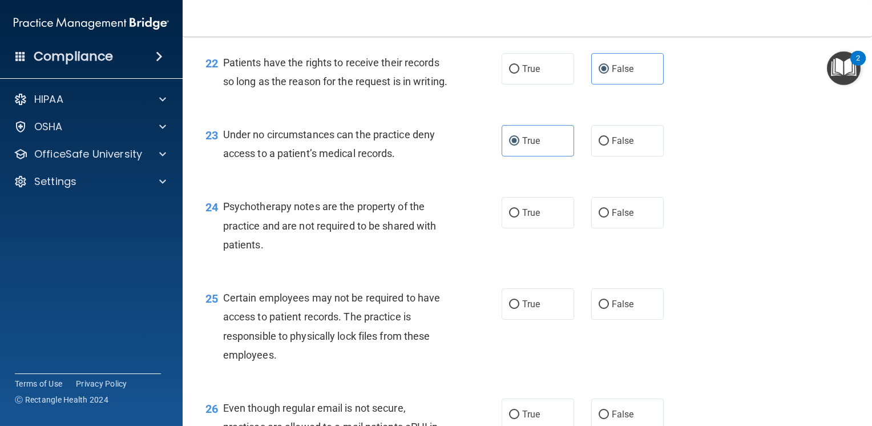
scroll to position [2341, 0]
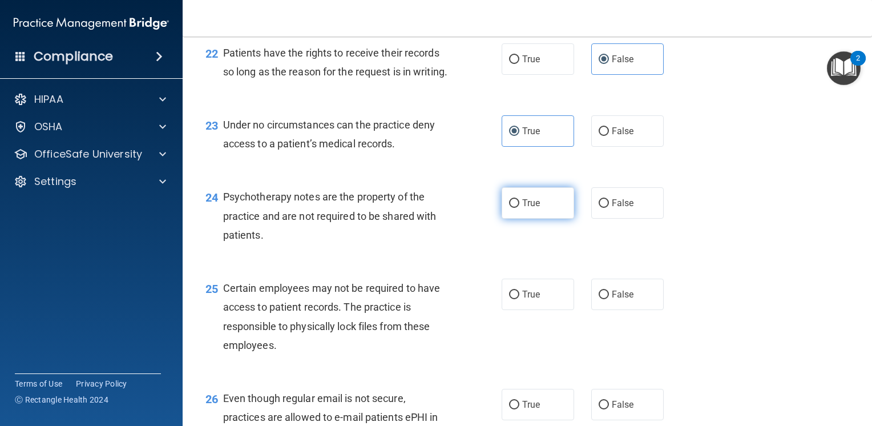
click at [532, 219] on label "True" at bounding box center [538, 202] width 73 height 31
click at [519, 208] on input "True" at bounding box center [514, 203] width 10 height 9
radio input "true"
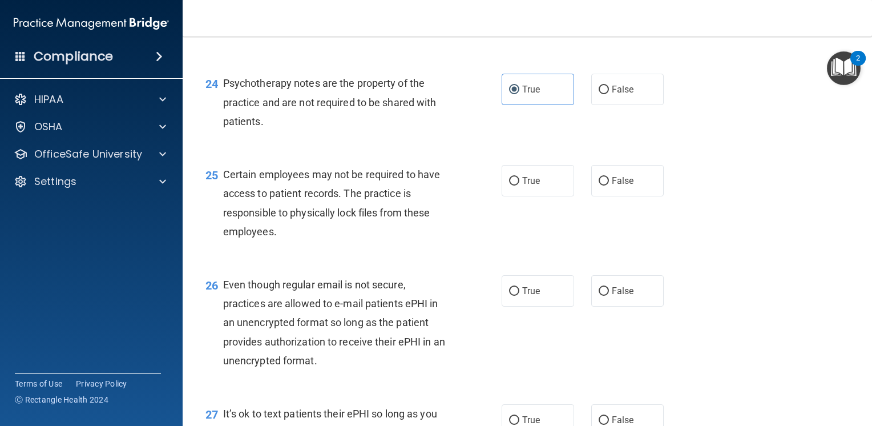
scroll to position [2455, 0]
click at [524, 296] on span "True" at bounding box center [531, 290] width 18 height 11
click at [519, 295] on input "True" at bounding box center [514, 291] width 10 height 9
radio input "true"
click at [535, 196] on label "True" at bounding box center [538, 179] width 73 height 31
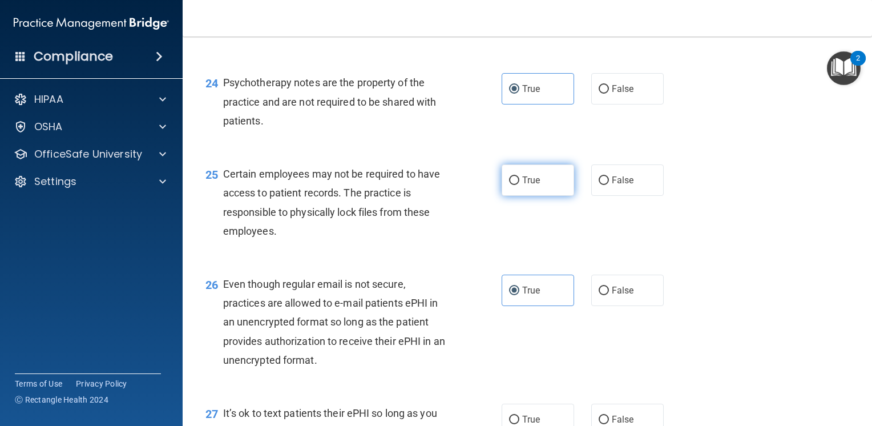
click at [519, 185] on input "True" at bounding box center [514, 180] width 10 height 9
radio input "true"
click at [603, 33] on label "False" at bounding box center [627, 16] width 73 height 31
click at [603, 22] on input "False" at bounding box center [604, 17] width 10 height 9
radio input "true"
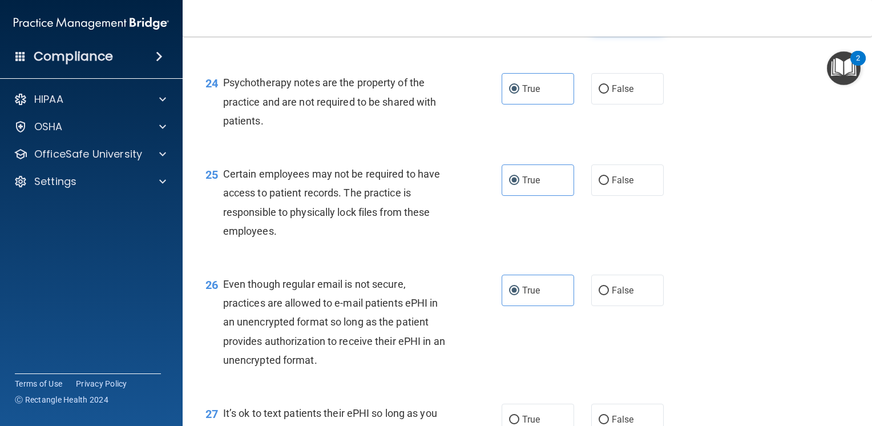
radio input "false"
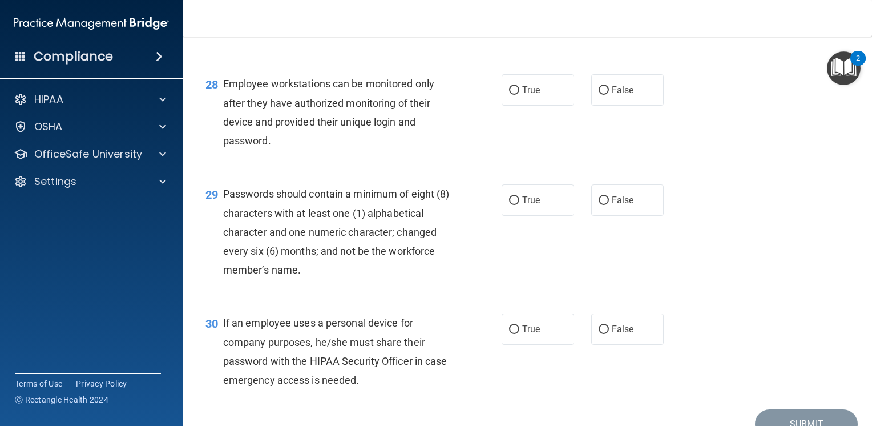
scroll to position [2854, 0]
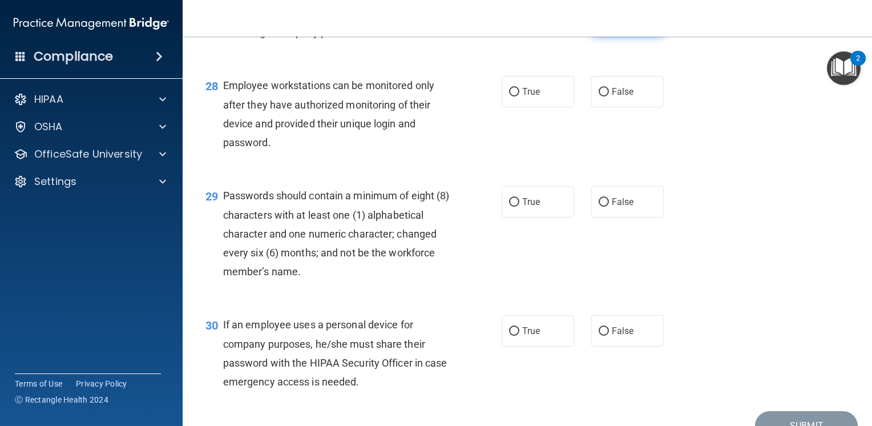
click at [606, 35] on label "False" at bounding box center [627, 19] width 73 height 31
click at [606, 25] on input "False" at bounding box center [604, 20] width 10 height 9
radio input "true"
click at [609, 107] on label "False" at bounding box center [627, 91] width 73 height 31
click at [609, 96] on input "False" at bounding box center [604, 92] width 10 height 9
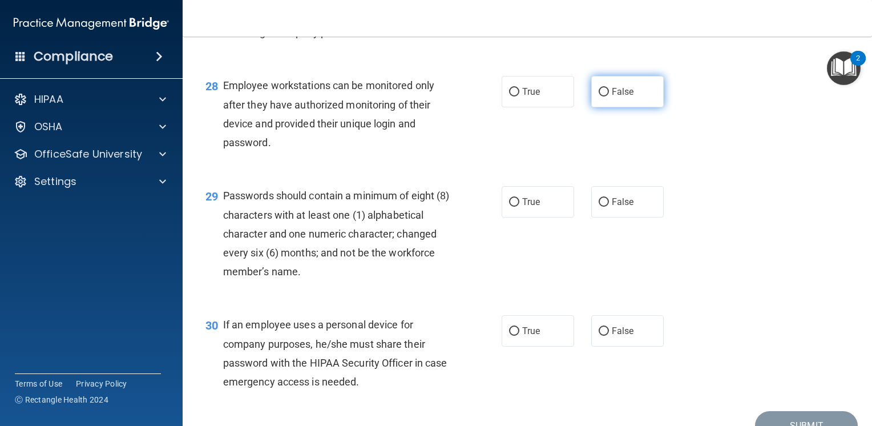
radio input "true"
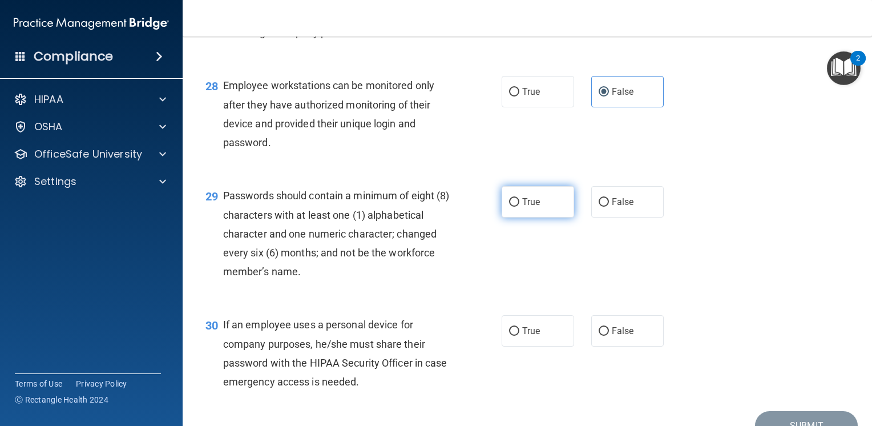
click at [532, 207] on span "True" at bounding box center [531, 201] width 18 height 11
click at [519, 207] on input "True" at bounding box center [514, 202] width 10 height 9
radio input "true"
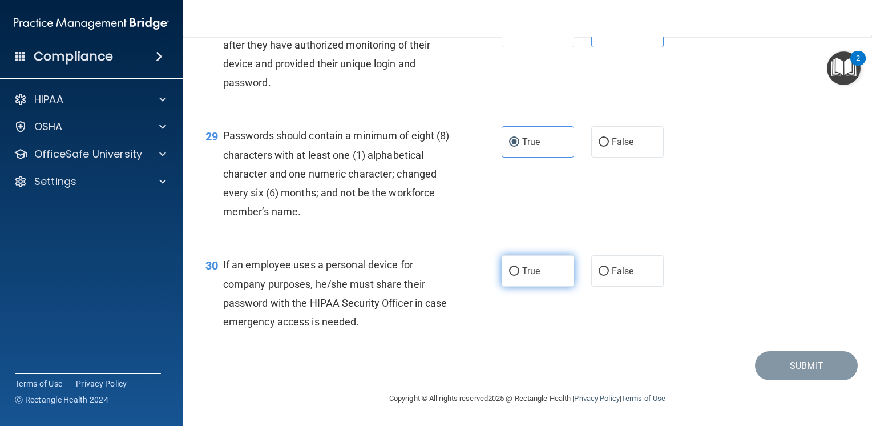
scroll to position [2971, 0]
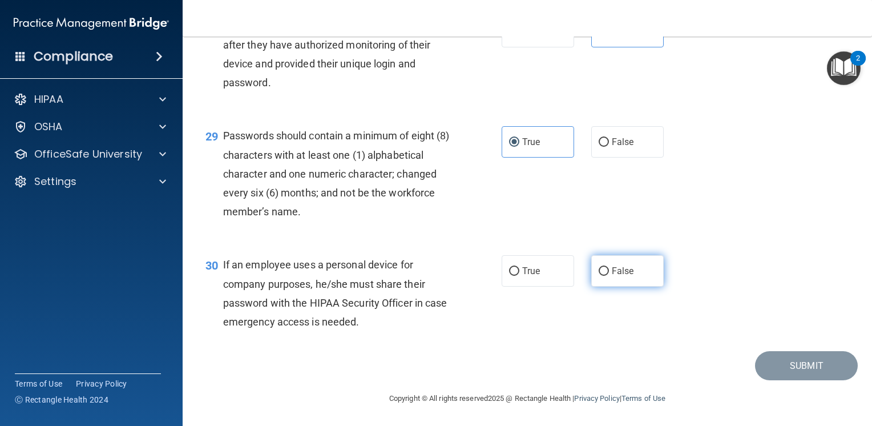
click at [614, 269] on span "False" at bounding box center [623, 270] width 22 height 11
click at [601, 272] on input "False" at bounding box center [604, 271] width 10 height 9
radio input "true"
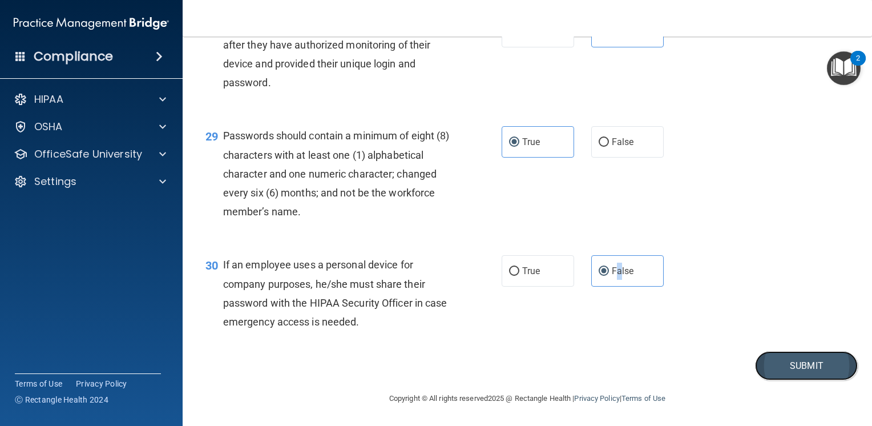
click at [783, 371] on button "Submit" at bounding box center [806, 365] width 103 height 29
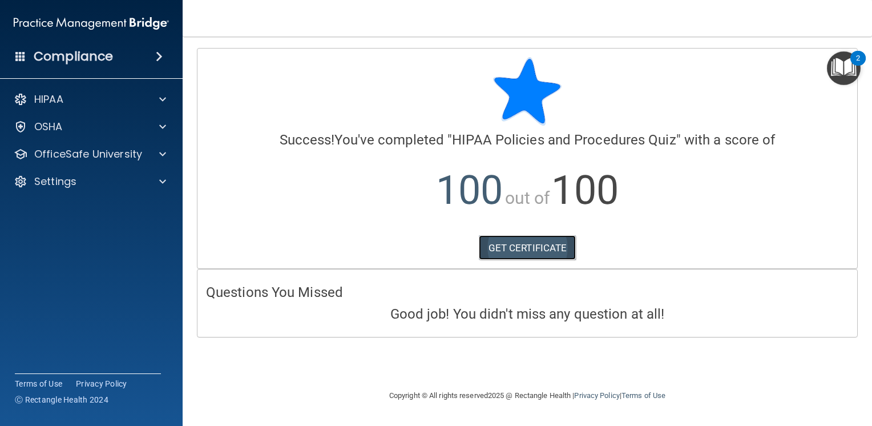
click at [533, 256] on link "GET CERTIFICATE" at bounding box center [528, 247] width 98 height 25
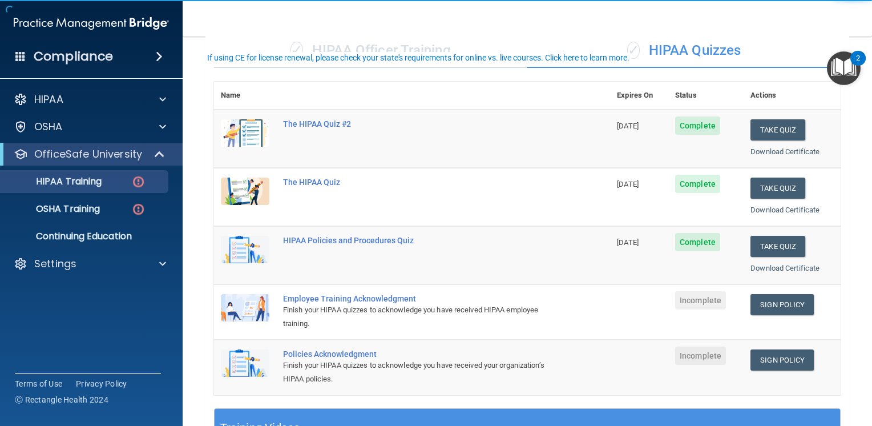
scroll to position [114, 0]
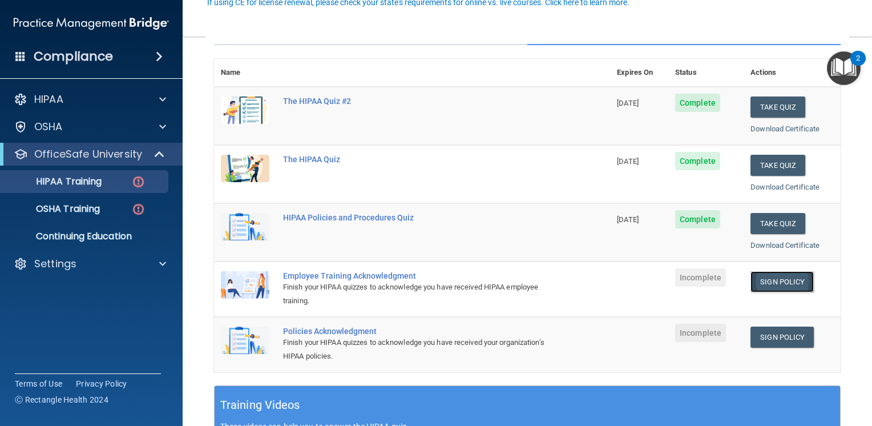
click at [783, 283] on link "Sign Policy" at bounding box center [782, 281] width 63 height 21
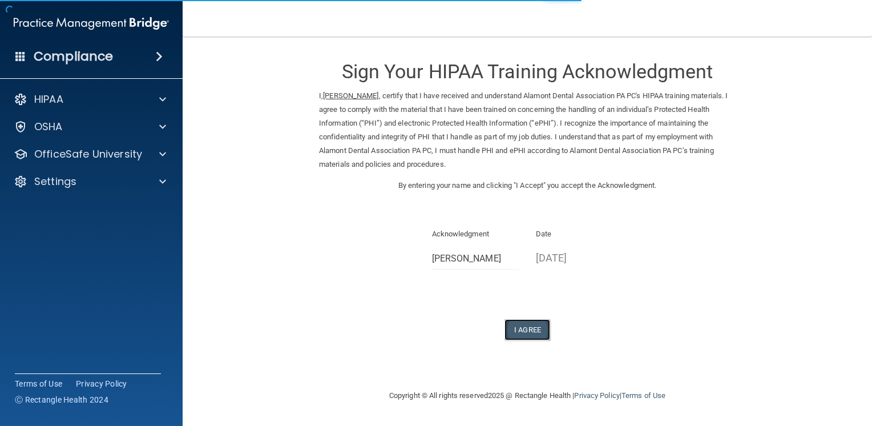
click at [527, 330] on button "I Agree" at bounding box center [528, 329] width 46 height 21
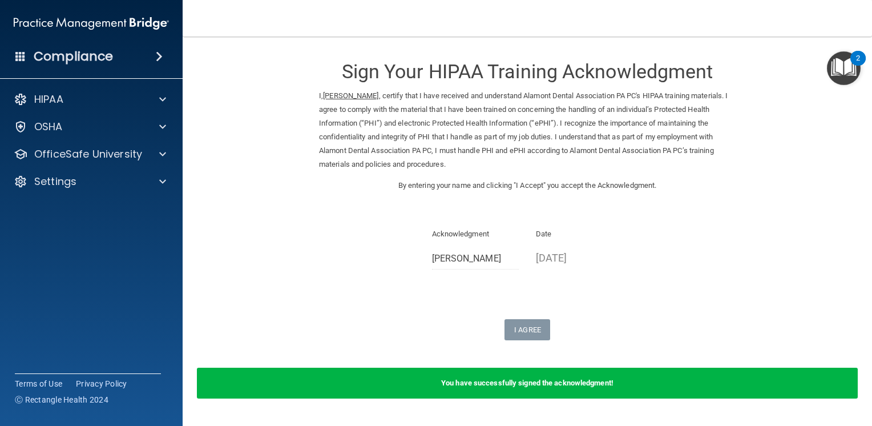
click at [618, 31] on nav "Toggle navigation Abigail Hampton ahampton@alamontdental.com Manage My Enterpri…" at bounding box center [528, 18] width 690 height 37
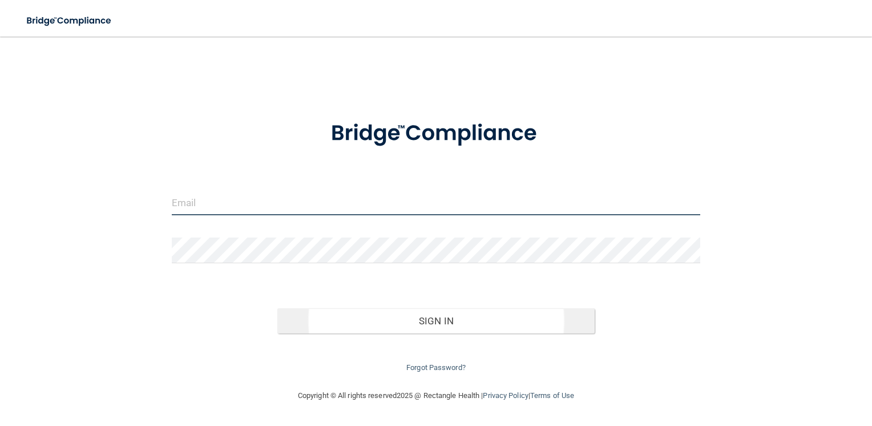
type input "[EMAIL_ADDRESS][DOMAIN_NAME]"
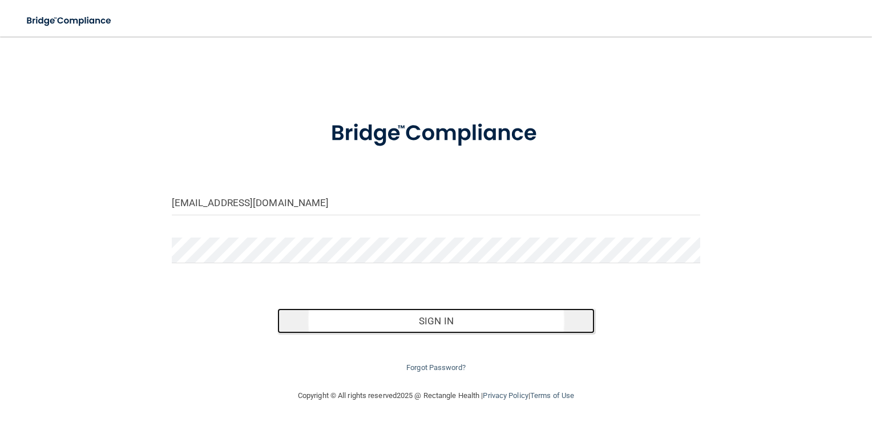
click at [463, 325] on button "Sign In" at bounding box center [435, 320] width 317 height 25
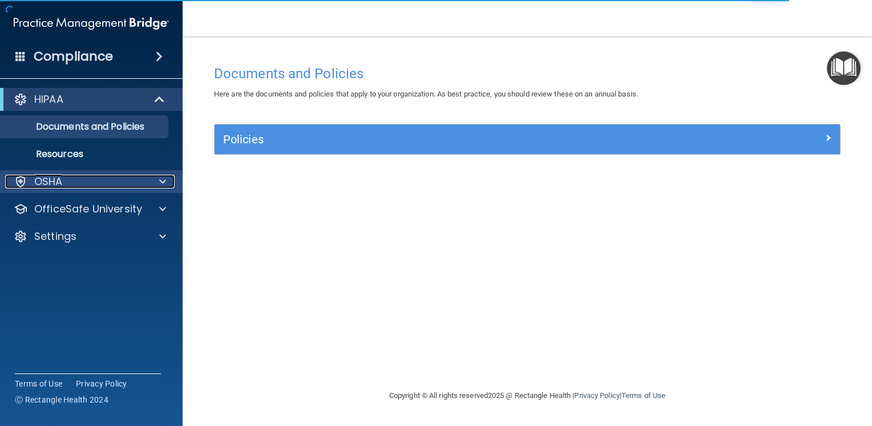
click at [73, 184] on div "OSHA" at bounding box center [76, 182] width 142 height 14
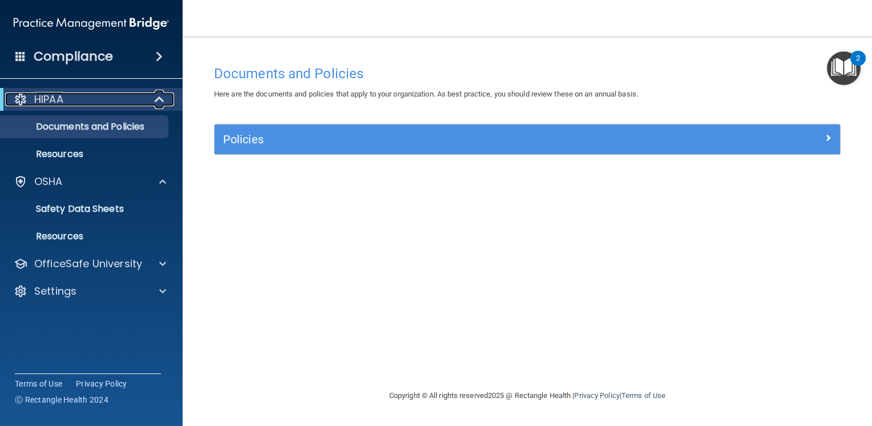
click at [91, 98] on div "HIPAA" at bounding box center [75, 99] width 141 height 14
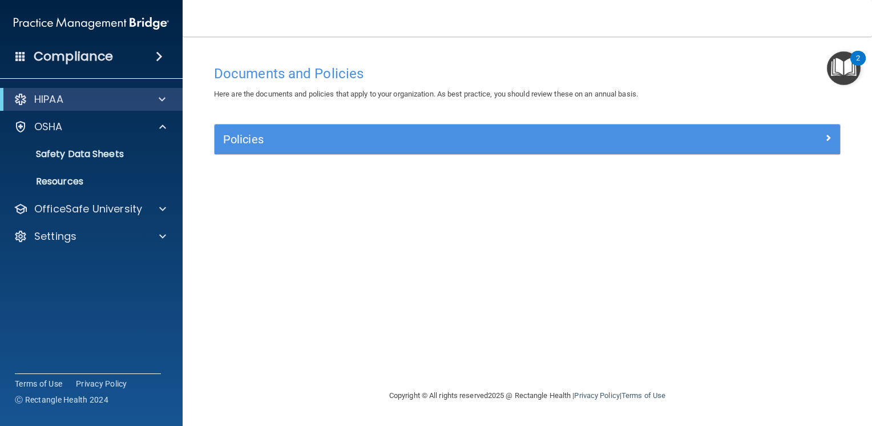
click at [156, 65] on div "Compliance" at bounding box center [91, 56] width 183 height 25
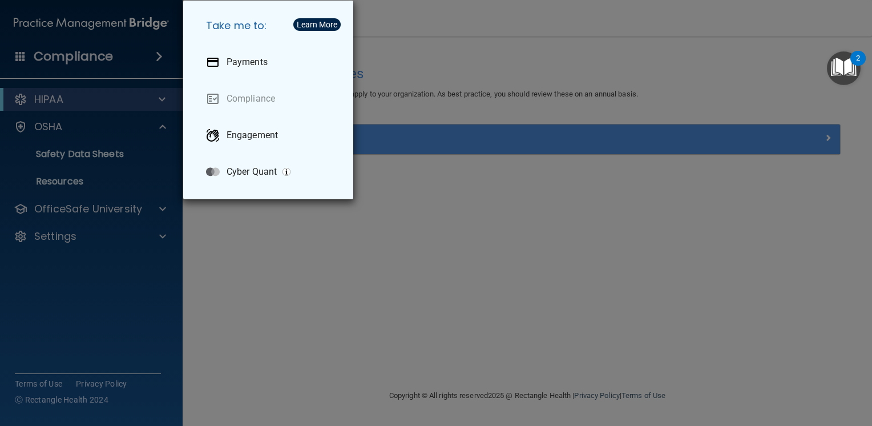
click at [417, 277] on div "Take me to: Payments Compliance Engagement Cyber Quant" at bounding box center [436, 213] width 872 height 426
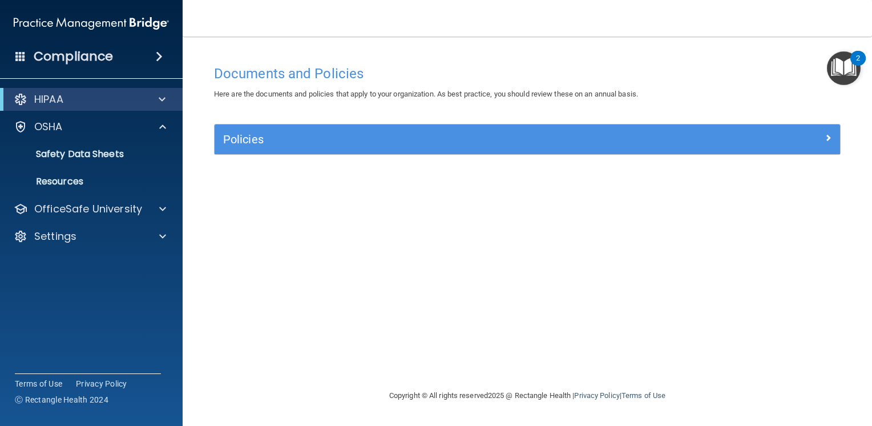
click at [843, 67] on img "Open Resource Center, 2 new notifications" at bounding box center [844, 68] width 34 height 34
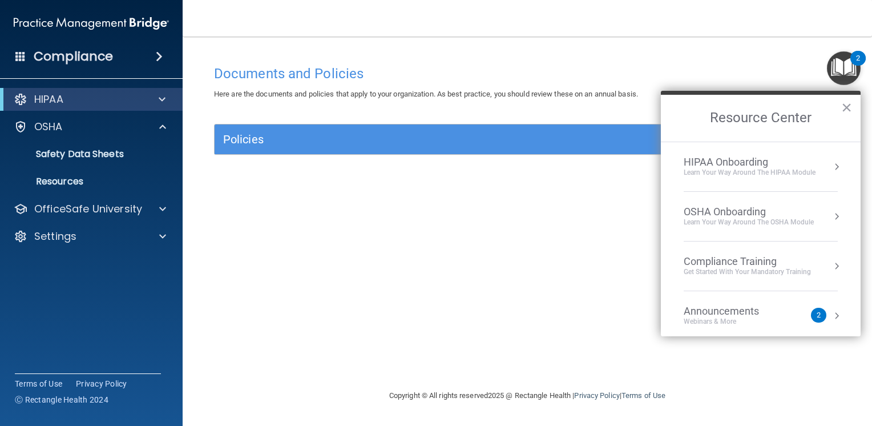
click at [477, 255] on div "Documents and Policies Here are the documents and policies that apply to your o…" at bounding box center [528, 223] width 644 height 329
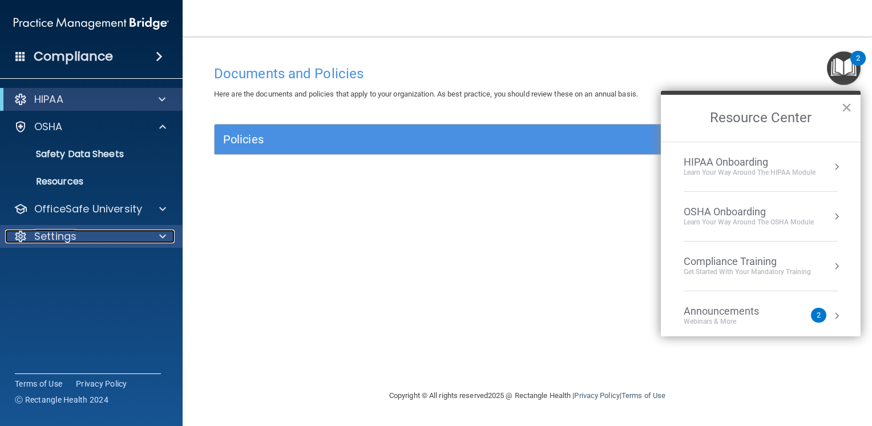
click at [64, 234] on p "Settings" at bounding box center [55, 236] width 42 height 14
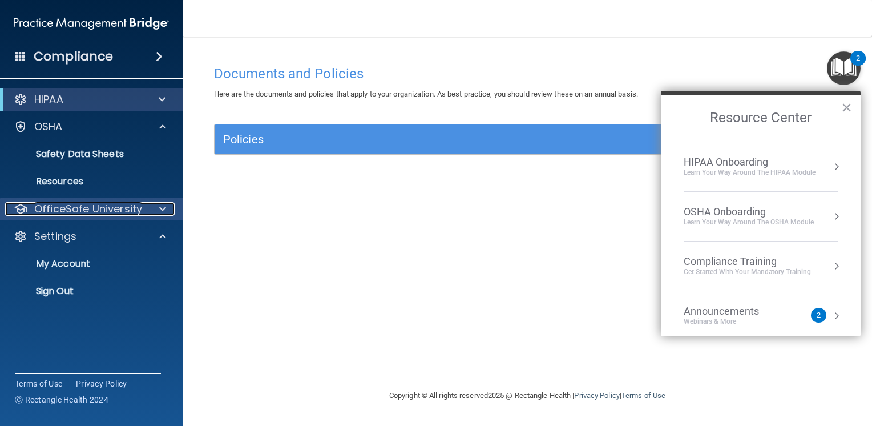
click at [64, 216] on p "OfficeSafe University" at bounding box center [88, 209] width 108 height 14
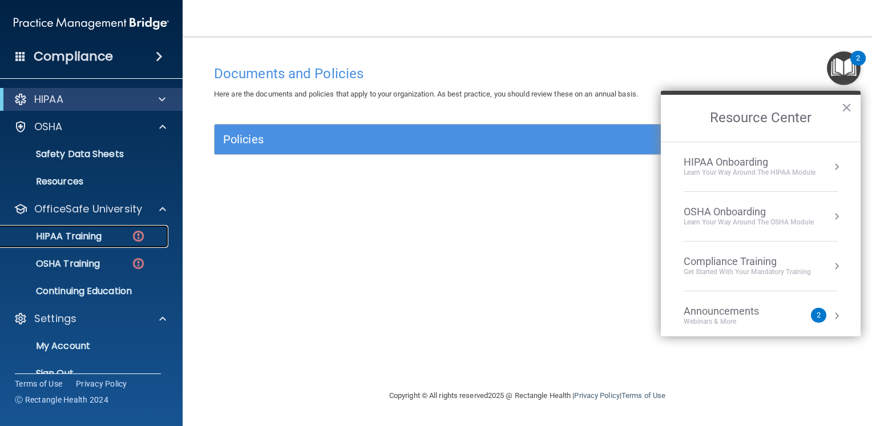
click at [71, 233] on p "HIPAA Training" at bounding box center [54, 236] width 94 height 11
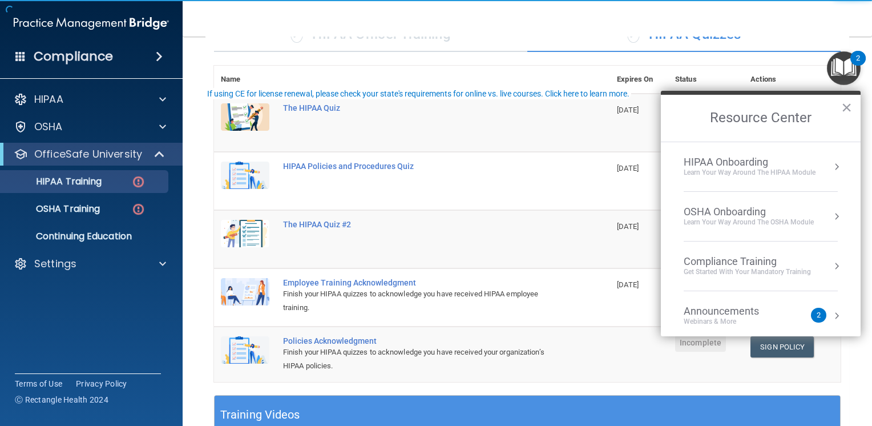
scroll to position [114, 0]
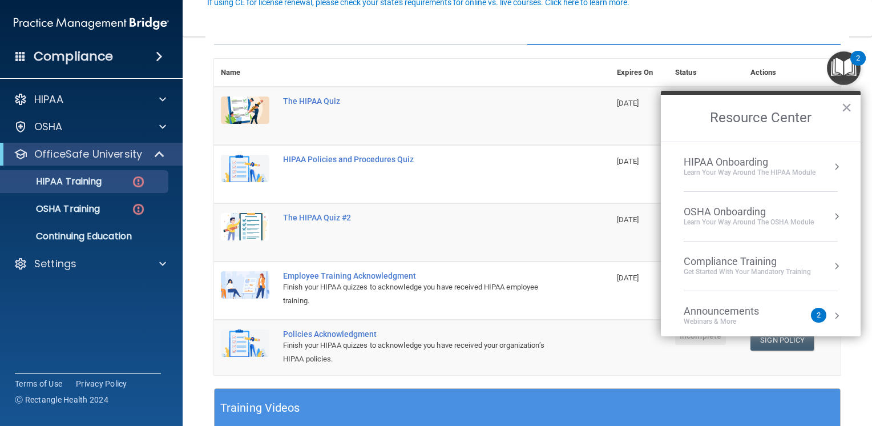
click at [849, 107] on button "×" at bounding box center [846, 107] width 11 height 18
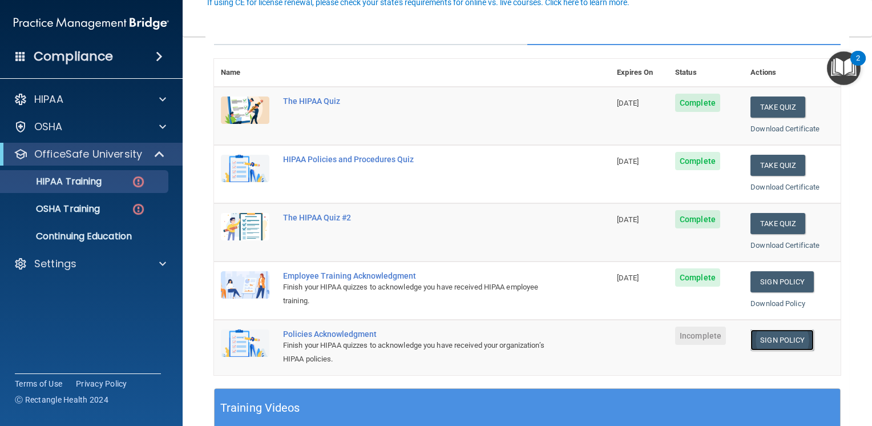
click at [771, 340] on link "Sign Policy" at bounding box center [782, 339] width 63 height 21
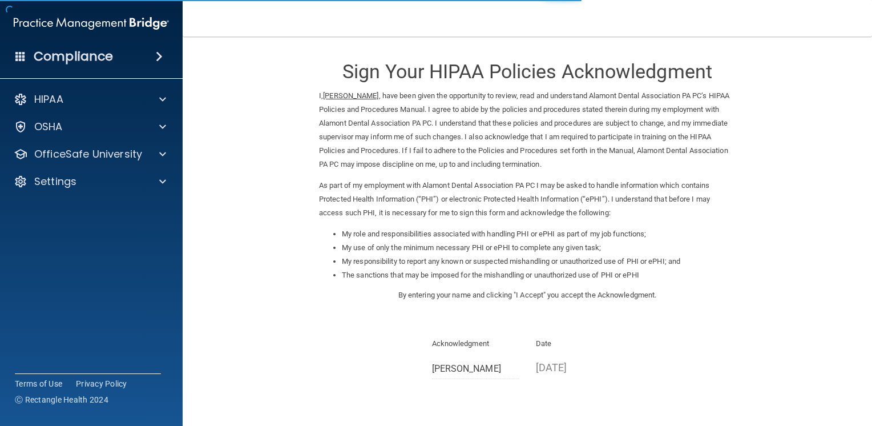
scroll to position [96, 0]
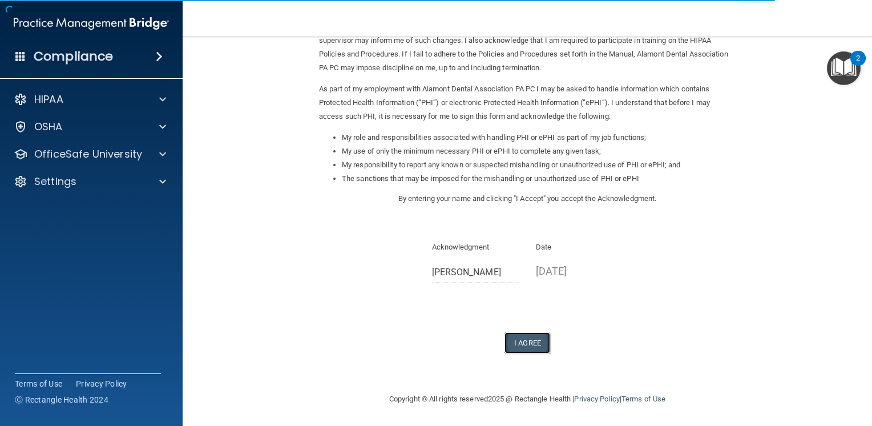
click at [522, 342] on button "I Agree" at bounding box center [528, 342] width 46 height 21
